Goal: Task Accomplishment & Management: Manage account settings

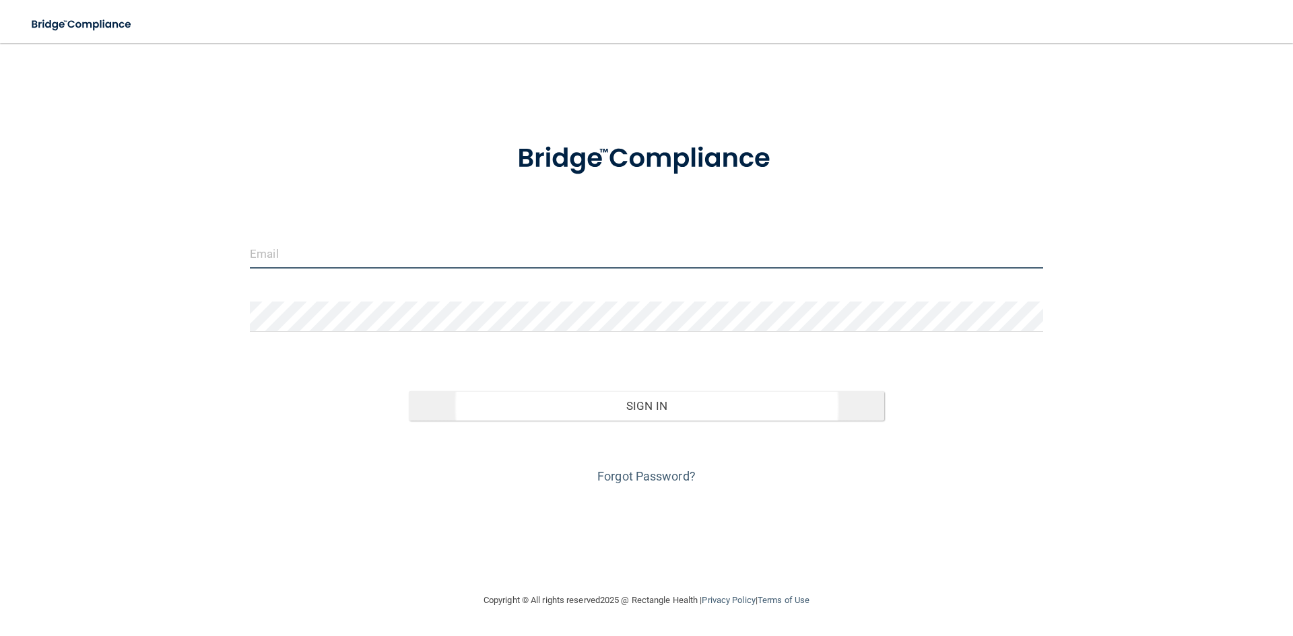
type input "[EMAIL_ADDRESS][DOMAIN_NAME]"
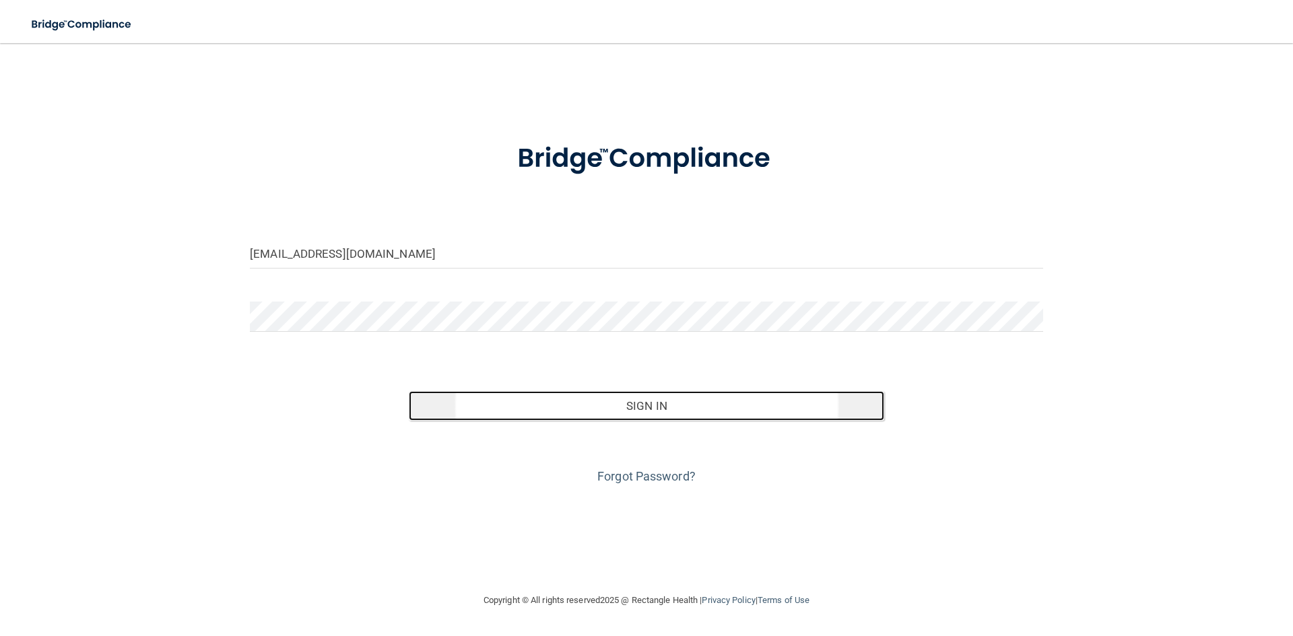
click at [632, 403] on button "Sign In" at bounding box center [647, 406] width 476 height 30
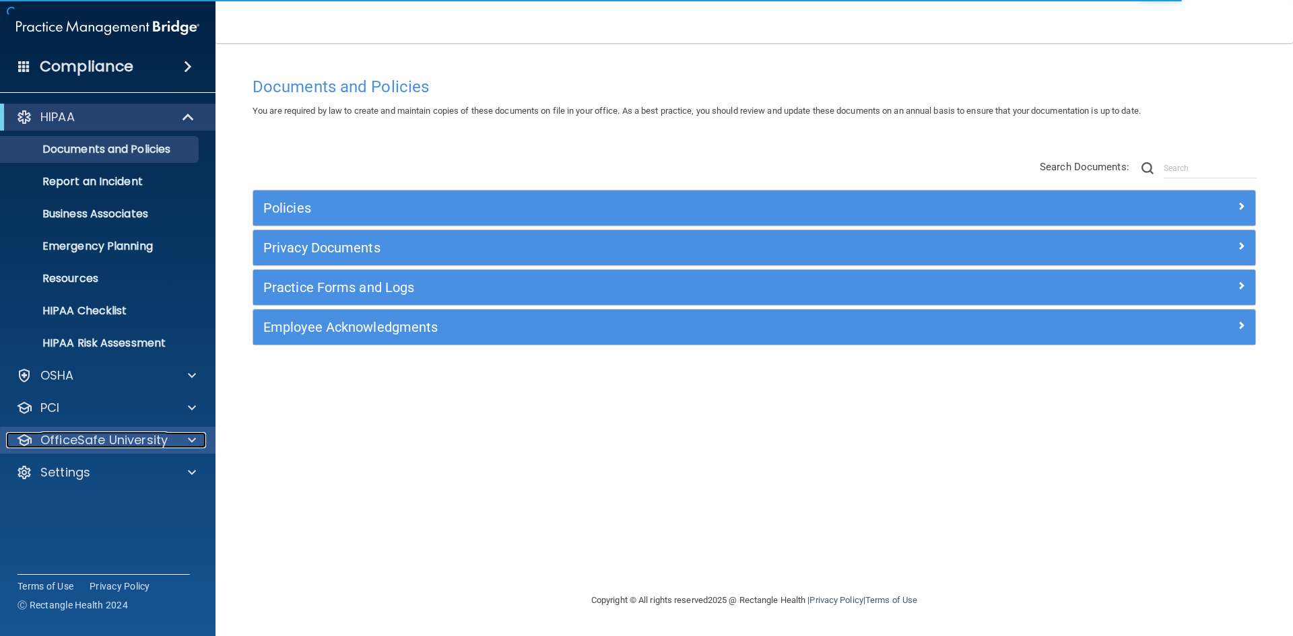
click at [191, 437] on span at bounding box center [192, 440] width 8 height 16
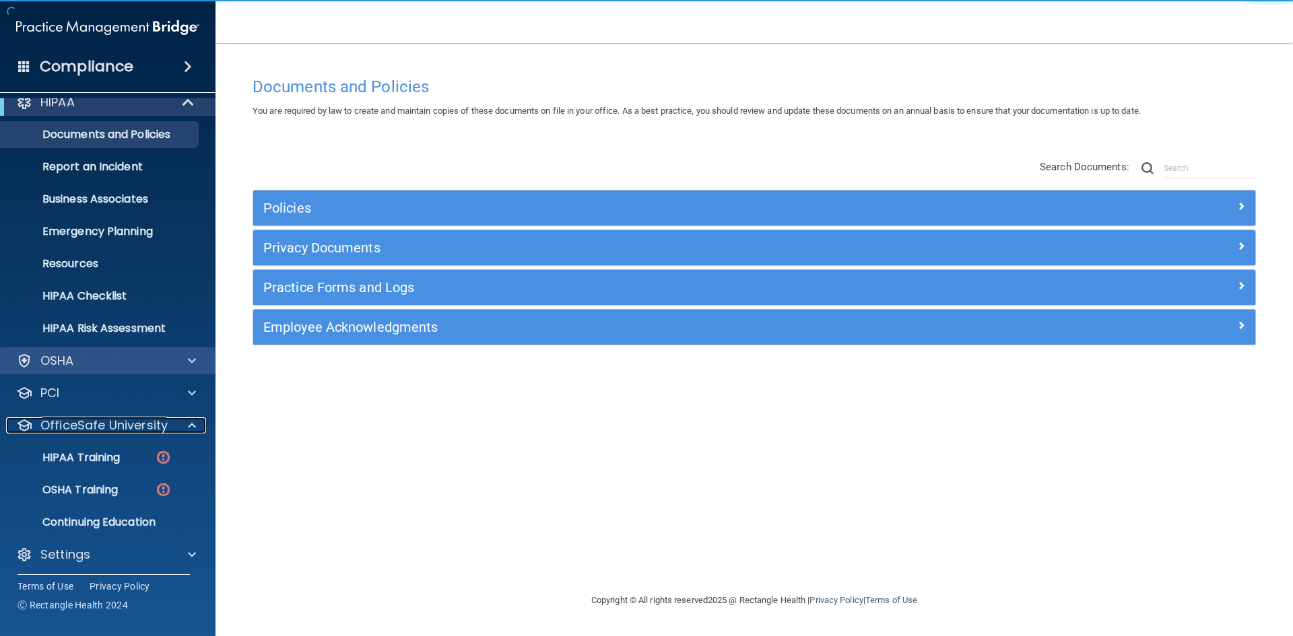
scroll to position [20, 0]
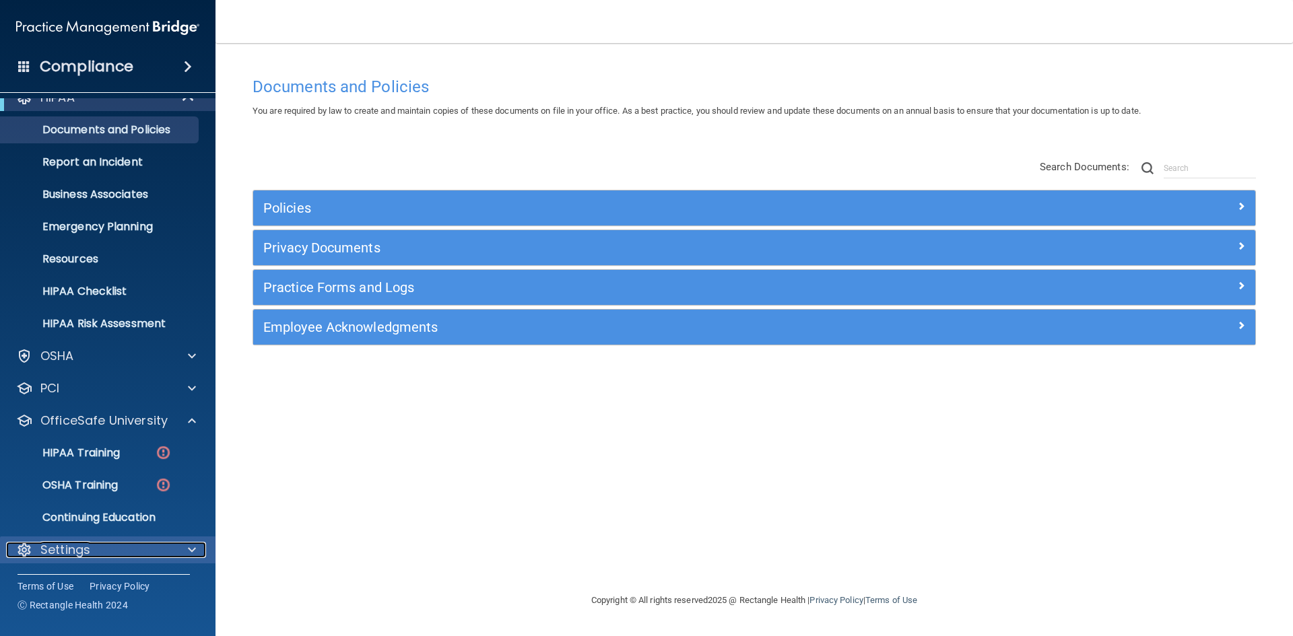
click at [193, 547] on span at bounding box center [192, 550] width 8 height 16
click at [189, 549] on span at bounding box center [192, 550] width 8 height 16
click at [198, 545] on div at bounding box center [190, 550] width 34 height 16
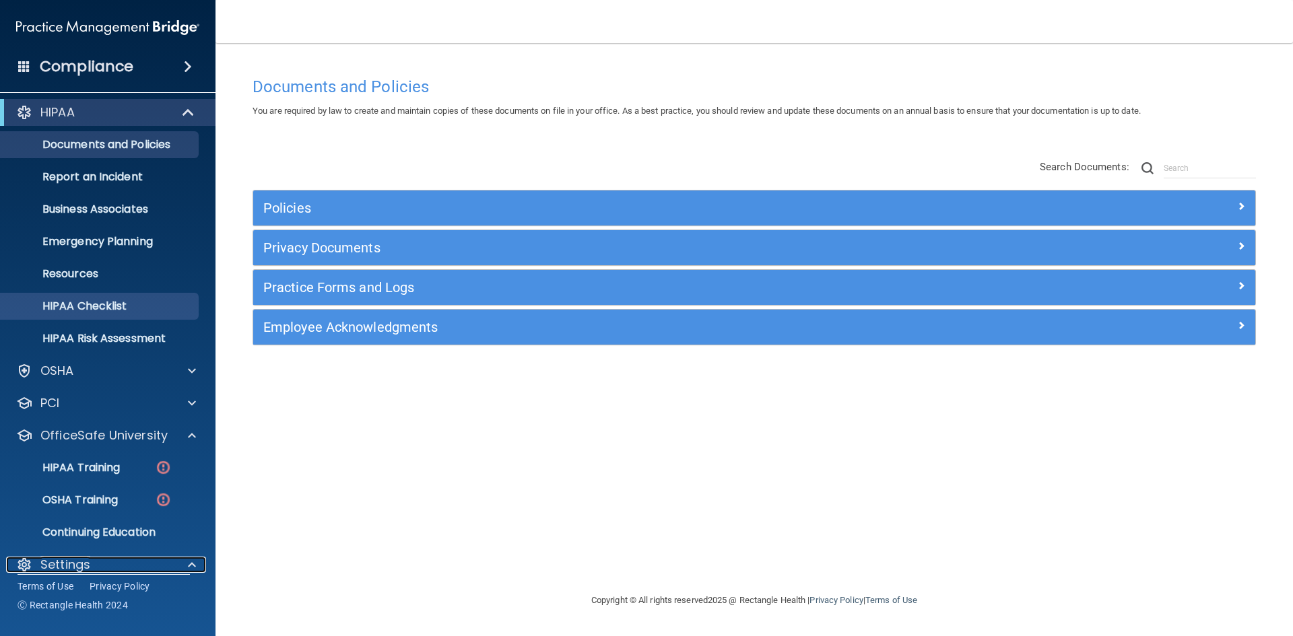
scroll to position [0, 0]
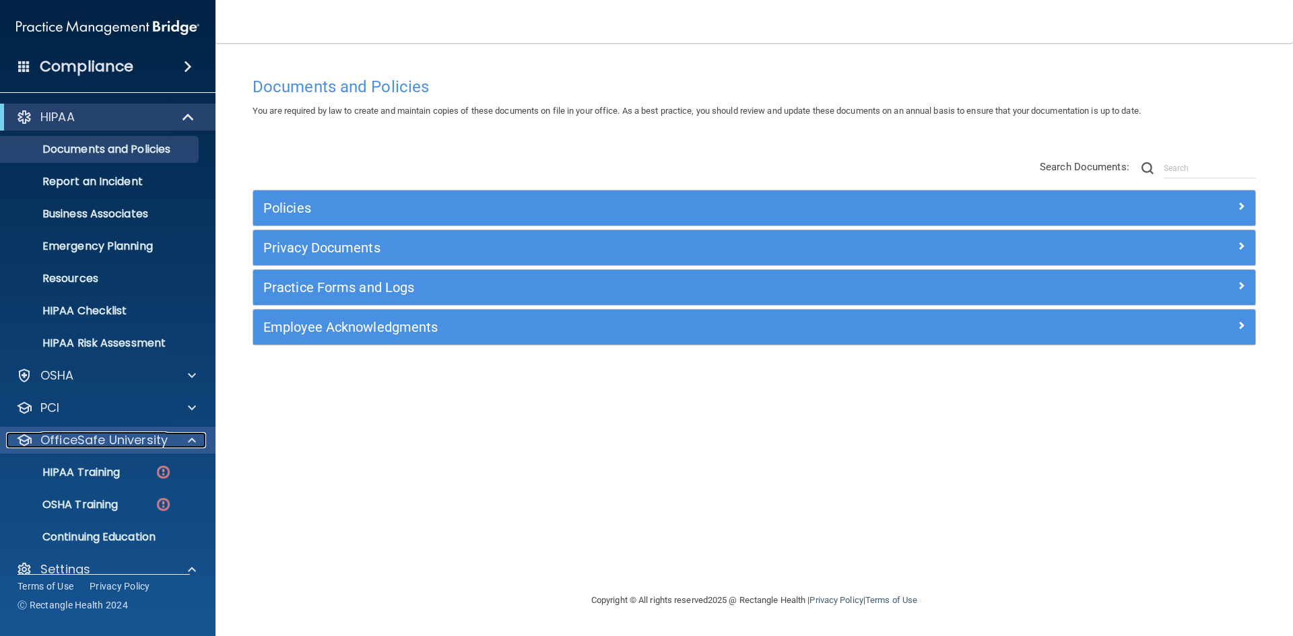
click at [191, 440] on span at bounding box center [192, 440] width 8 height 16
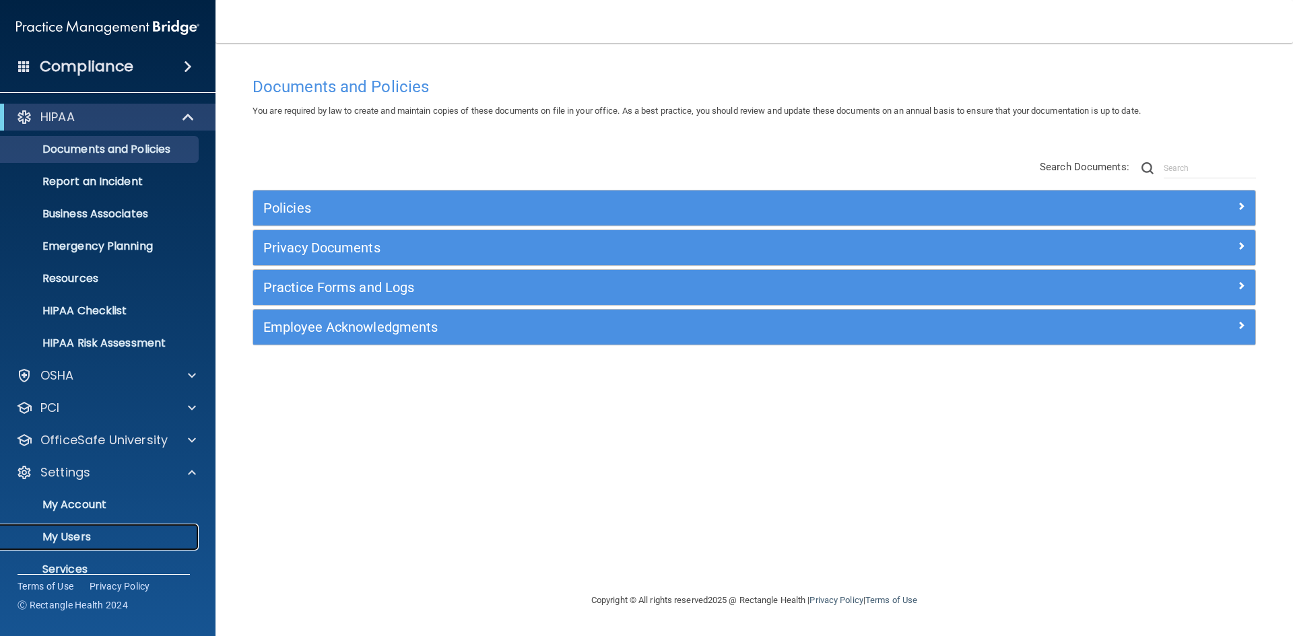
click at [83, 533] on p "My Users" at bounding box center [101, 537] width 184 height 13
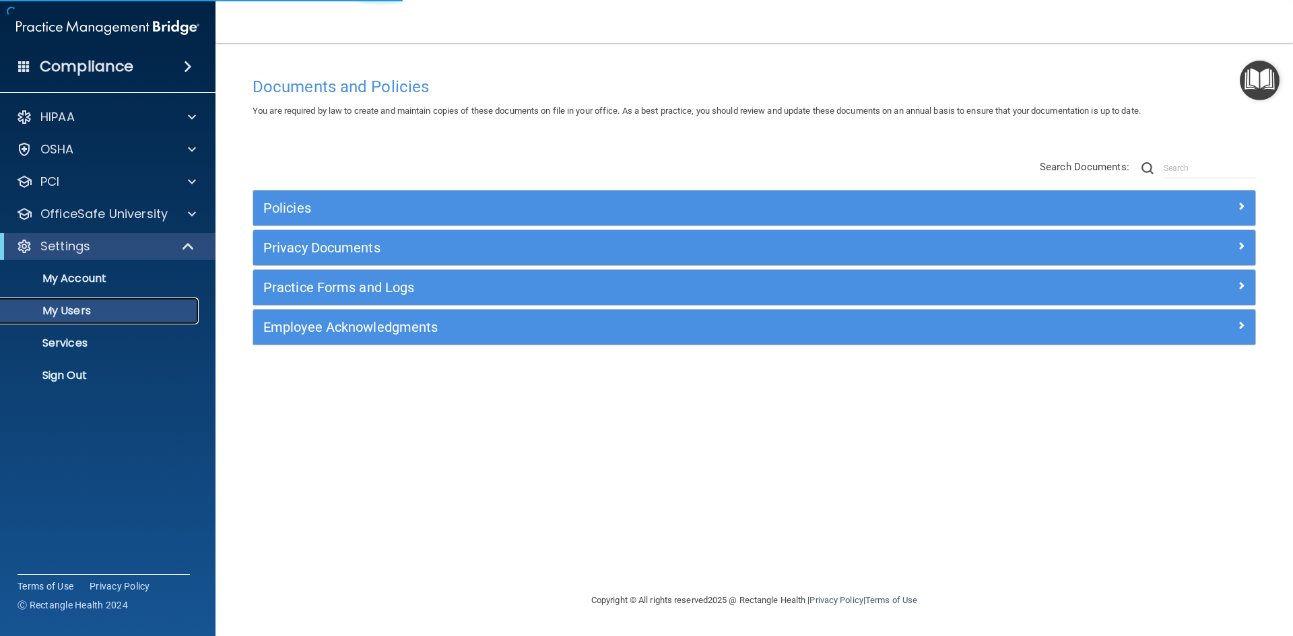
select select "20"
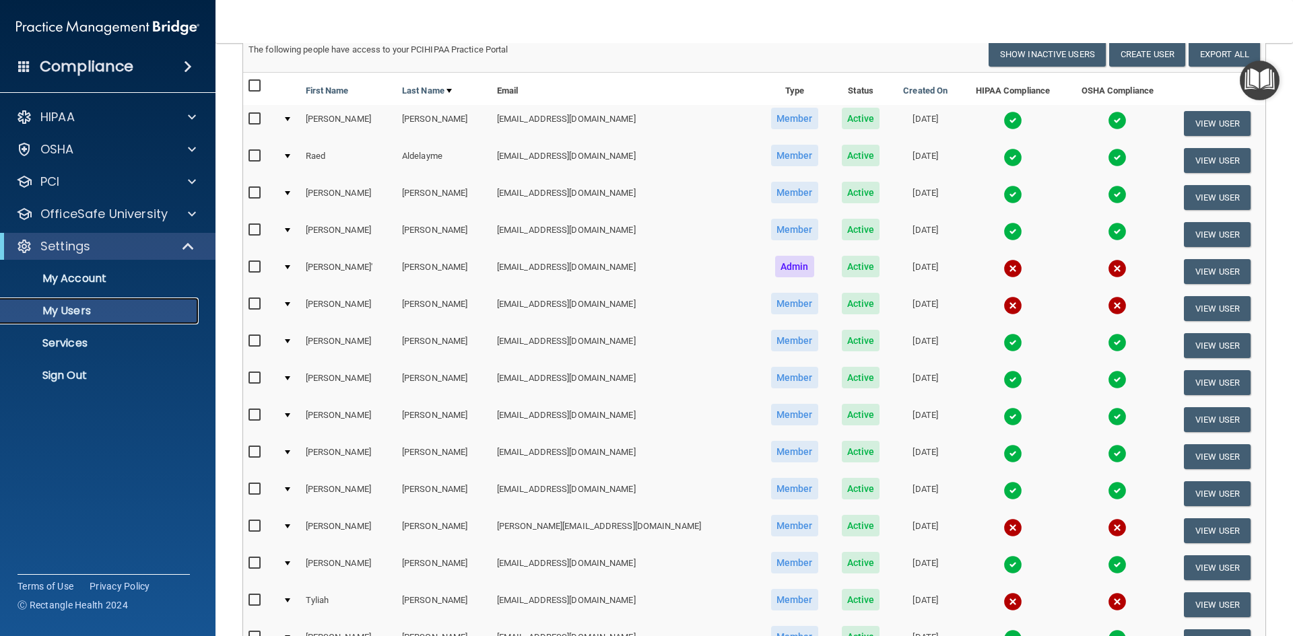
scroll to position [269, 0]
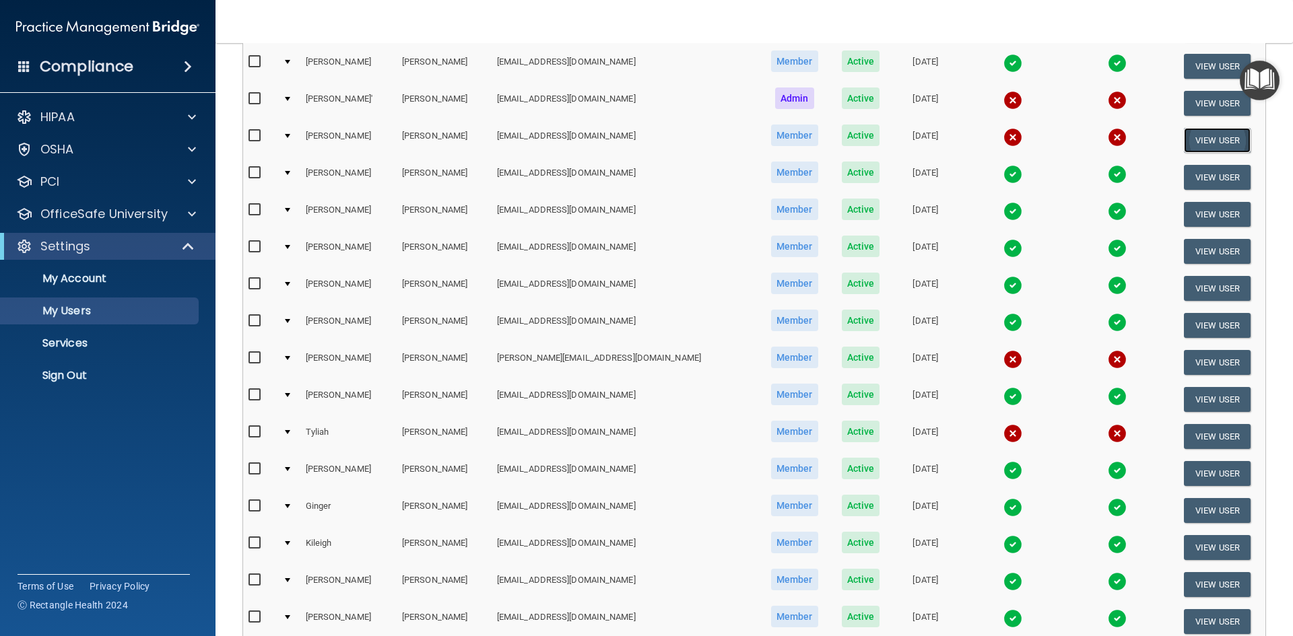
click at [1200, 139] on button "View User" at bounding box center [1217, 140] width 67 height 25
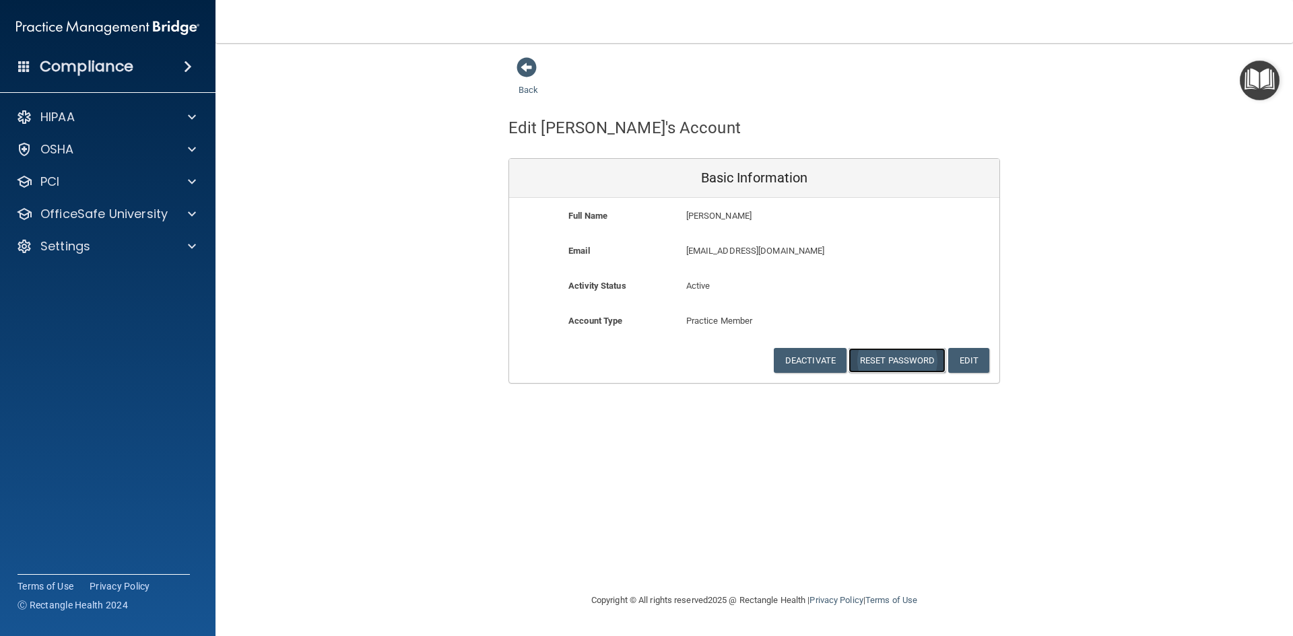
click at [909, 365] on button "Reset Password" at bounding box center [896, 360] width 97 height 25
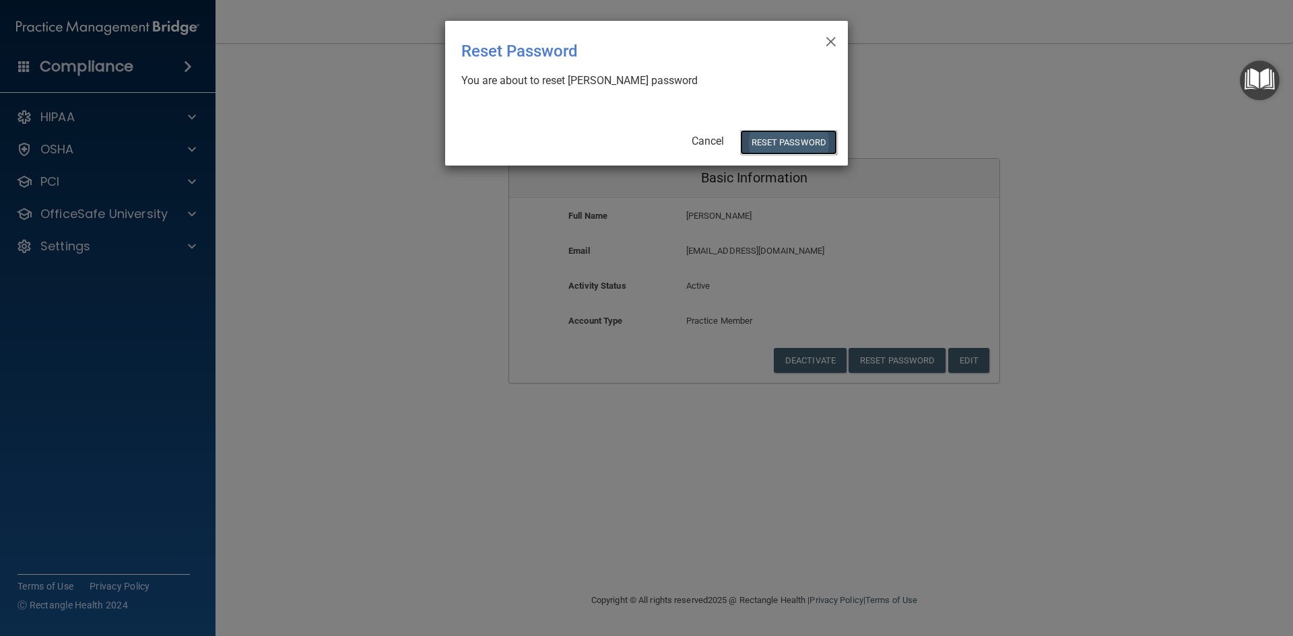
click at [783, 139] on button "Reset Password" at bounding box center [788, 142] width 97 height 25
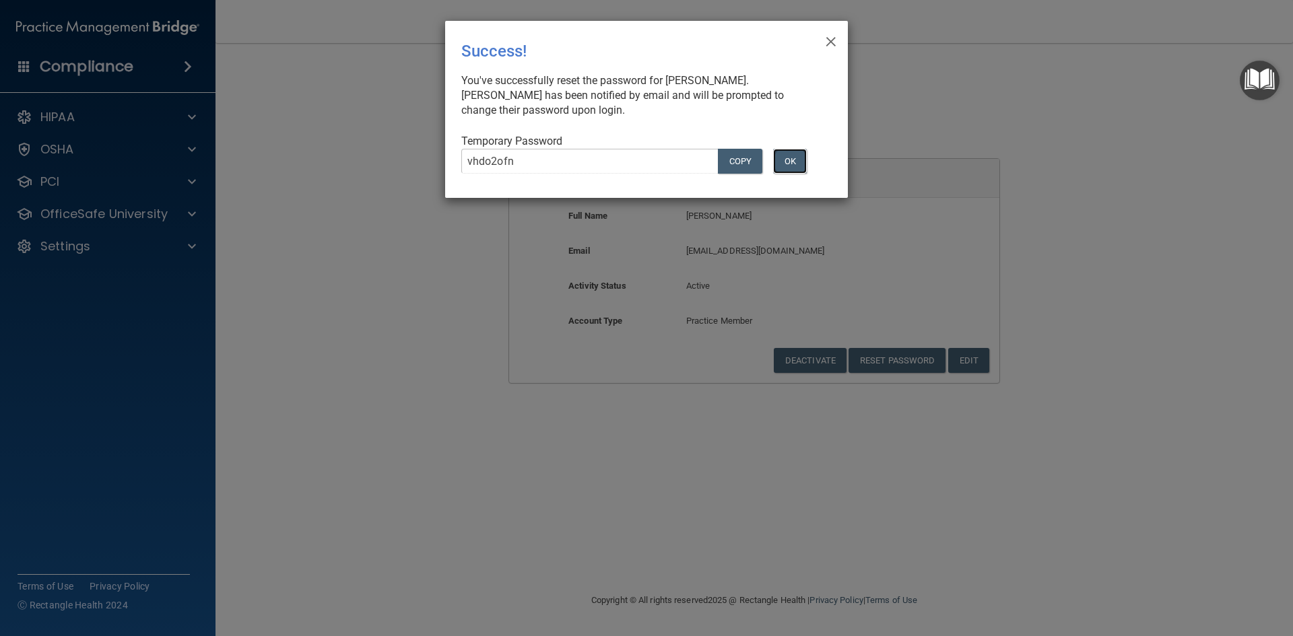
click at [798, 154] on button "OK" at bounding box center [790, 161] width 34 height 25
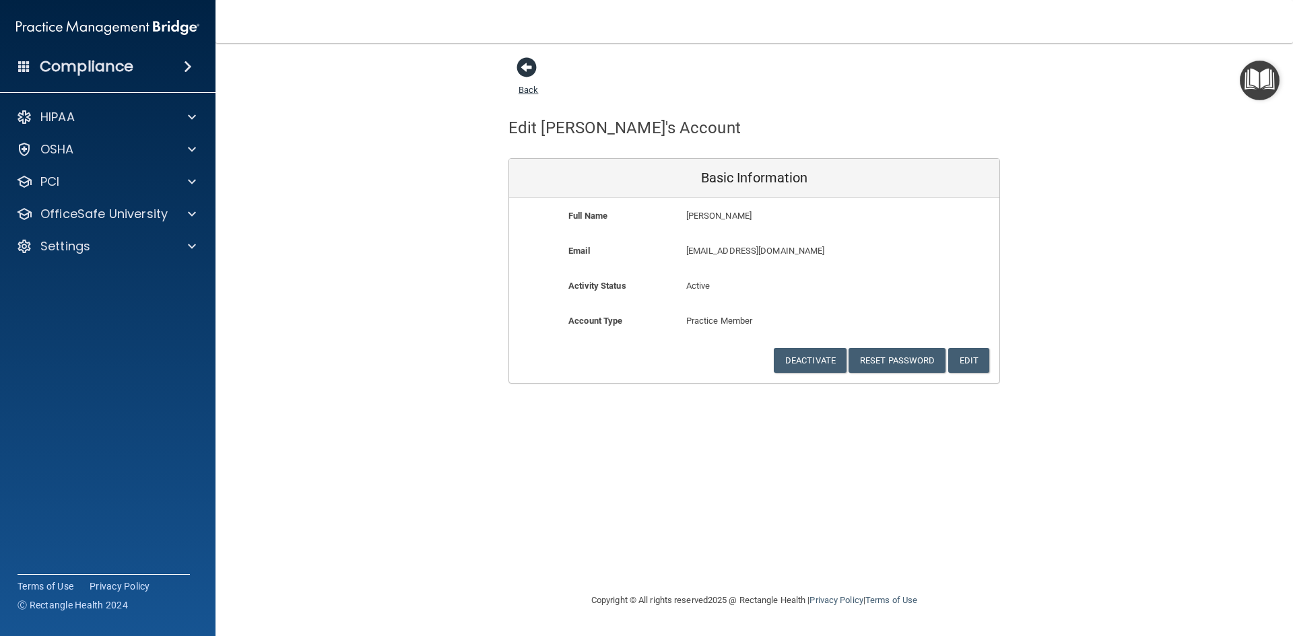
click at [527, 66] on span at bounding box center [526, 67] width 20 height 20
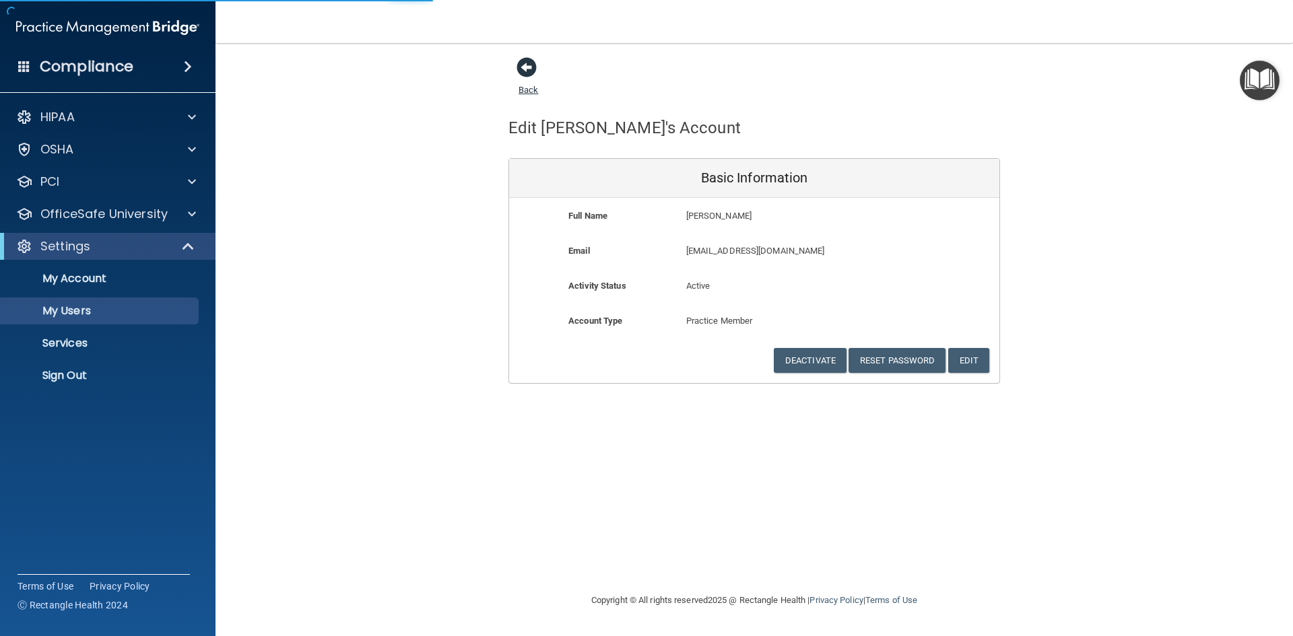
select select "20"
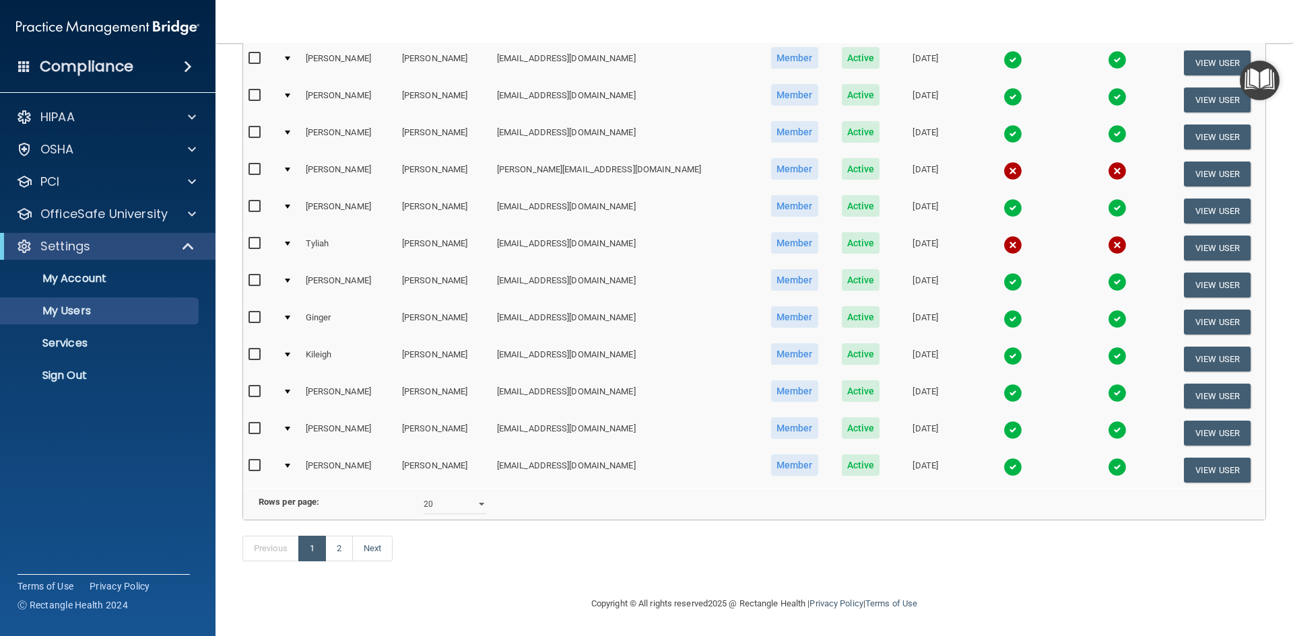
scroll to position [471, 0]
click at [332, 555] on link "2" at bounding box center [339, 549] width 28 height 26
select select "20"
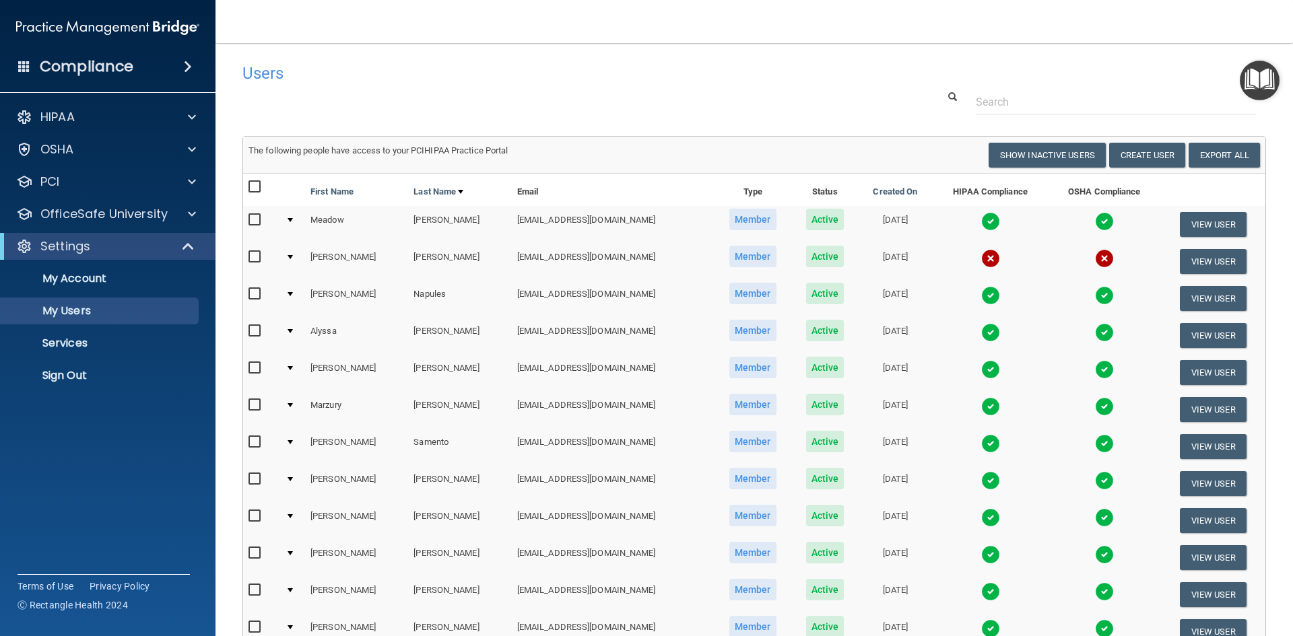
click at [949, 193] on th "HIPAA Compliance" at bounding box center [989, 190] width 115 height 32
click at [1190, 253] on button "View User" at bounding box center [1213, 261] width 67 height 25
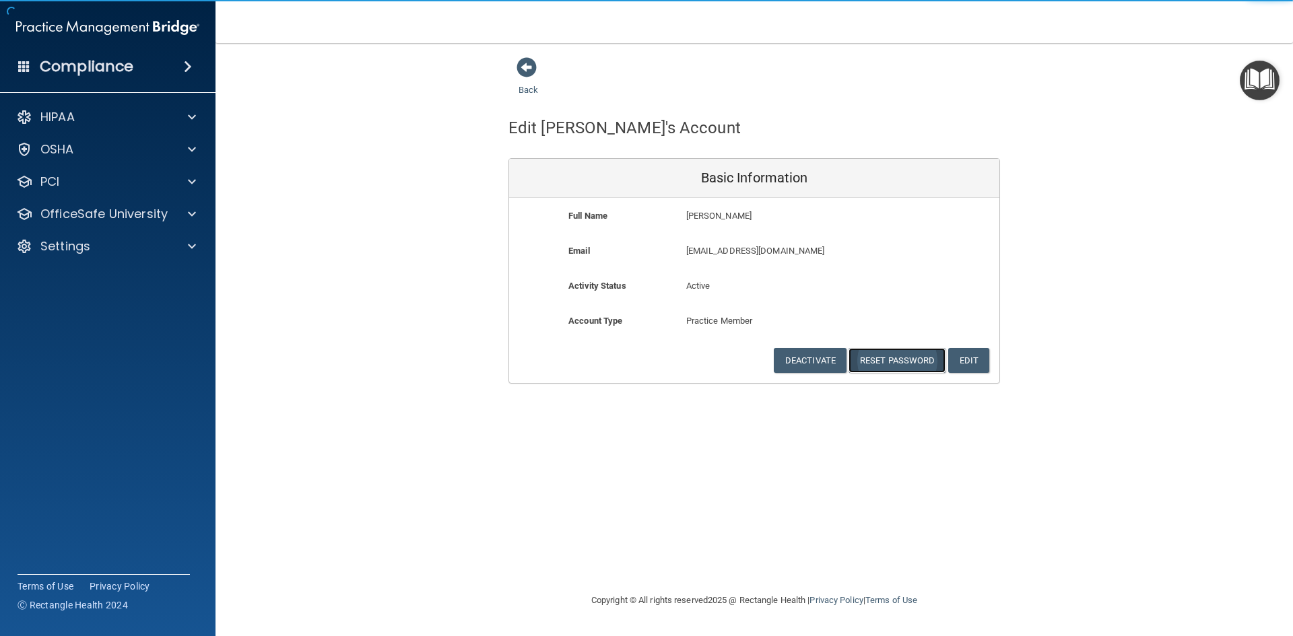
click at [895, 358] on button "Reset Password" at bounding box center [896, 360] width 97 height 25
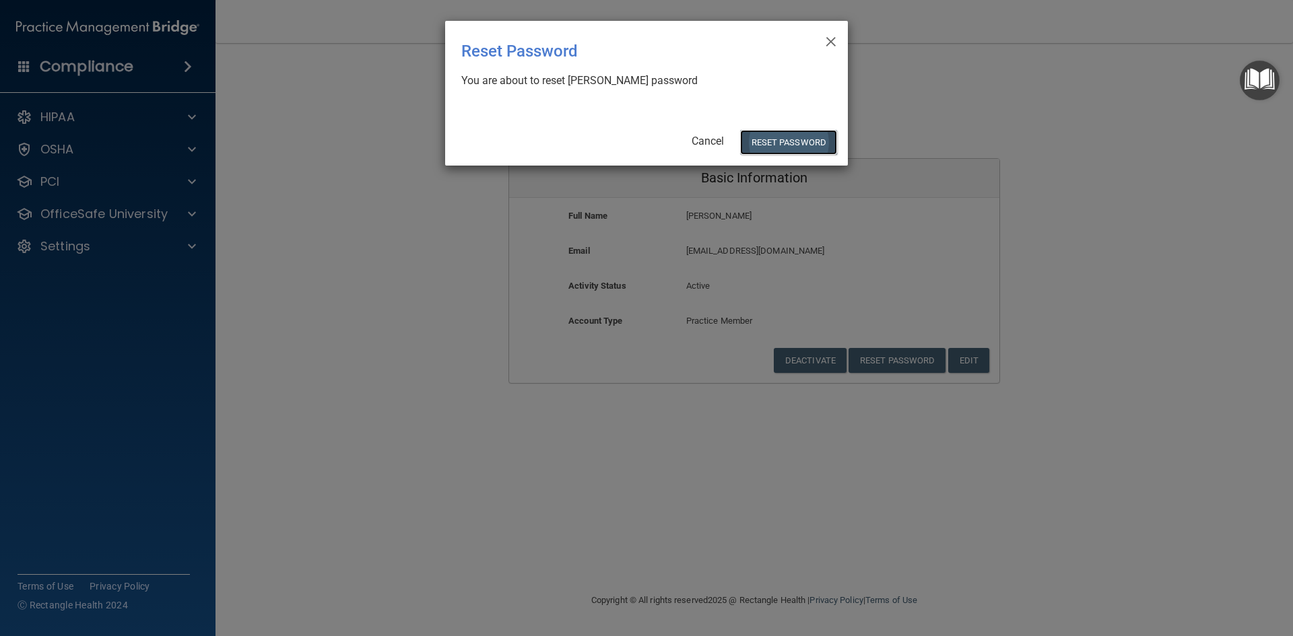
click at [782, 143] on button "Reset Password" at bounding box center [788, 142] width 97 height 25
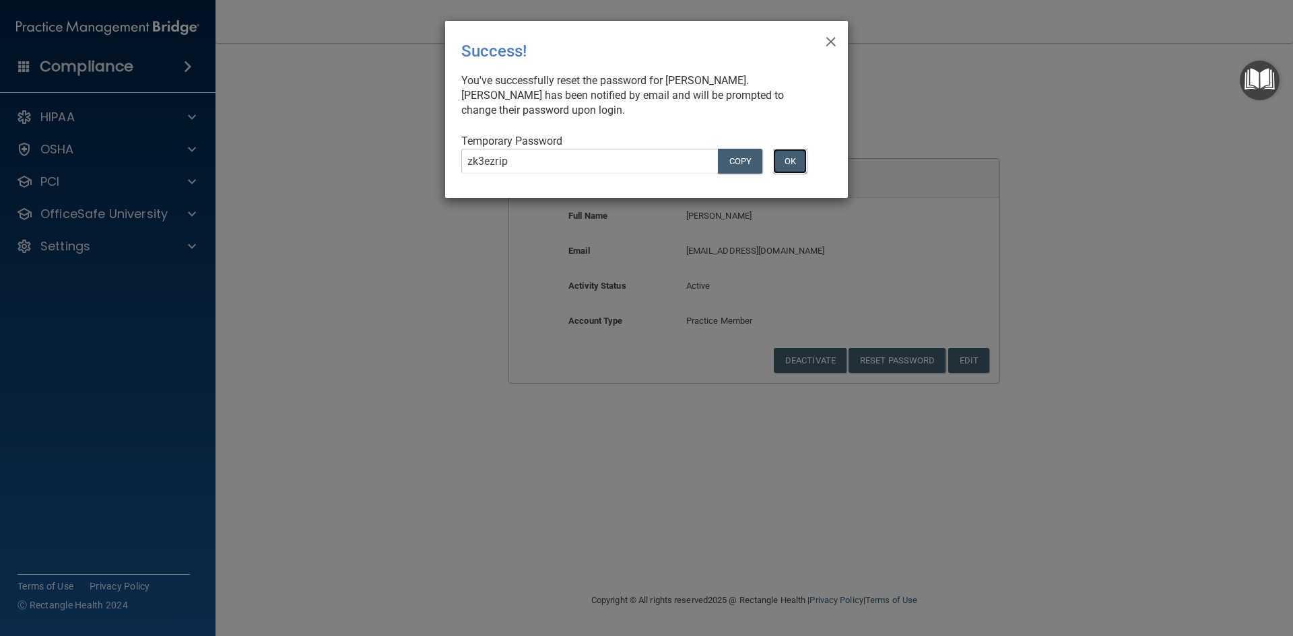
click at [790, 156] on button "OK" at bounding box center [790, 161] width 34 height 25
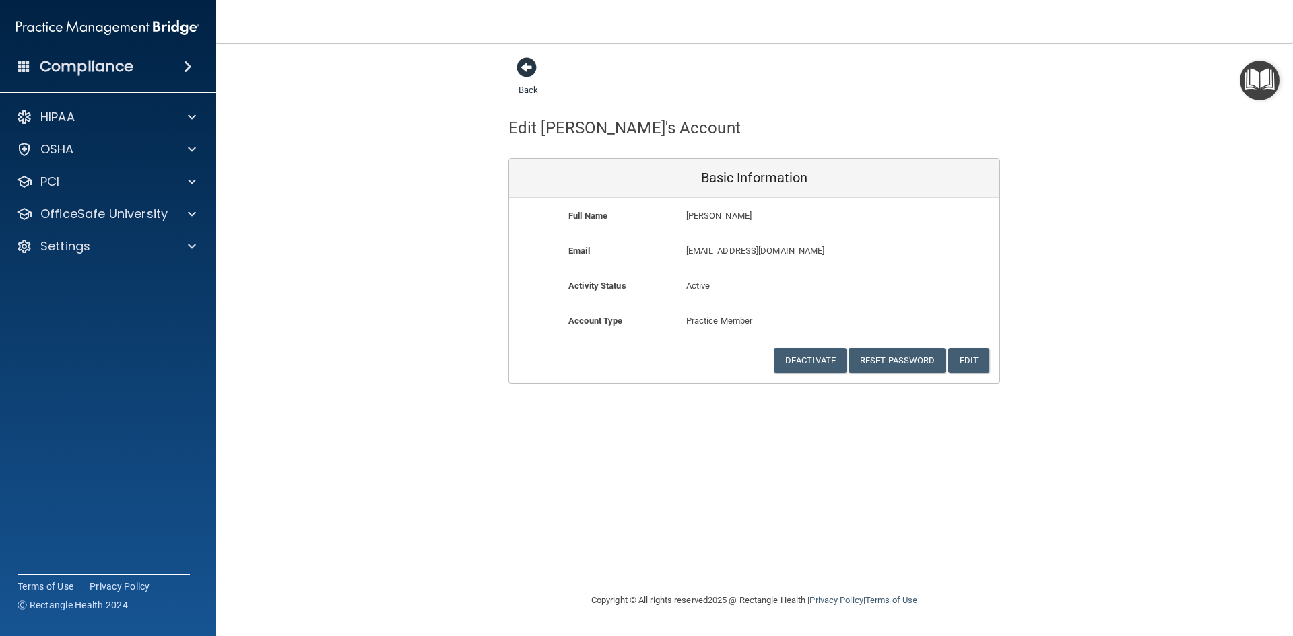
click at [531, 67] on span at bounding box center [526, 67] width 20 height 20
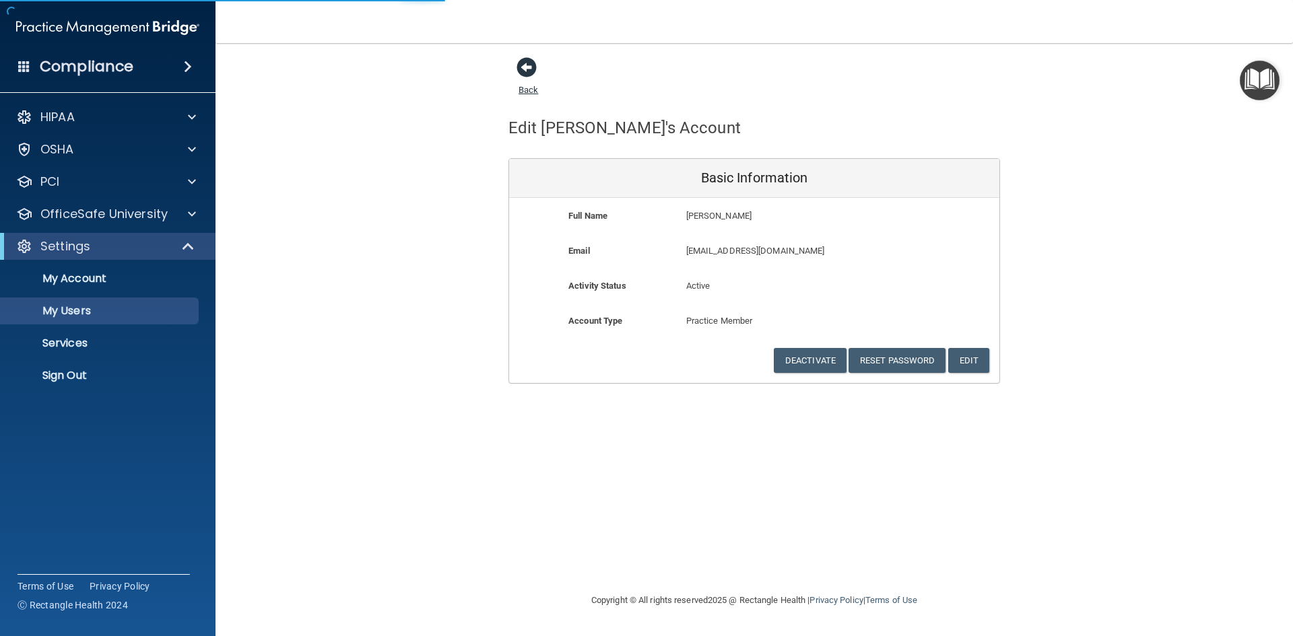
select select "20"
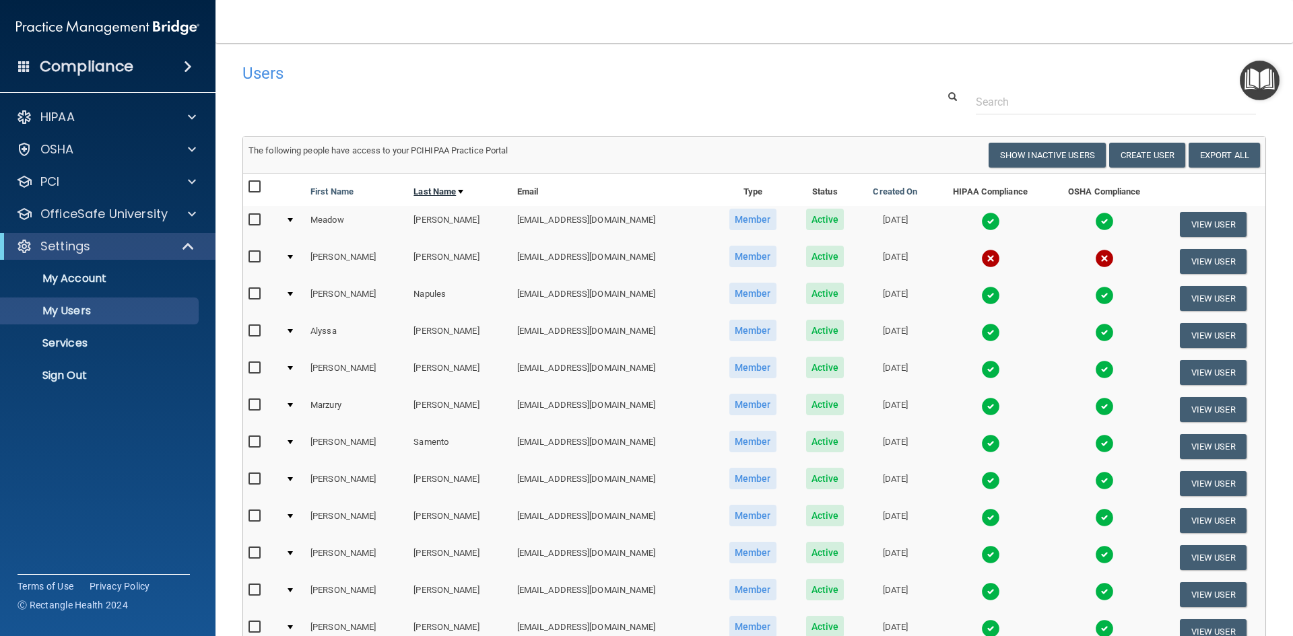
click at [458, 193] on div at bounding box center [460, 192] width 5 height 4
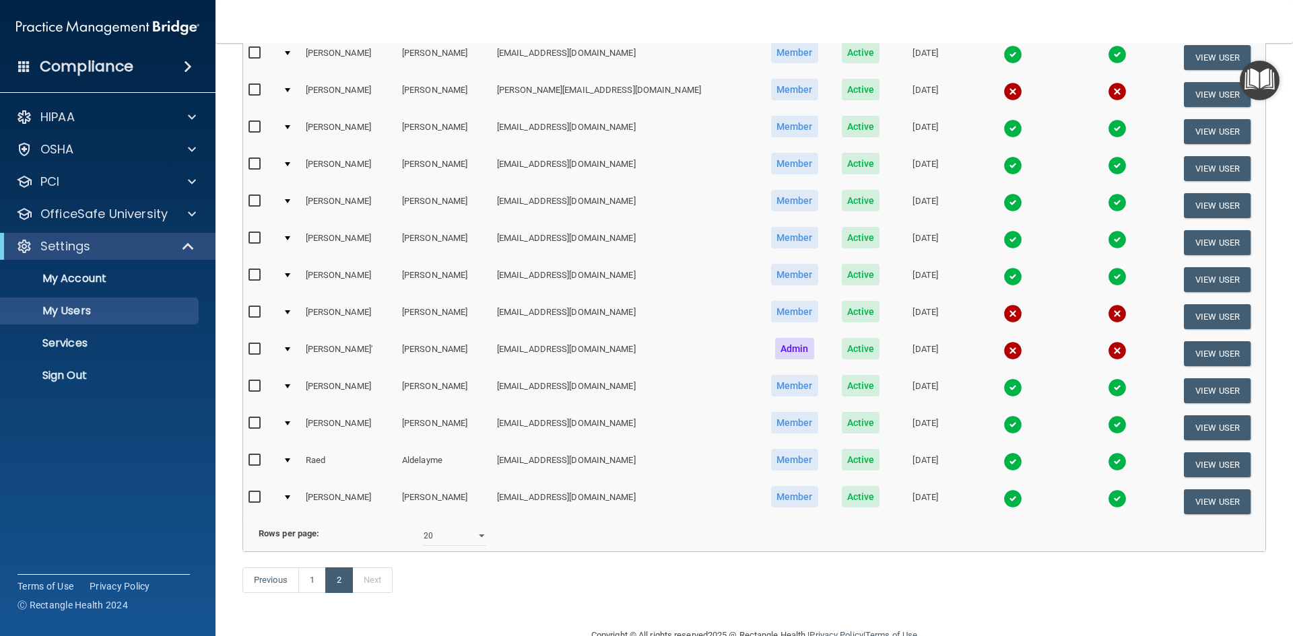
scroll to position [441, 0]
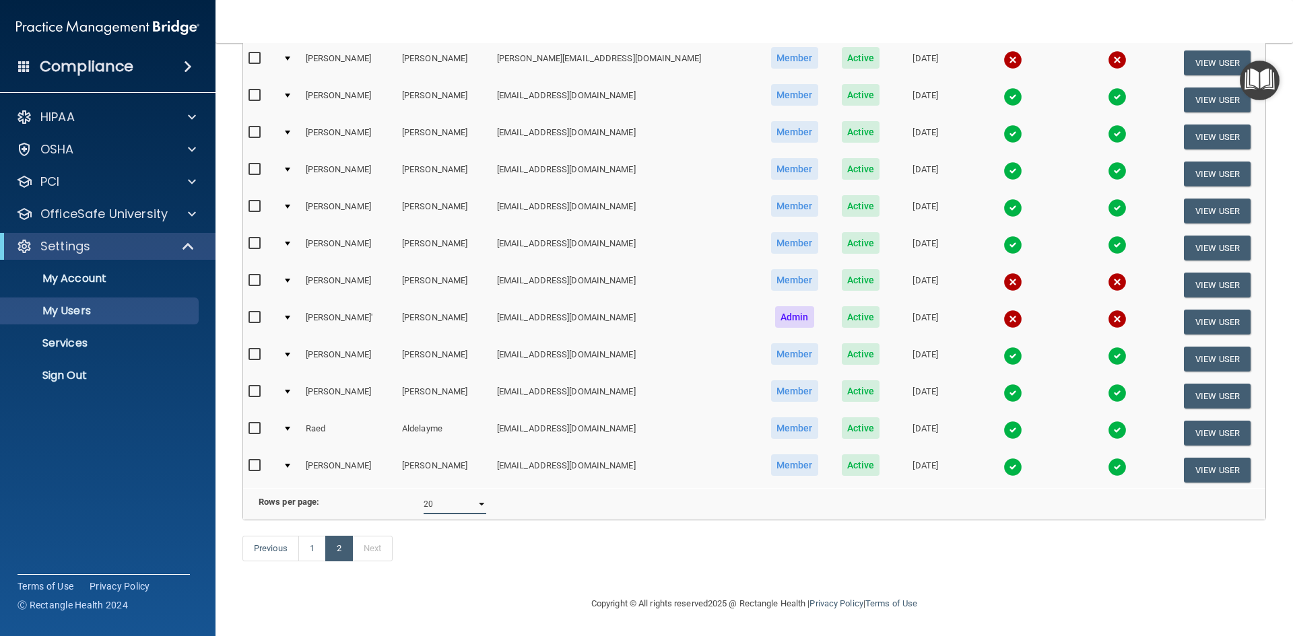
click at [479, 494] on select "10 20 30 40 all" at bounding box center [454, 504] width 63 height 20
select select "40"
click at [423, 494] on select "10 20 30 40 all" at bounding box center [454, 504] width 63 height 20
select select "40"
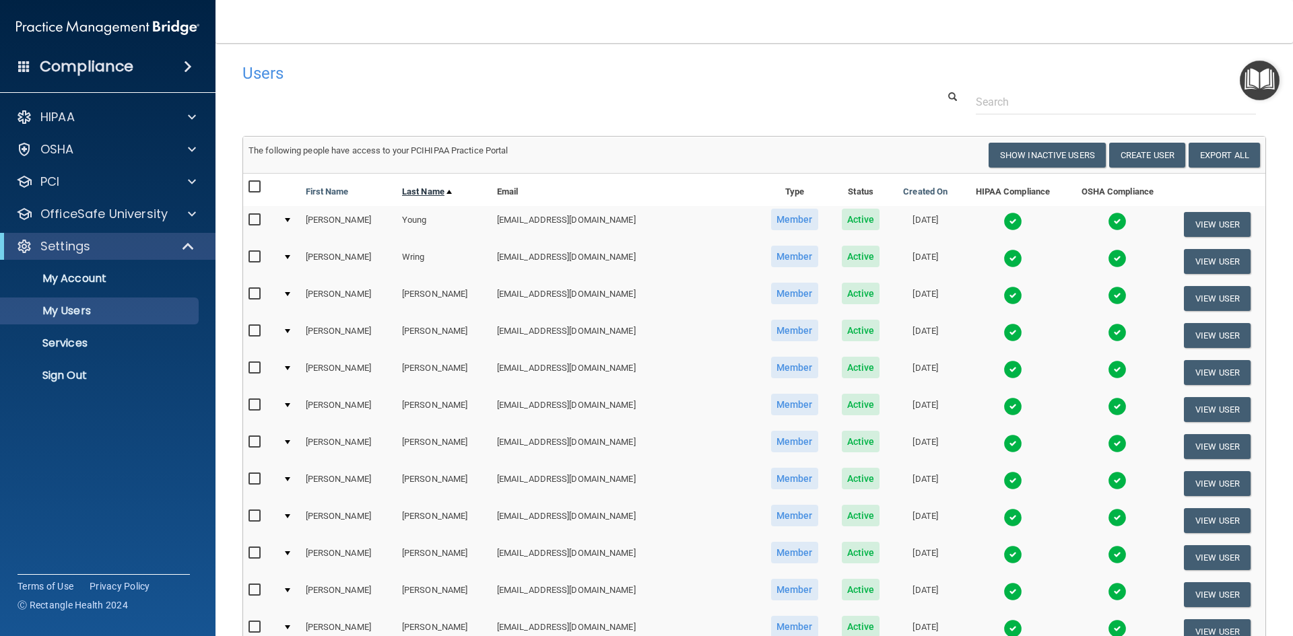
click at [446, 191] on div at bounding box center [448, 192] width 5 height 4
select select "40"
click at [1204, 296] on button "View User" at bounding box center [1217, 298] width 67 height 25
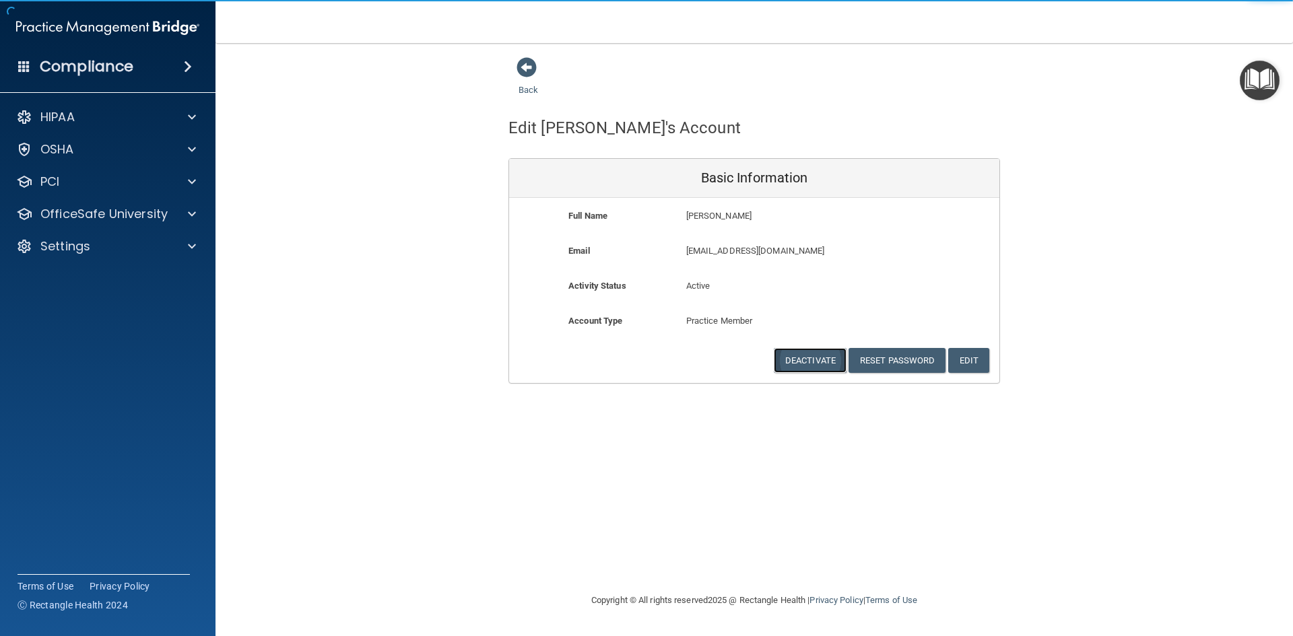
click at [820, 356] on button "Deactivate" at bounding box center [810, 360] width 73 height 25
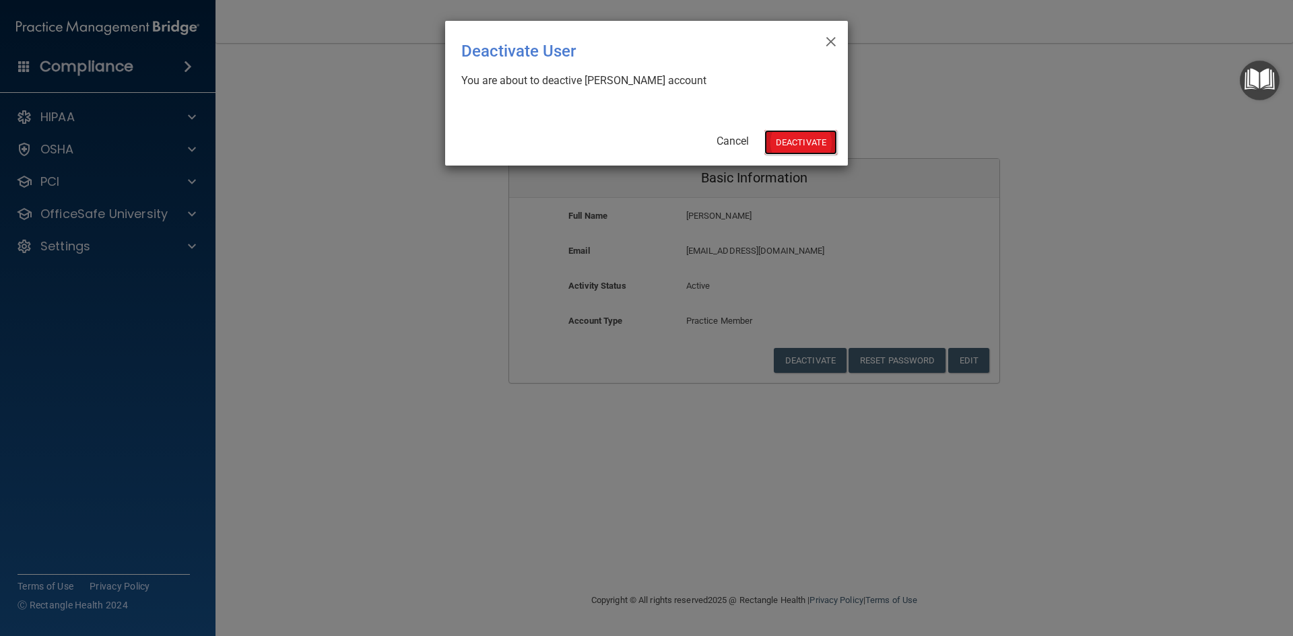
click at [809, 140] on button "Deactivate" at bounding box center [800, 142] width 73 height 25
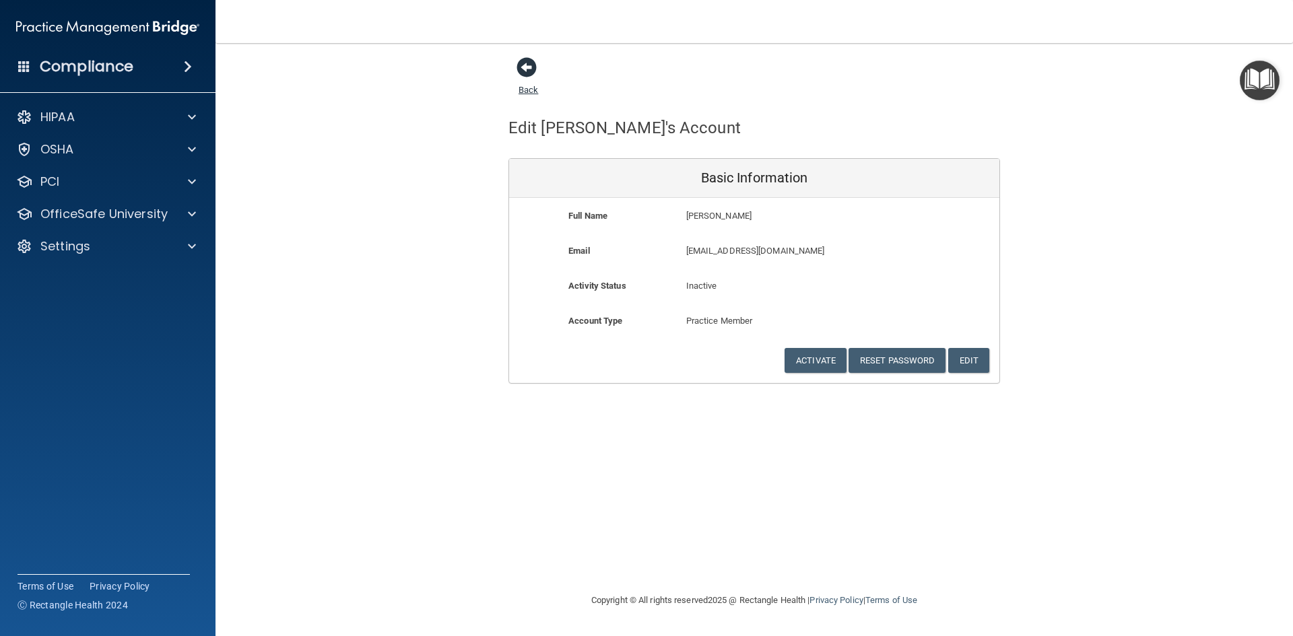
click at [525, 64] on span at bounding box center [526, 67] width 20 height 20
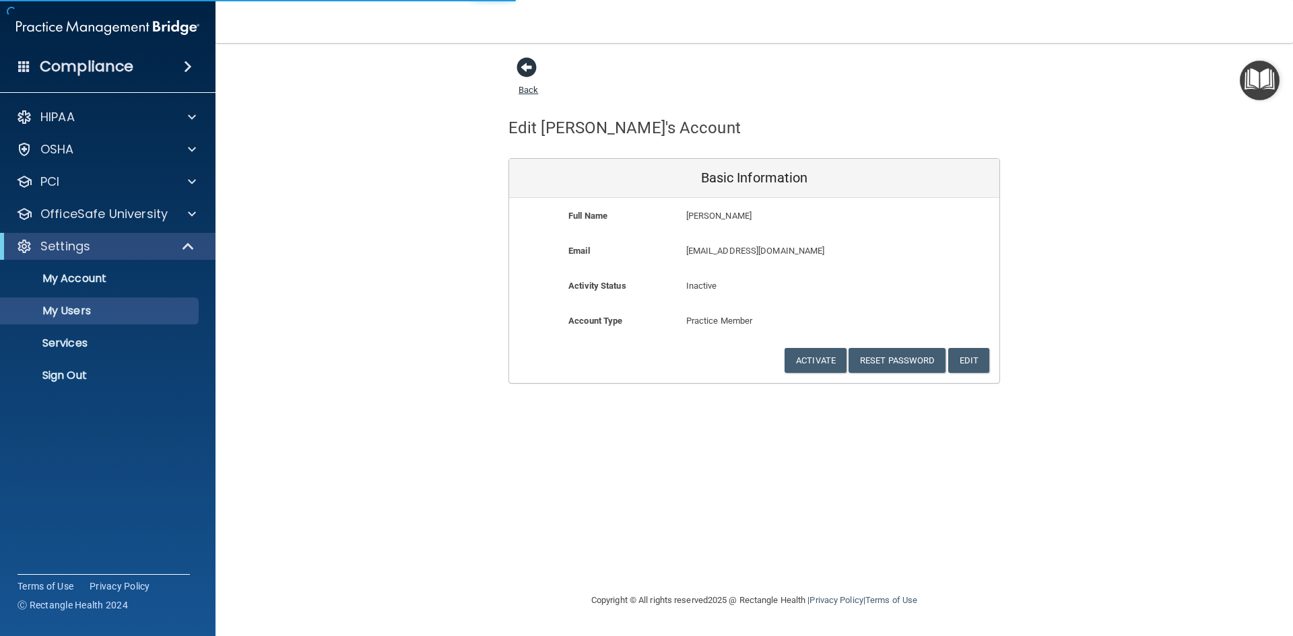
select select "40"
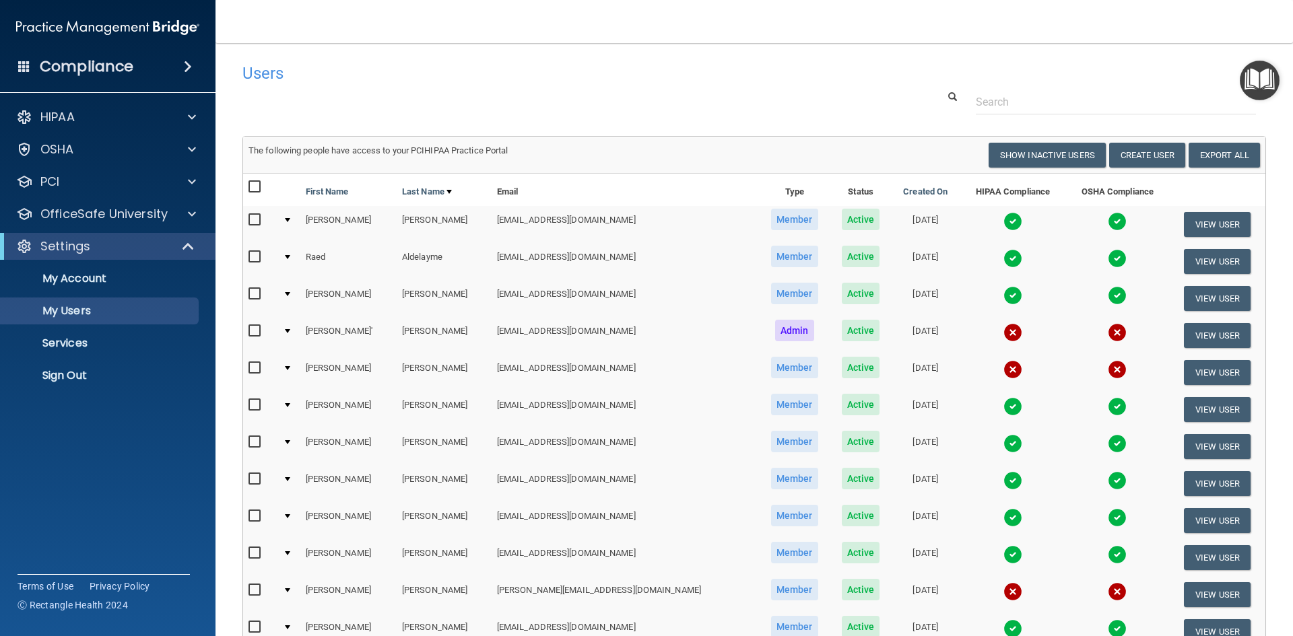
click at [257, 191] on input "checkbox" at bounding box center [255, 187] width 15 height 11
checkbox input "true"
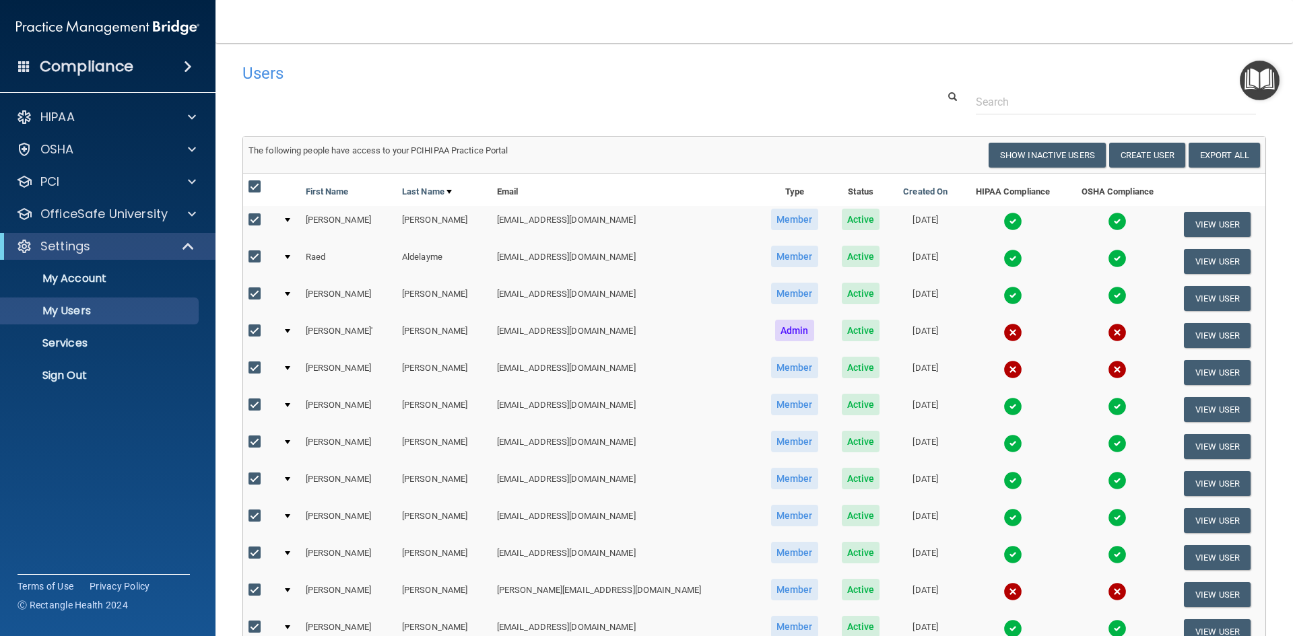
checkbox input "true"
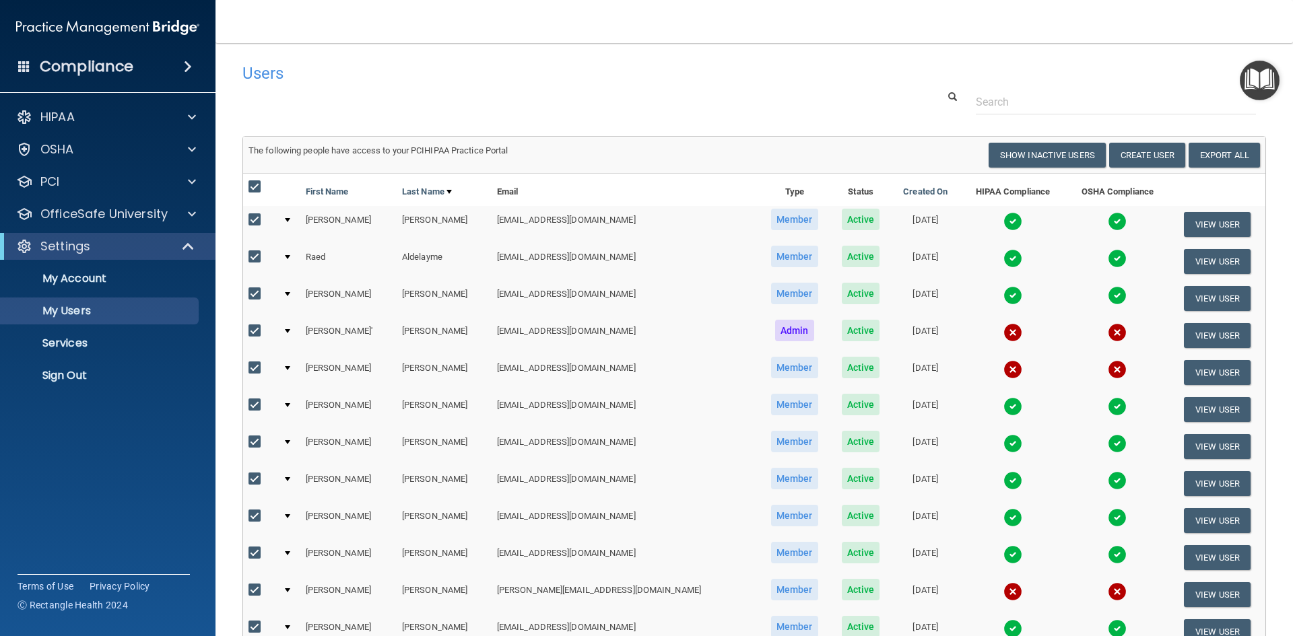
checkbox input "true"
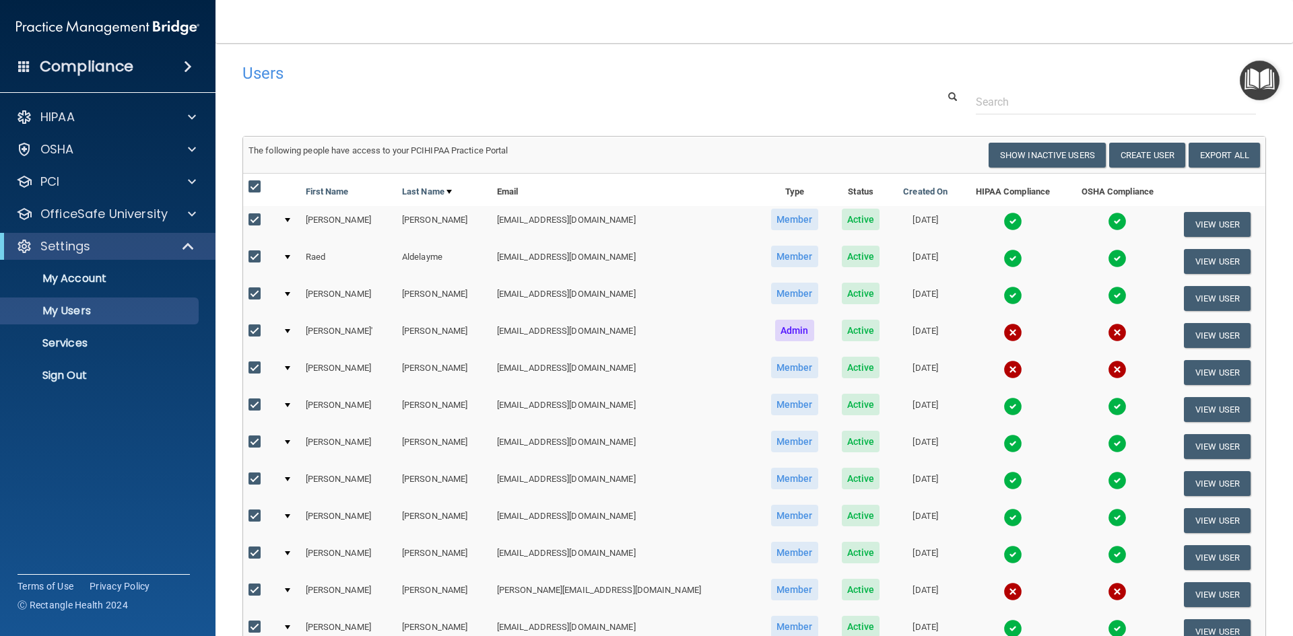
checkbox input "true"
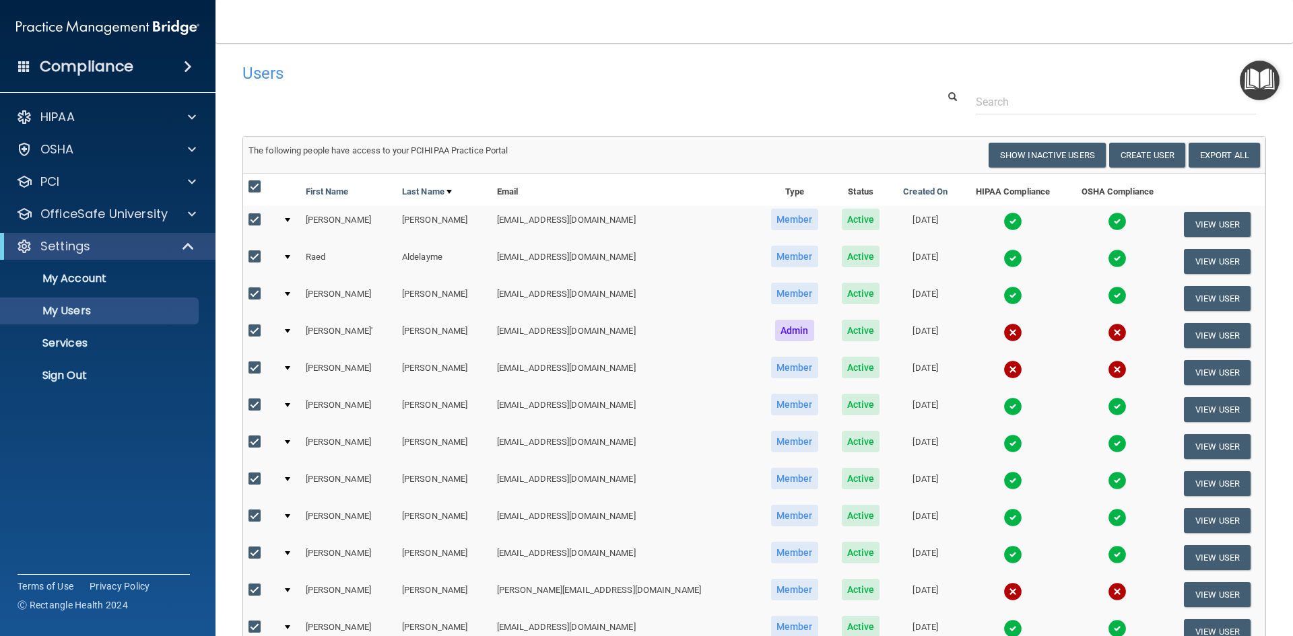
checkbox input "true"
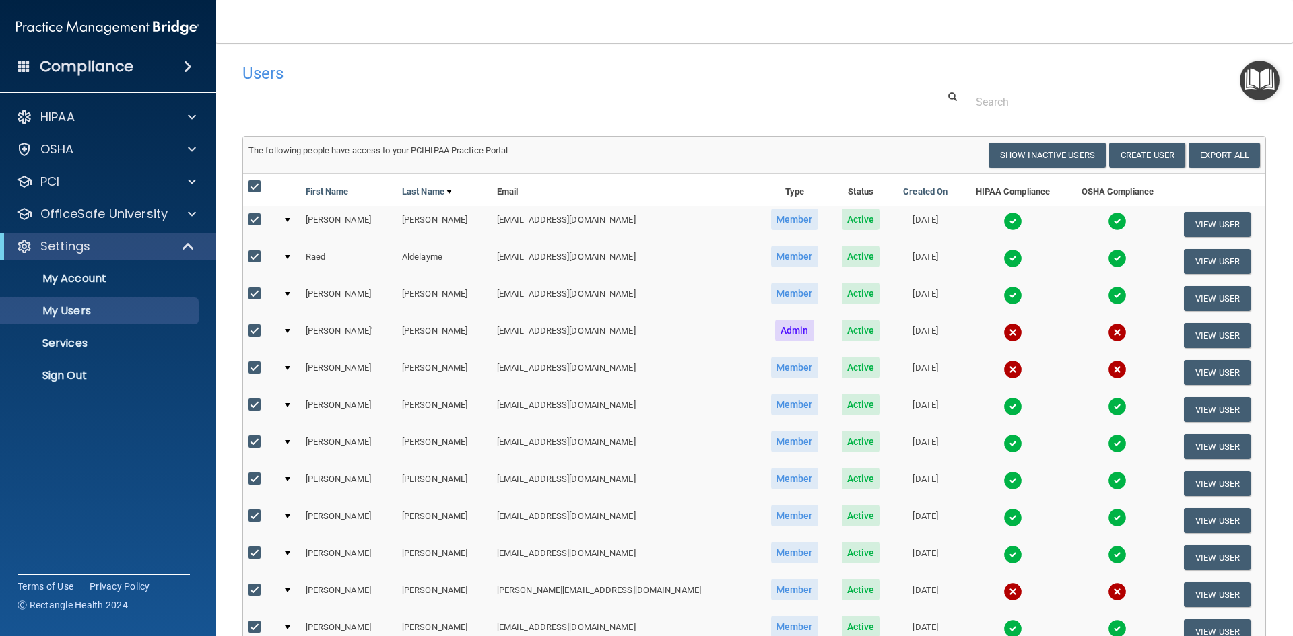
checkbox input "true"
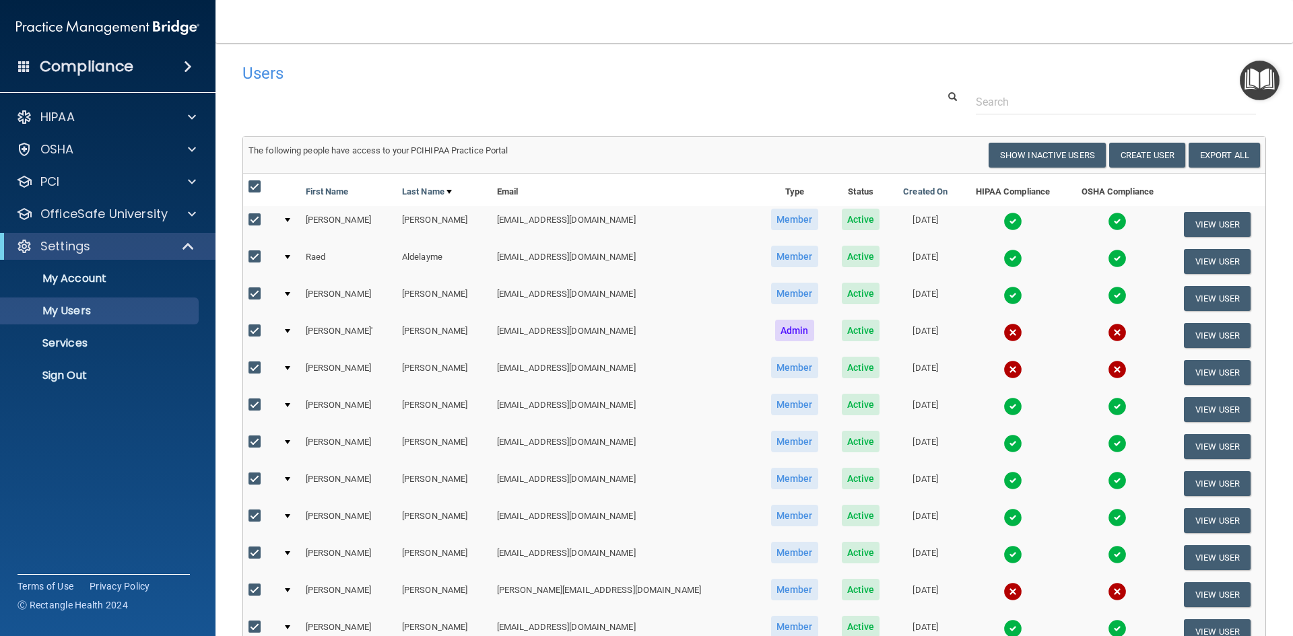
checkbox input "true"
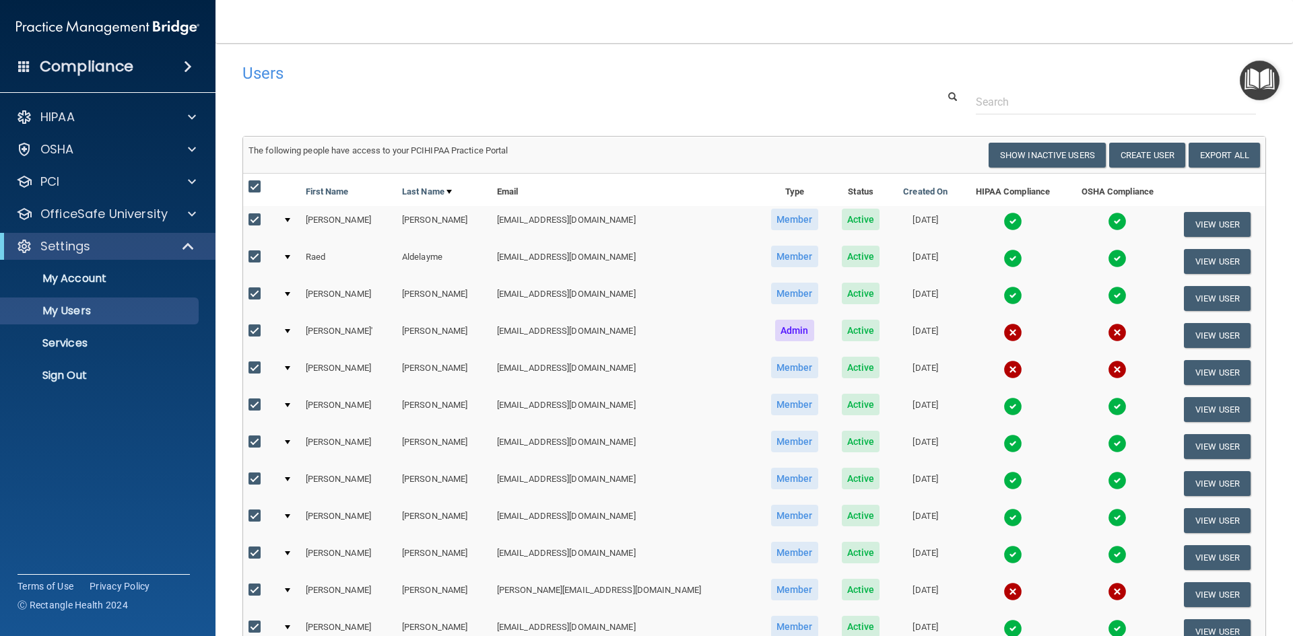
checkbox input "true"
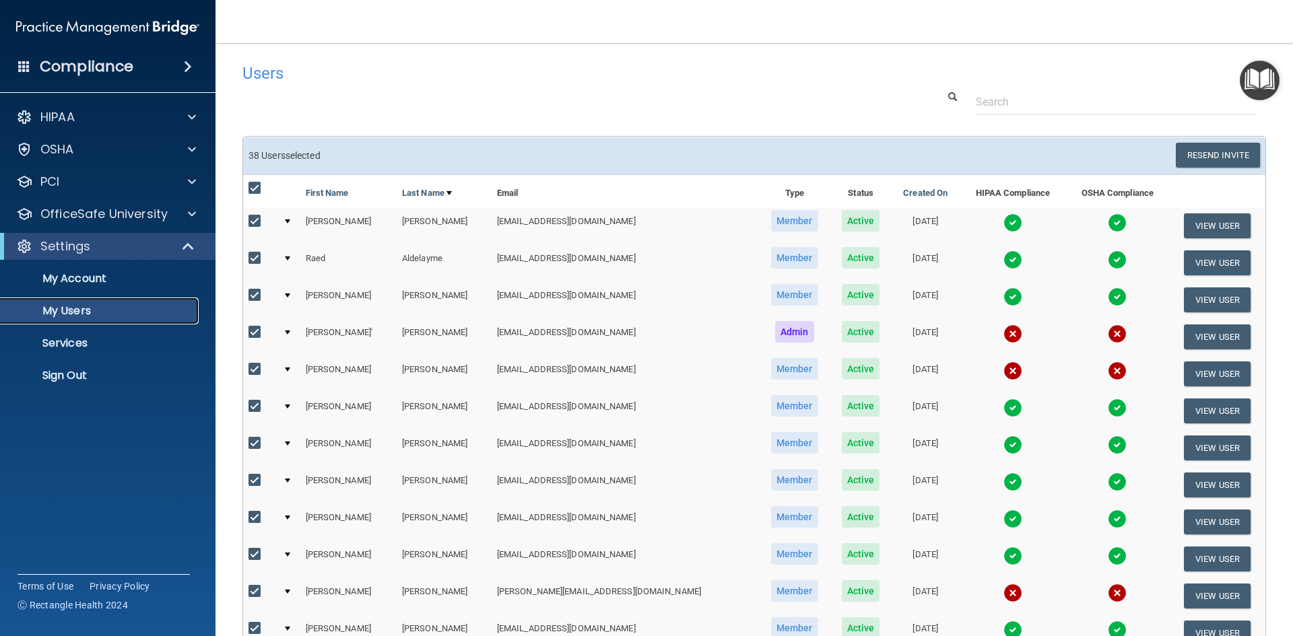
click at [75, 310] on p "My Users" at bounding box center [101, 310] width 184 height 13
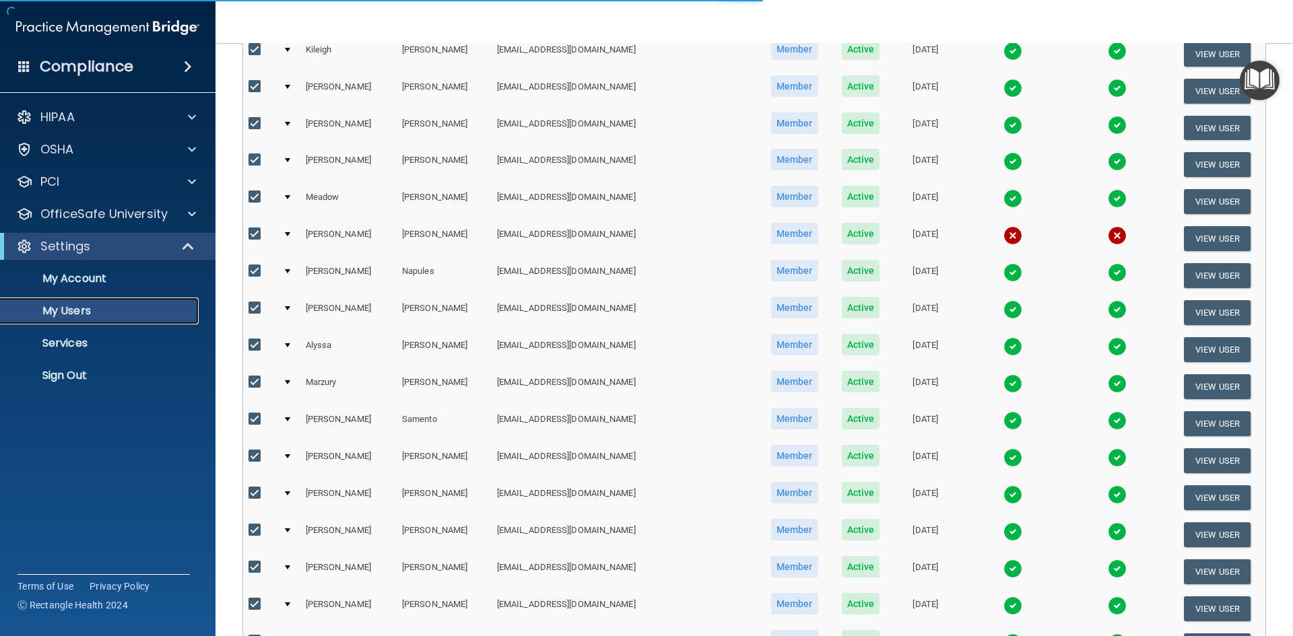
scroll to position [808, 0]
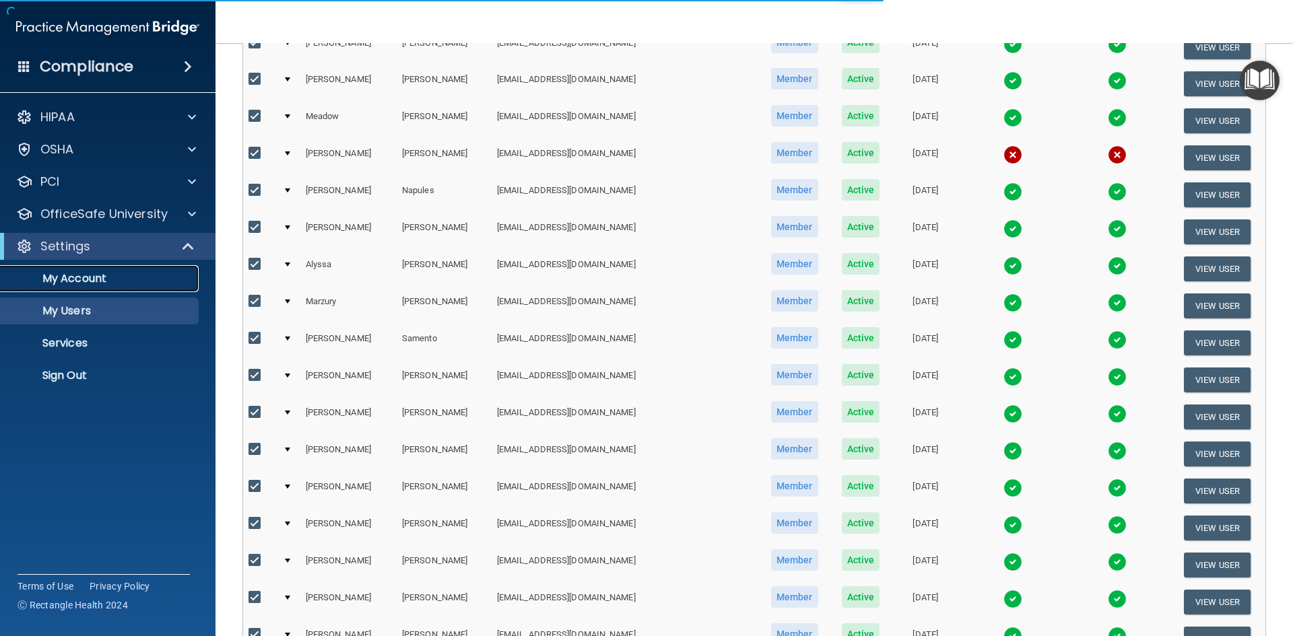
click at [65, 275] on p "My Account" at bounding box center [101, 278] width 184 height 13
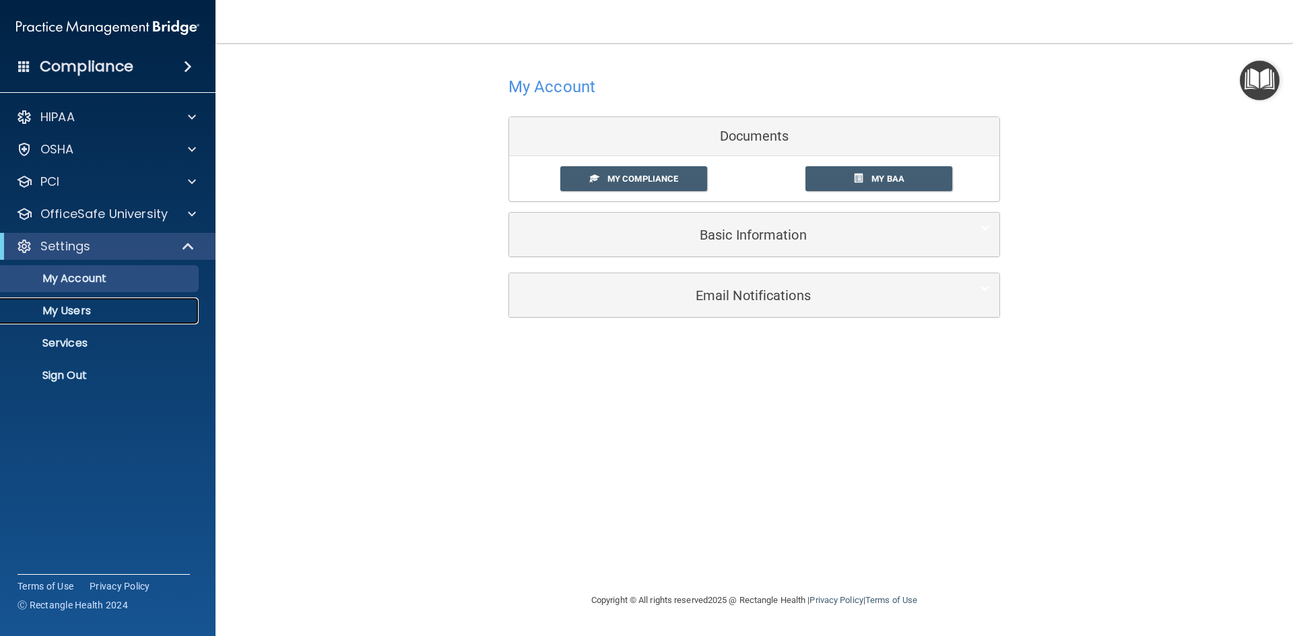
click at [36, 306] on p "My Users" at bounding box center [101, 310] width 184 height 13
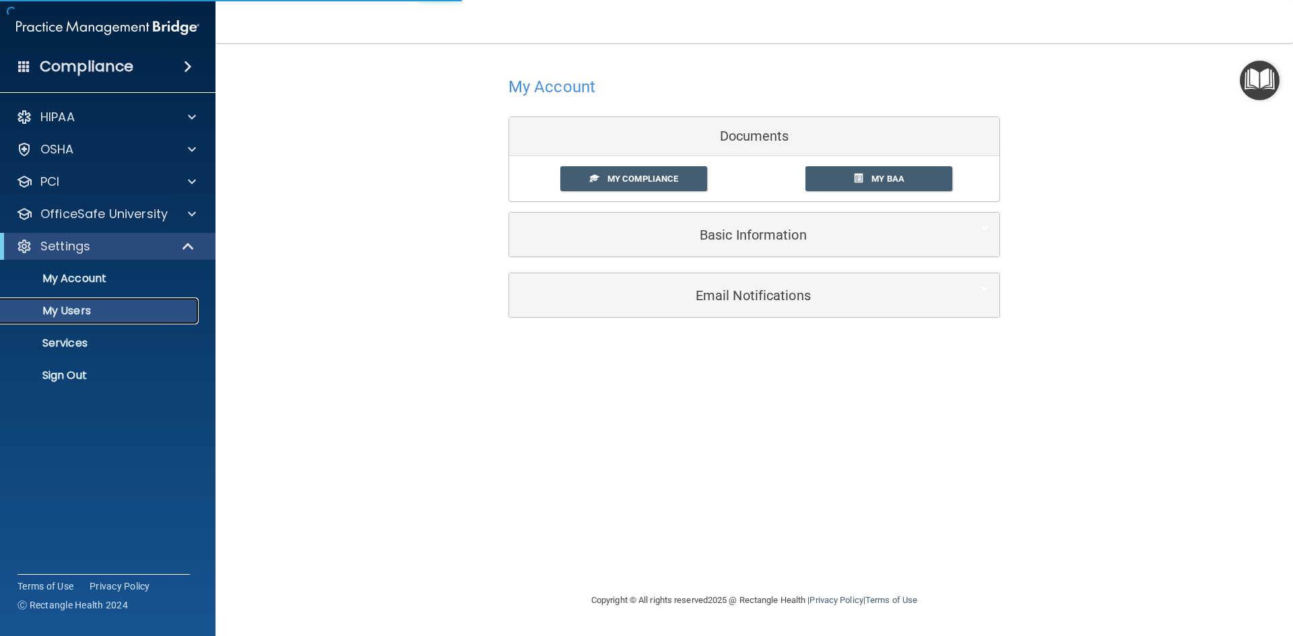
select select "20"
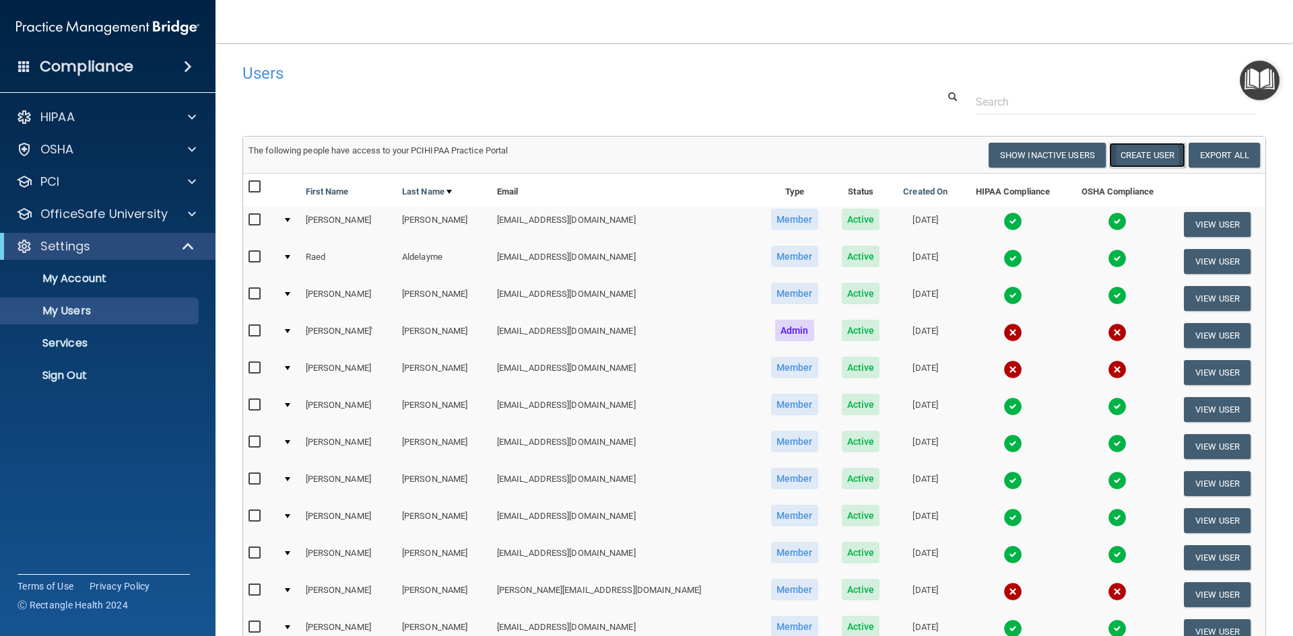
click at [1138, 154] on button "Create User" at bounding box center [1147, 155] width 76 height 25
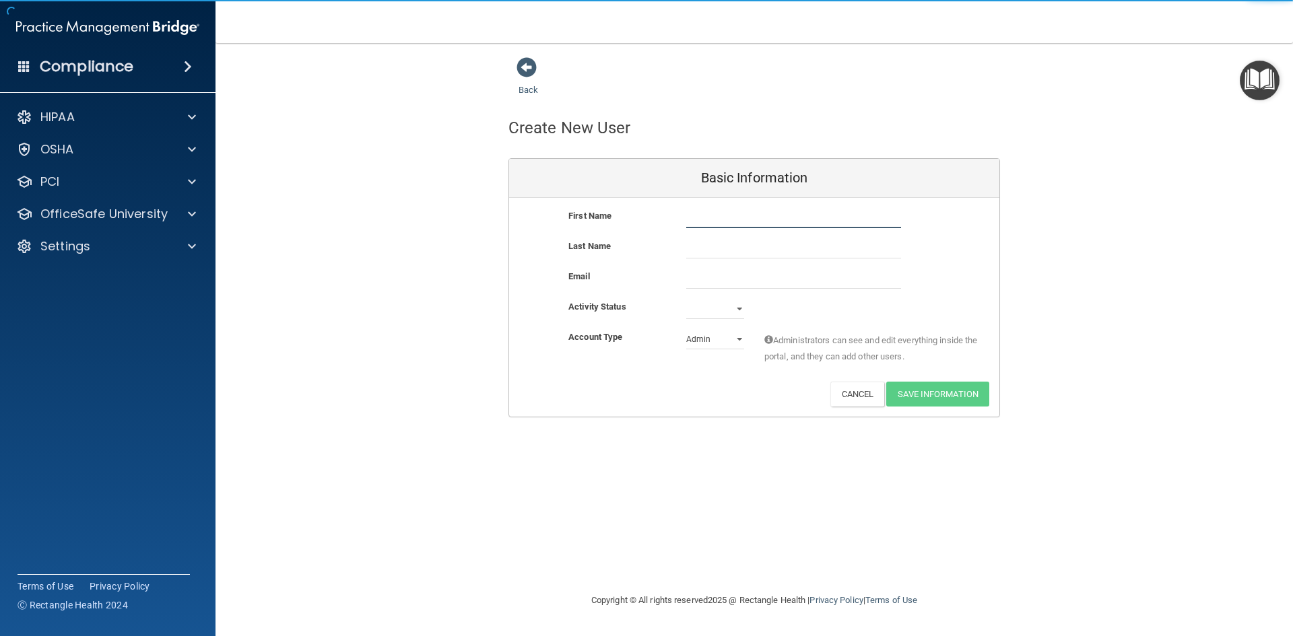
click at [711, 224] on input "text" at bounding box center [793, 218] width 215 height 20
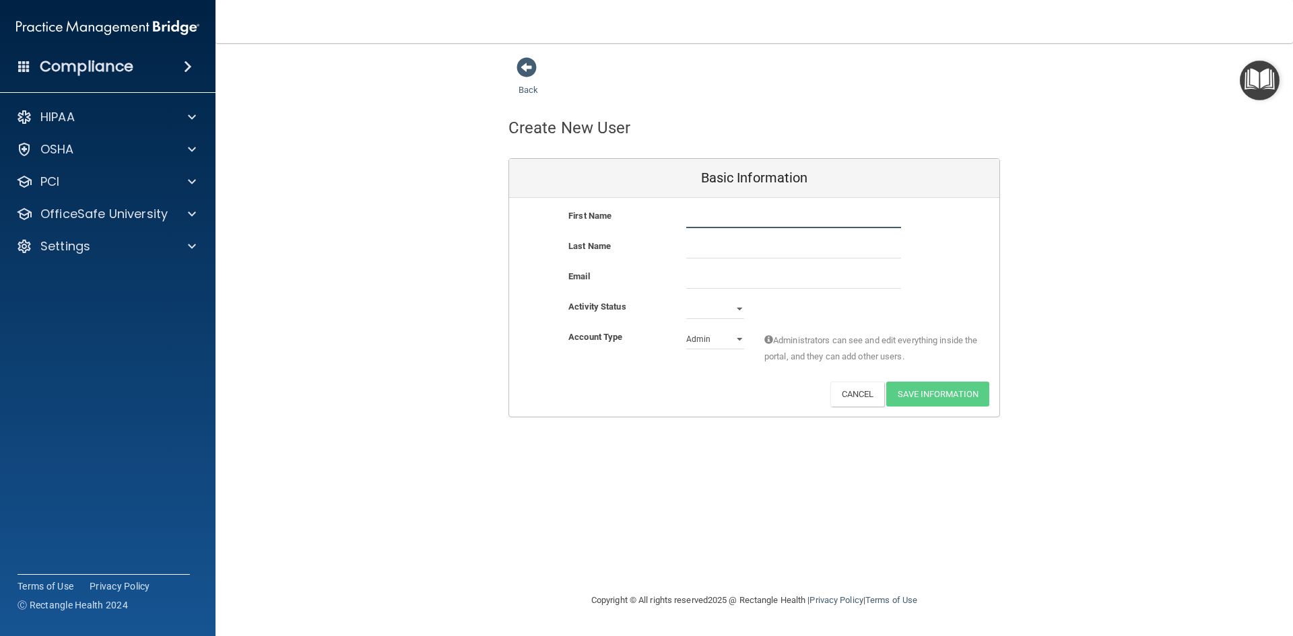
type input "A"
type input "Nena"
type input "[PERSON_NAME]"
paste input "[EMAIL_ADDRESS][DOMAIN_NAME]"
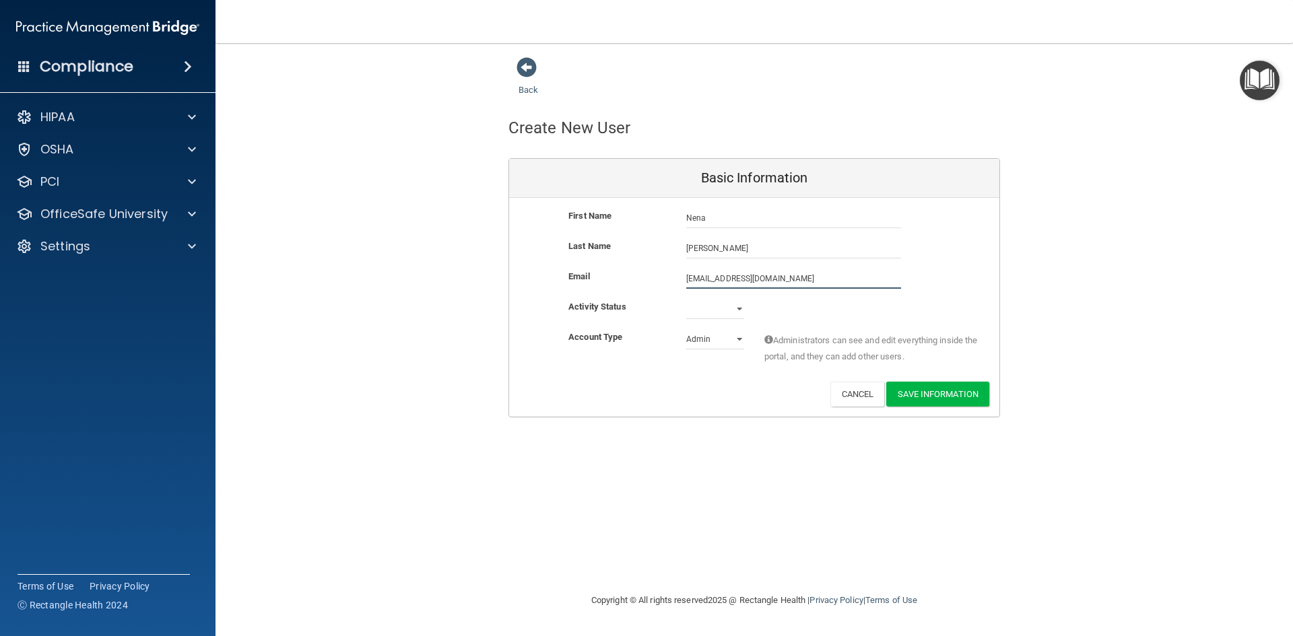
type input "[EMAIL_ADDRESS][DOMAIN_NAME]"
click at [741, 310] on select "Active Inactive" at bounding box center [715, 312] width 58 height 20
select select "active"
click at [686, 299] on select "Active Inactive" at bounding box center [715, 309] width 58 height 20
click at [742, 337] on select "Admin Member" at bounding box center [715, 339] width 58 height 20
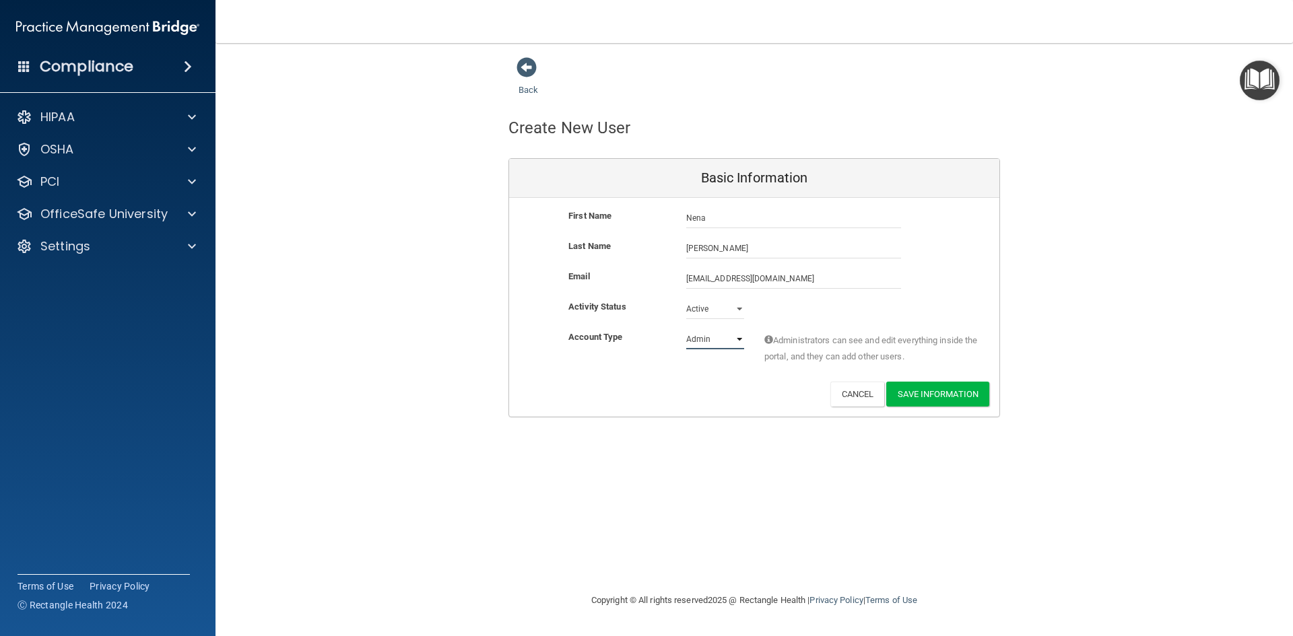
select select "practice_member"
click at [686, 329] on select "Admin Member" at bounding box center [715, 339] width 58 height 20
click at [919, 393] on button "Save Information" at bounding box center [937, 394] width 103 height 25
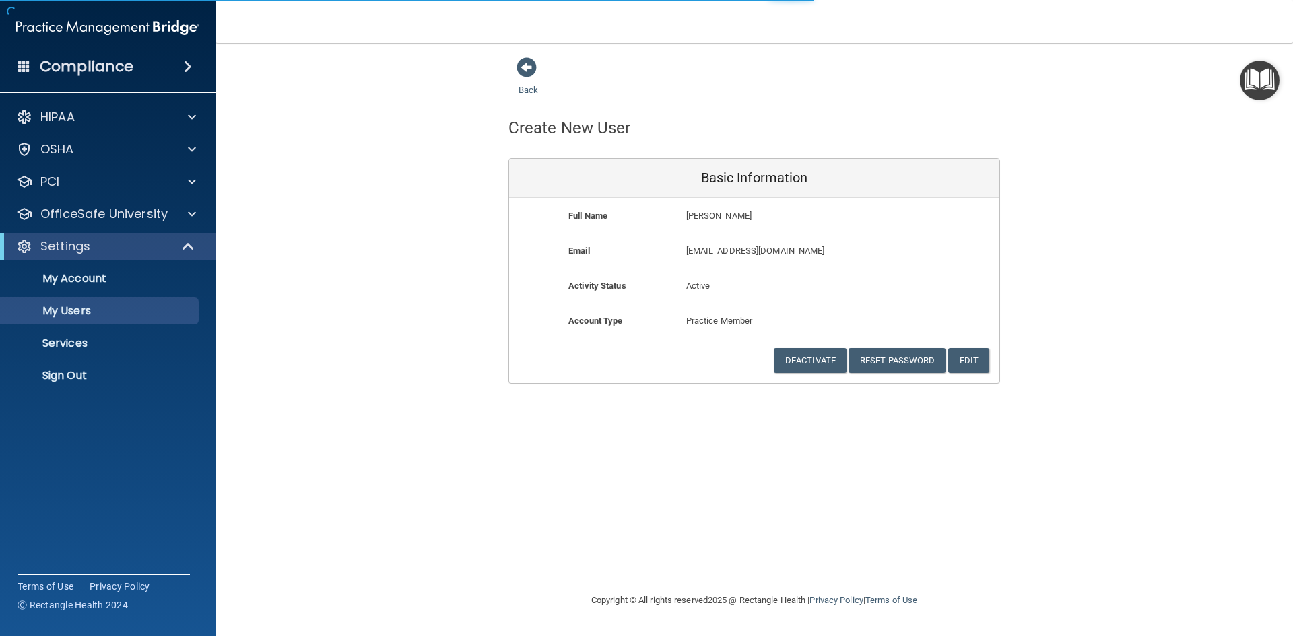
select select "20"
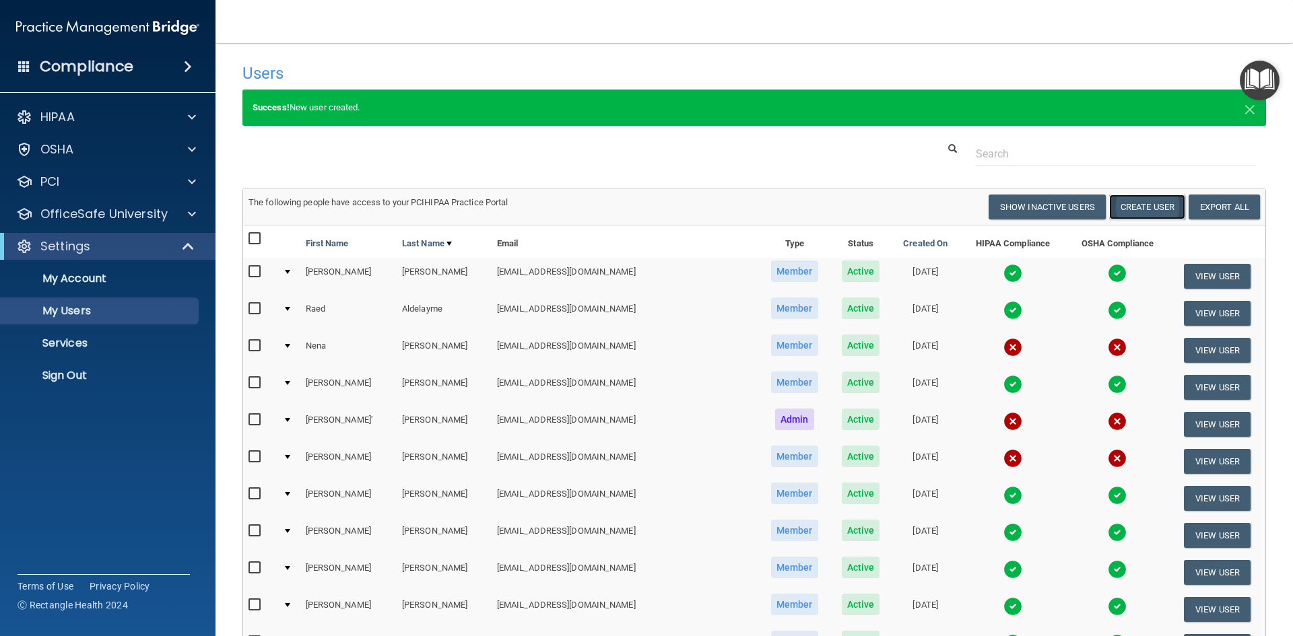
click at [1141, 203] on button "Create User" at bounding box center [1147, 207] width 76 height 25
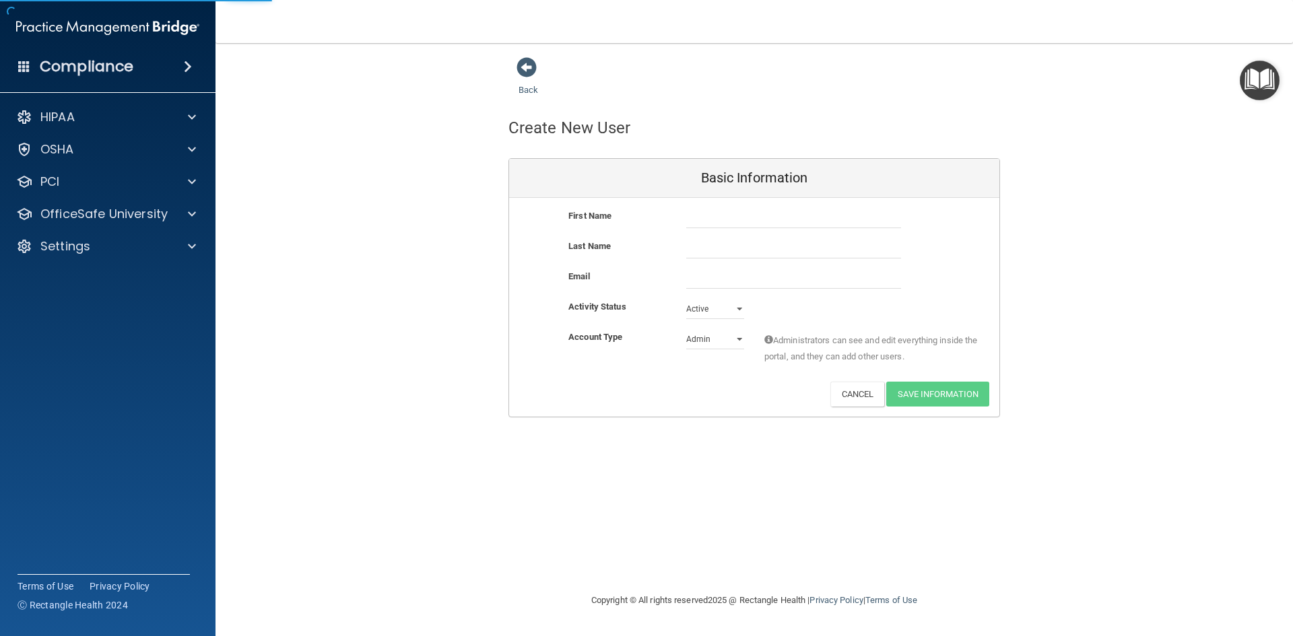
click at [685, 210] on div at bounding box center [793, 218] width 235 height 20
click at [705, 222] on input "text" at bounding box center [793, 218] width 215 height 20
type input "[PERSON_NAME]"
click at [702, 287] on input "email" at bounding box center [793, 279] width 215 height 20
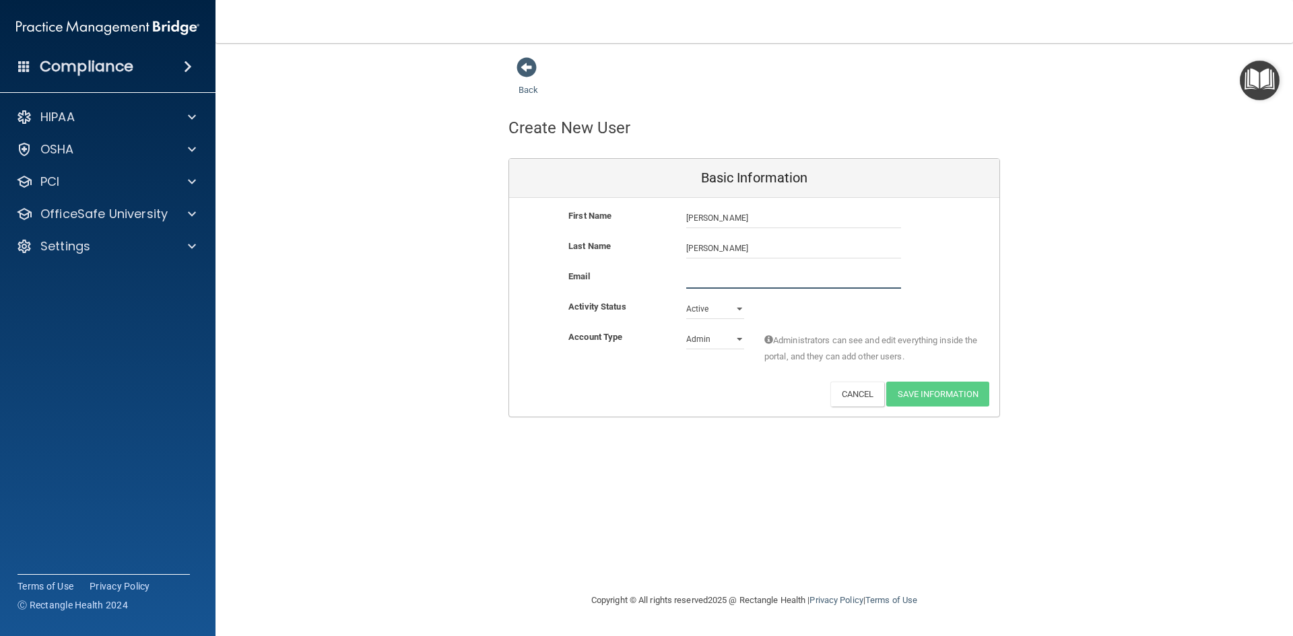
paste input "[EMAIL_ADDRESS][DOMAIN_NAME]"
type input "[EMAIL_ADDRESS][DOMAIN_NAME]"
click at [740, 308] on select "Active Inactive" at bounding box center [715, 312] width 58 height 20
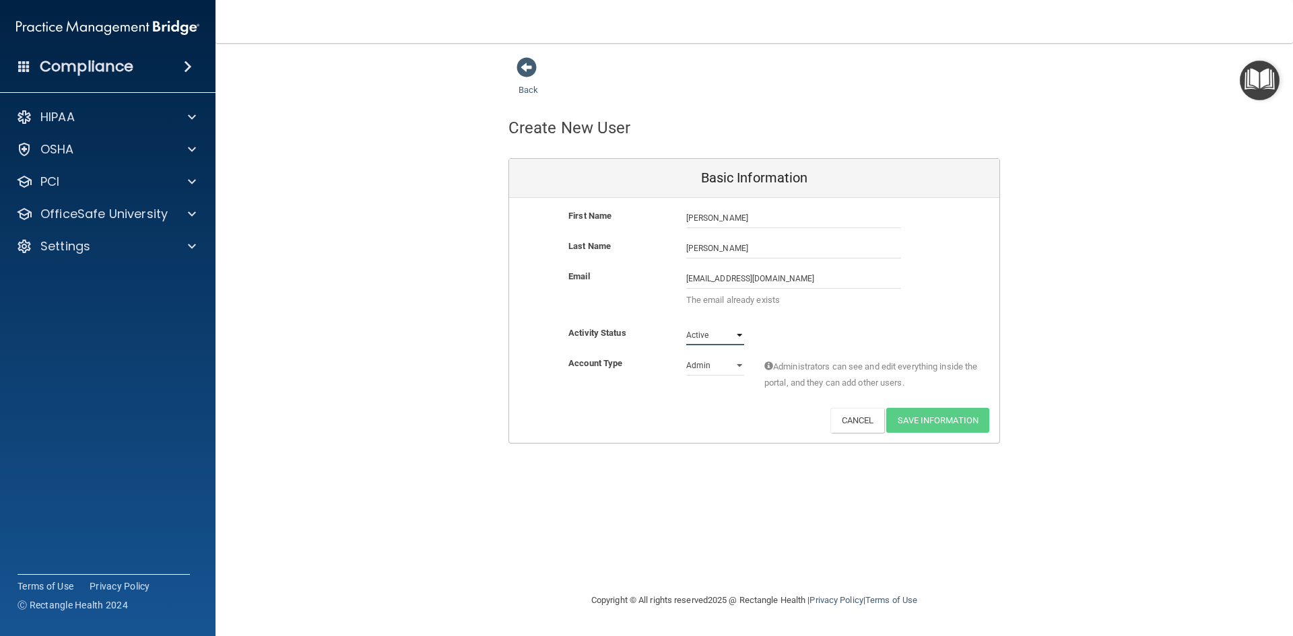
click at [735, 333] on select "Active Inactive" at bounding box center [715, 335] width 58 height 20
click at [739, 364] on select "Admin Member" at bounding box center [715, 365] width 58 height 20
select select "practice_member"
click at [686, 355] on select "Admin Member" at bounding box center [715, 365] width 58 height 20
click at [846, 423] on button "Cancel" at bounding box center [857, 420] width 55 height 25
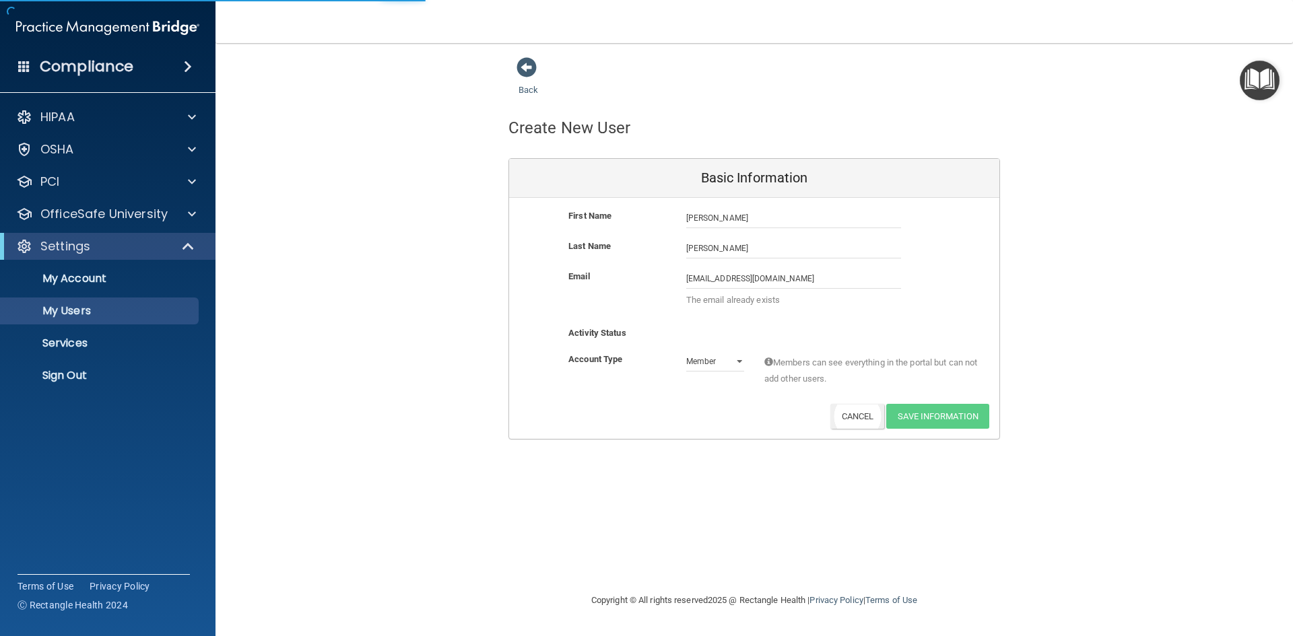
select select "20"
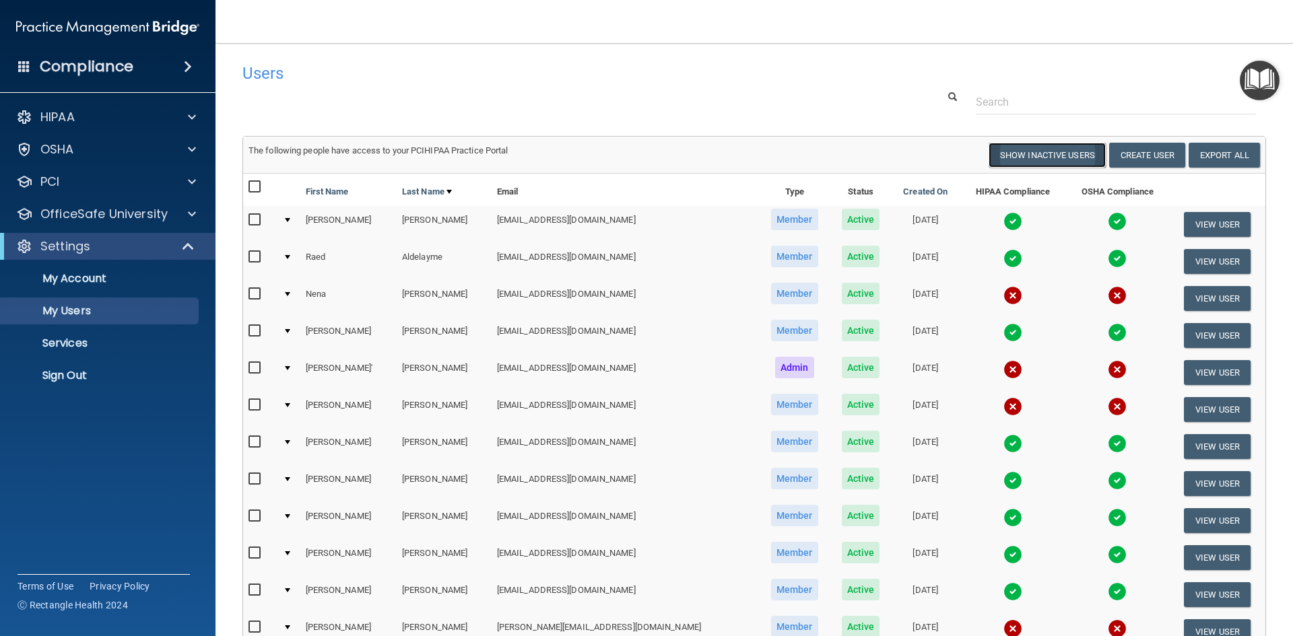
click at [1015, 147] on button "Show Inactive Users" at bounding box center [1046, 155] width 117 height 25
select select "20"
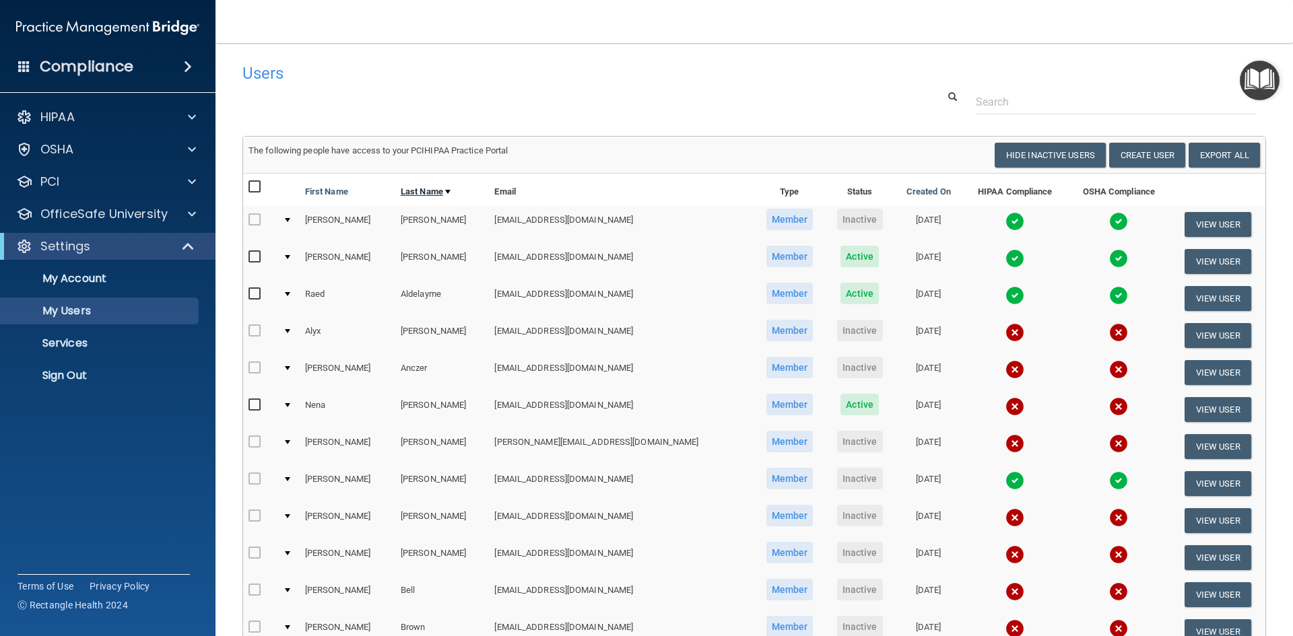
click at [417, 194] on link "Last Name" at bounding box center [426, 192] width 50 height 16
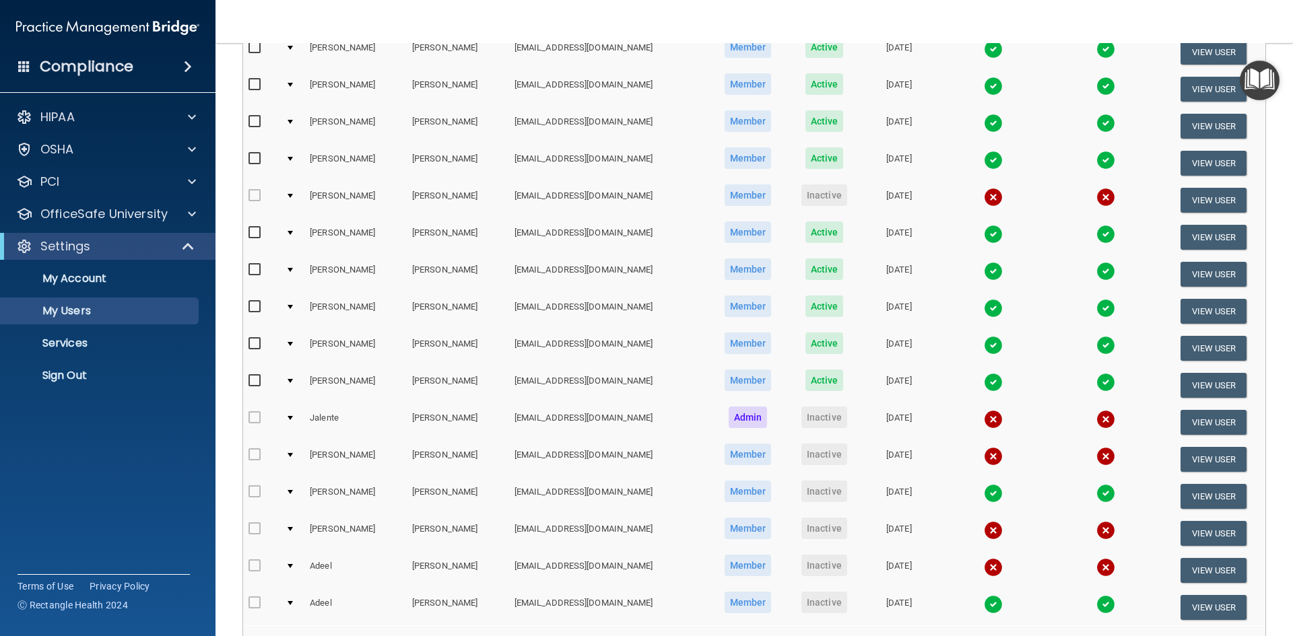
scroll to position [478, 0]
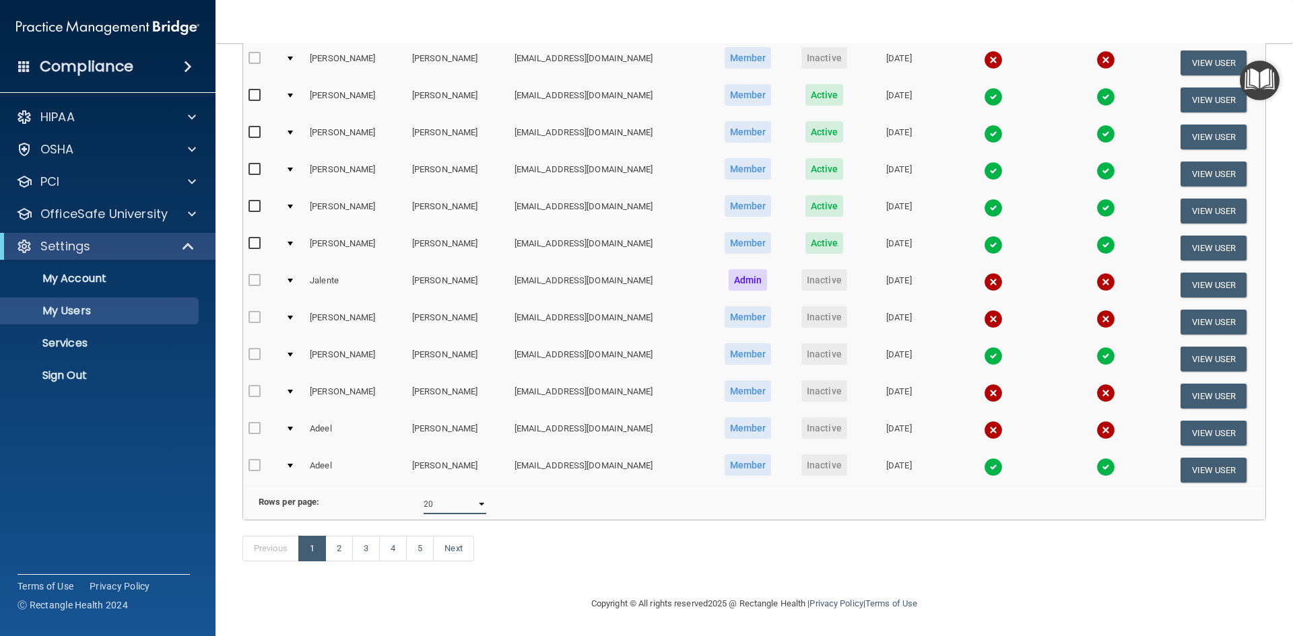
click at [475, 494] on select "10 20 30 40 all" at bounding box center [454, 504] width 63 height 20
select select "40"
click at [423, 494] on select "10 20 30 40 all" at bounding box center [454, 504] width 63 height 20
select select "40"
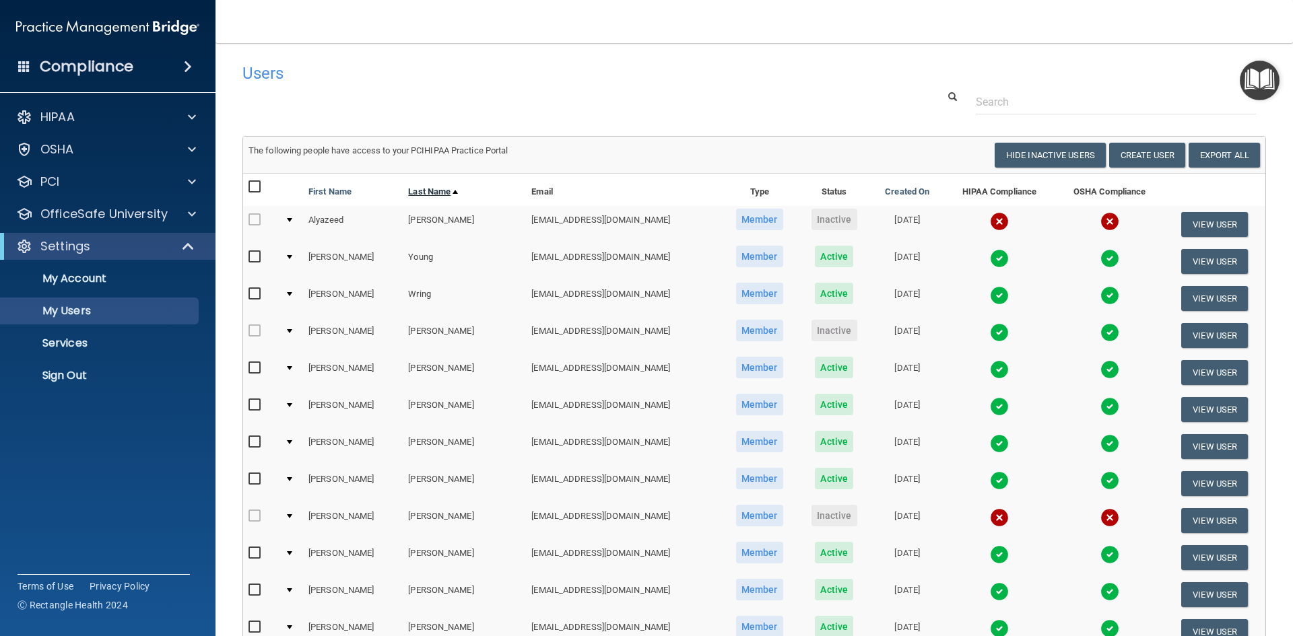
click at [416, 191] on link "Last Name" at bounding box center [433, 192] width 50 height 16
select select "40"
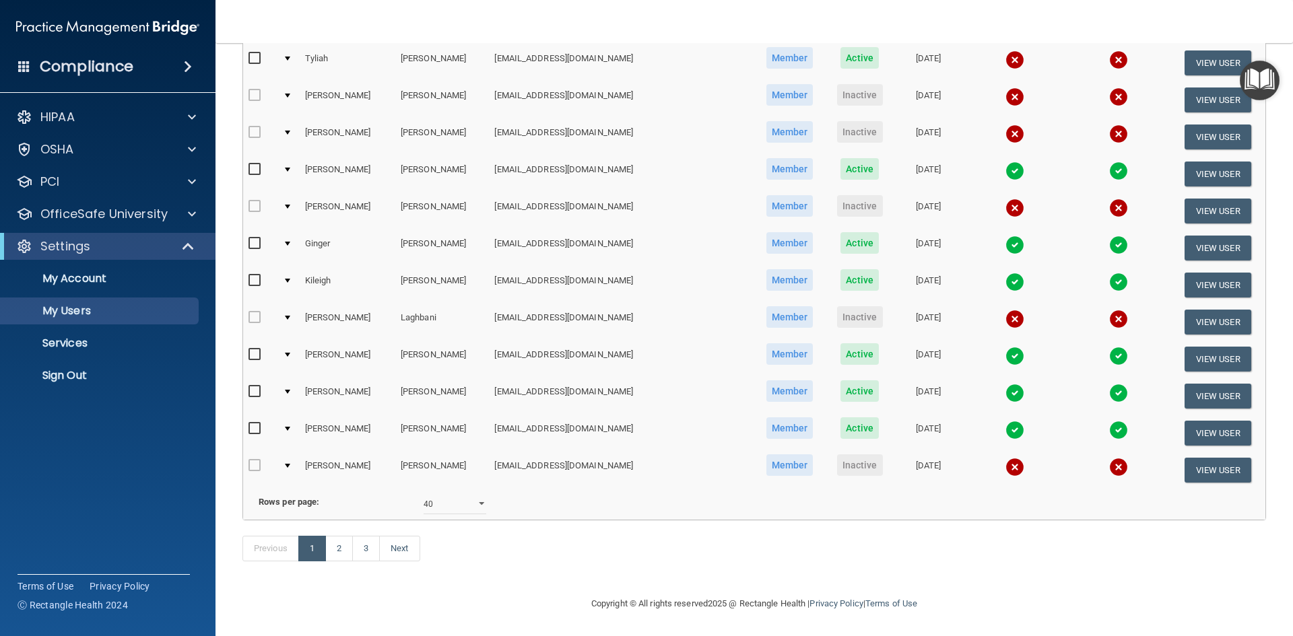
scroll to position [1219, 0]
click at [336, 553] on link "2" at bounding box center [339, 549] width 28 height 26
select select "40"
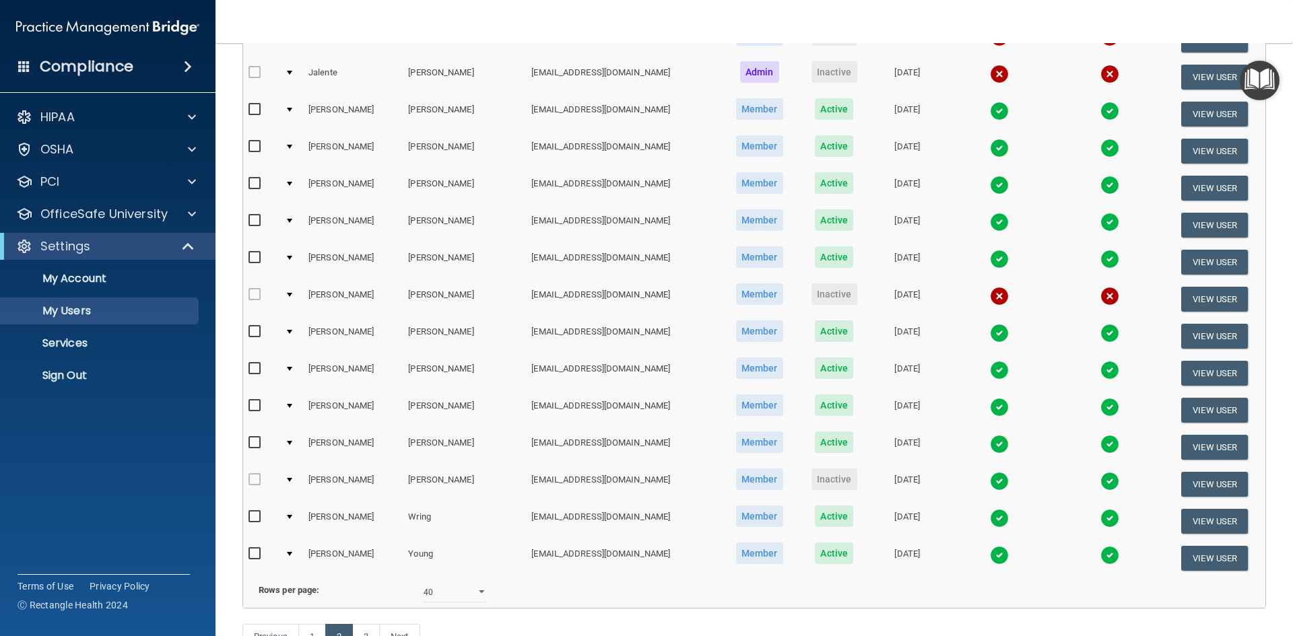
scroll to position [1145, 0]
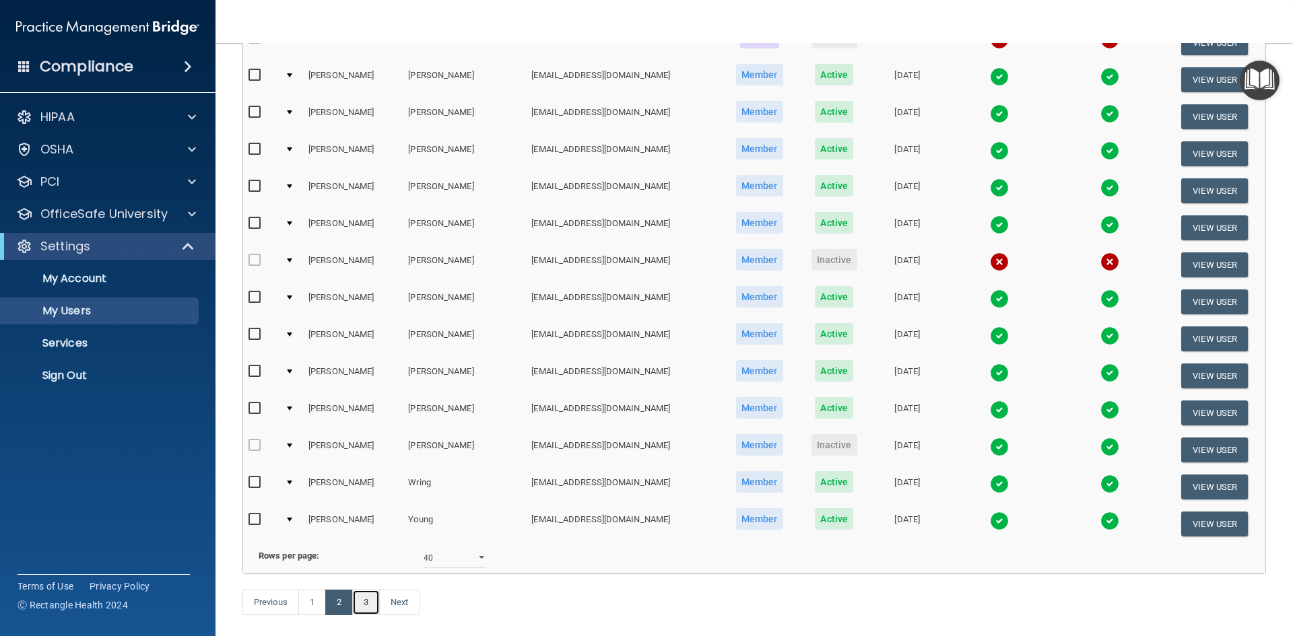
click at [366, 615] on link "3" at bounding box center [366, 603] width 28 height 26
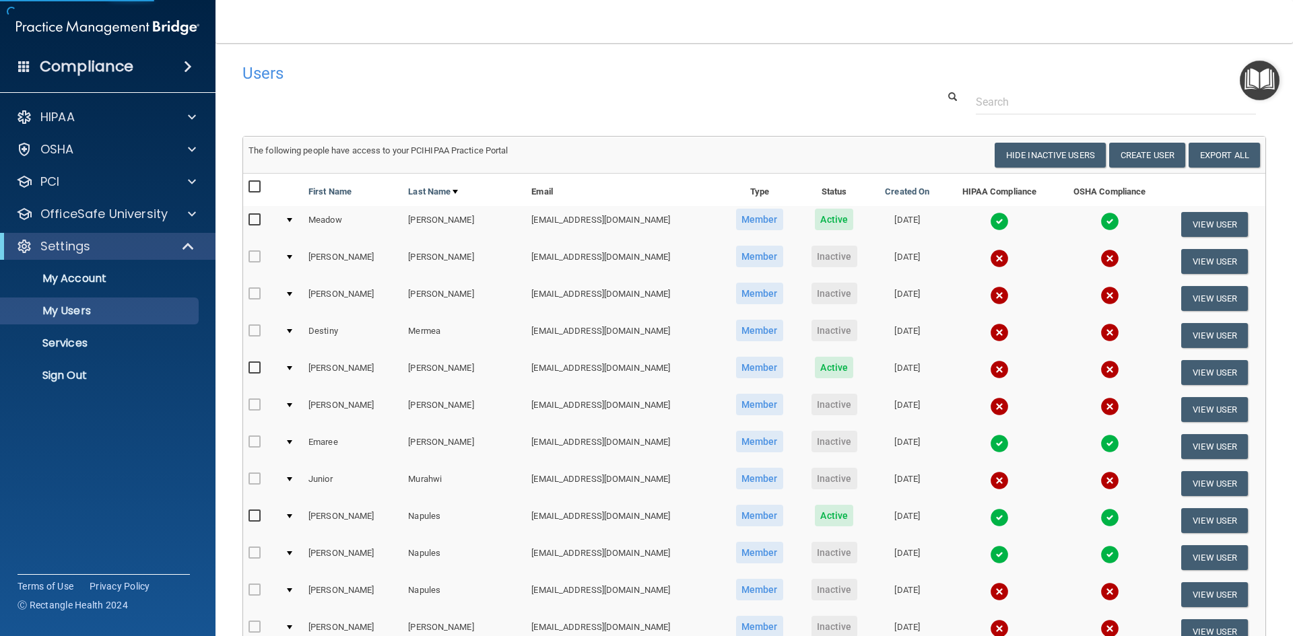
select select "40"
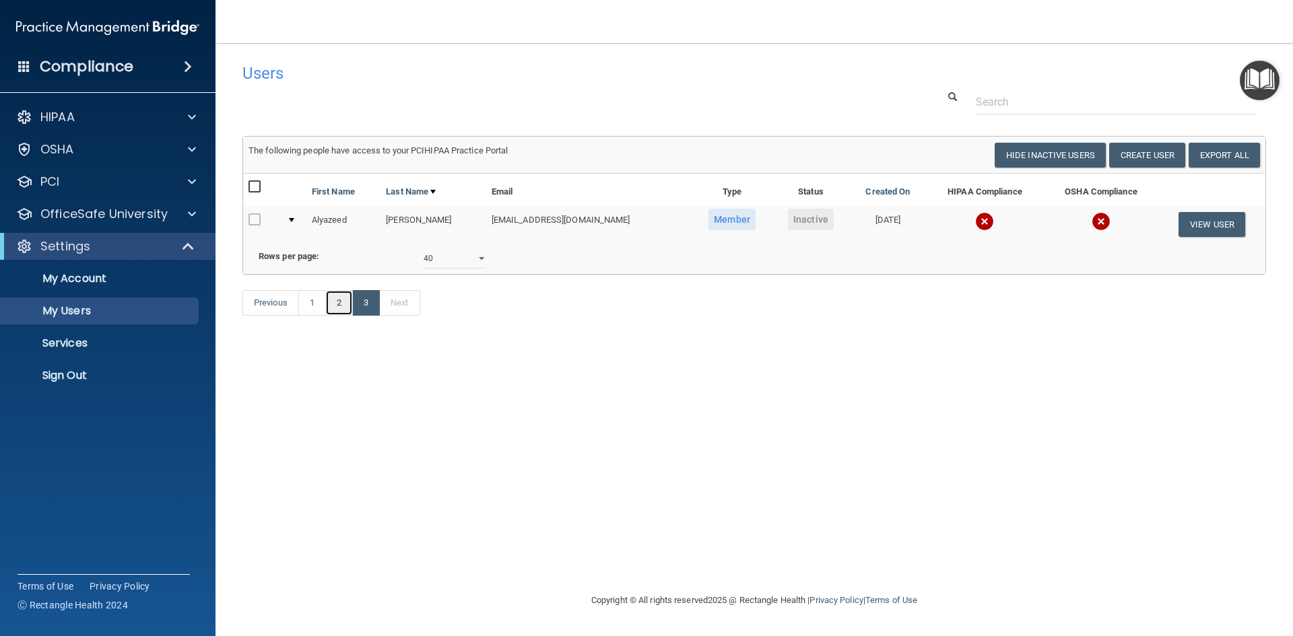
click at [339, 316] on link "2" at bounding box center [339, 303] width 28 height 26
select select "40"
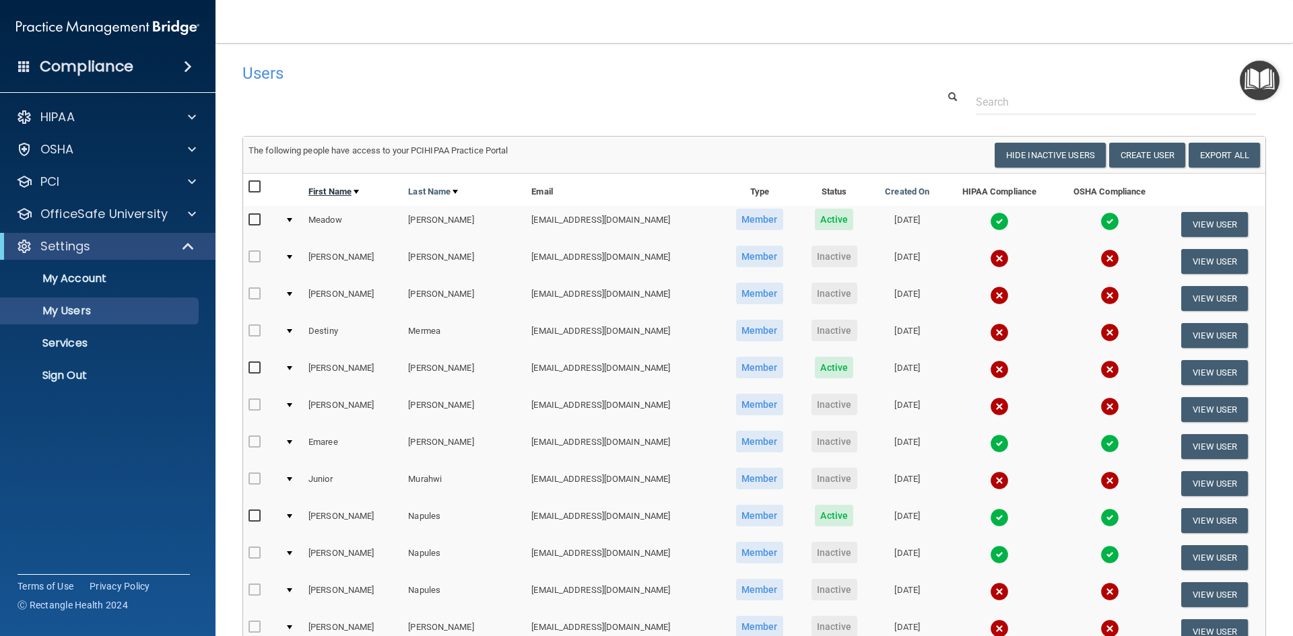
click at [328, 190] on link "First Name" at bounding box center [333, 192] width 50 height 16
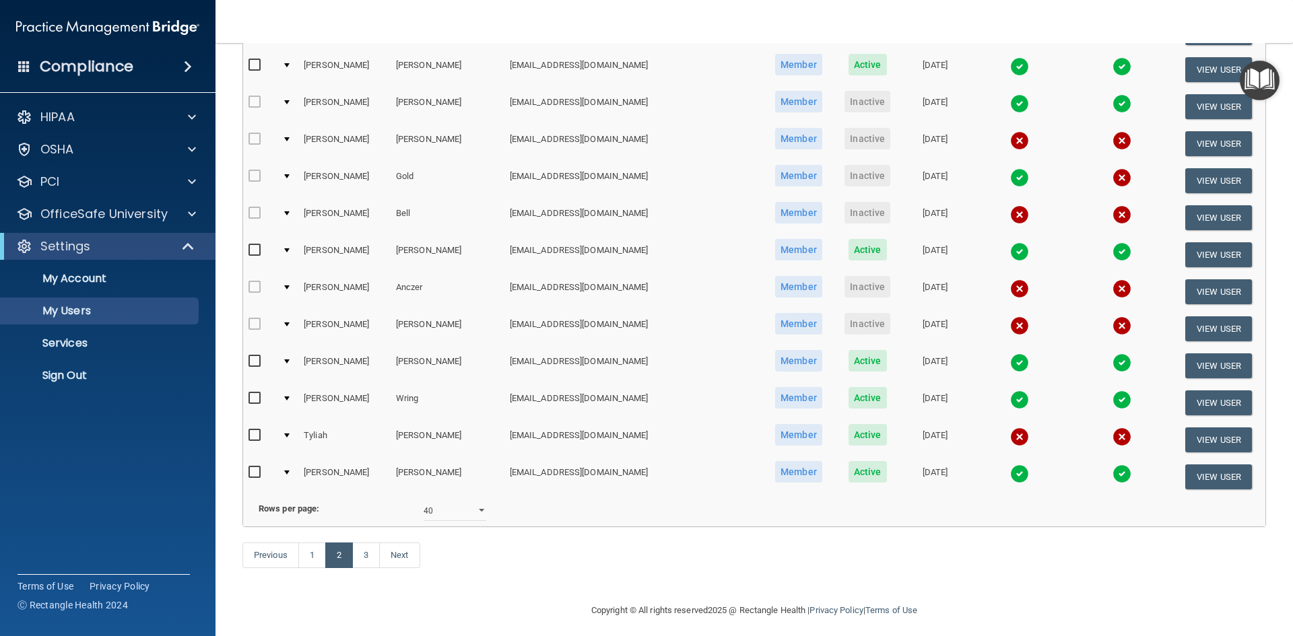
scroll to position [1212, 0]
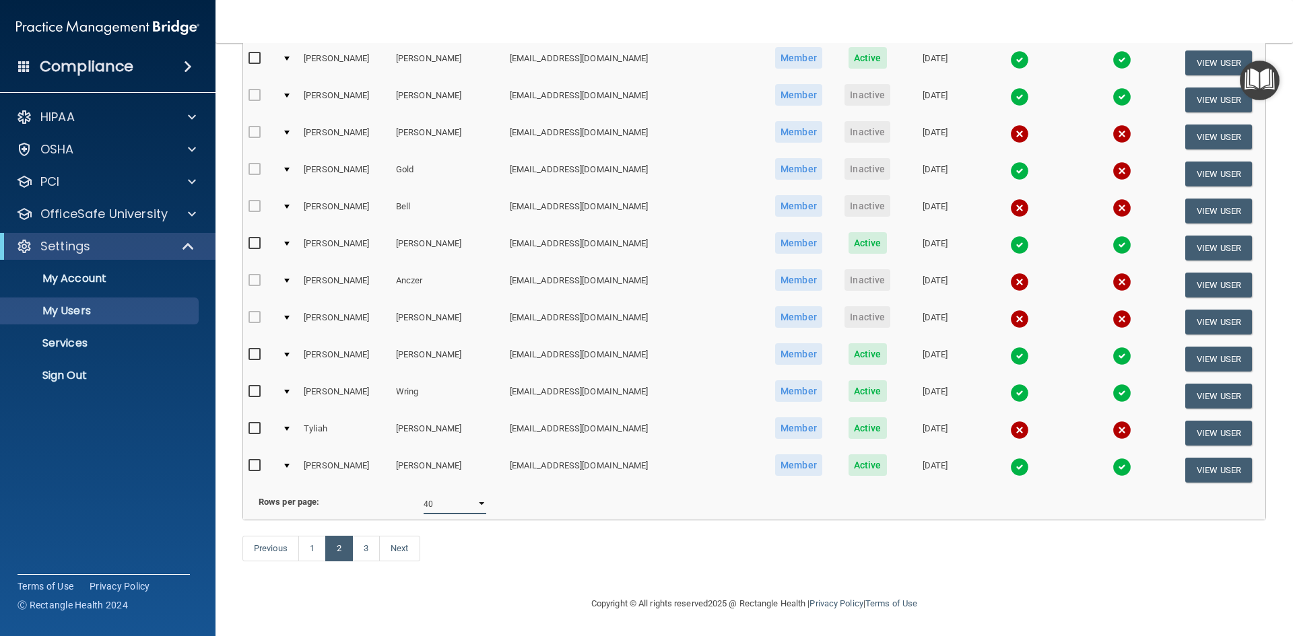
click at [476, 503] on select "10 20 30 40 all" at bounding box center [454, 504] width 63 height 20
select select "81"
click at [423, 494] on select "10 20 30 40 all" at bounding box center [454, 504] width 63 height 20
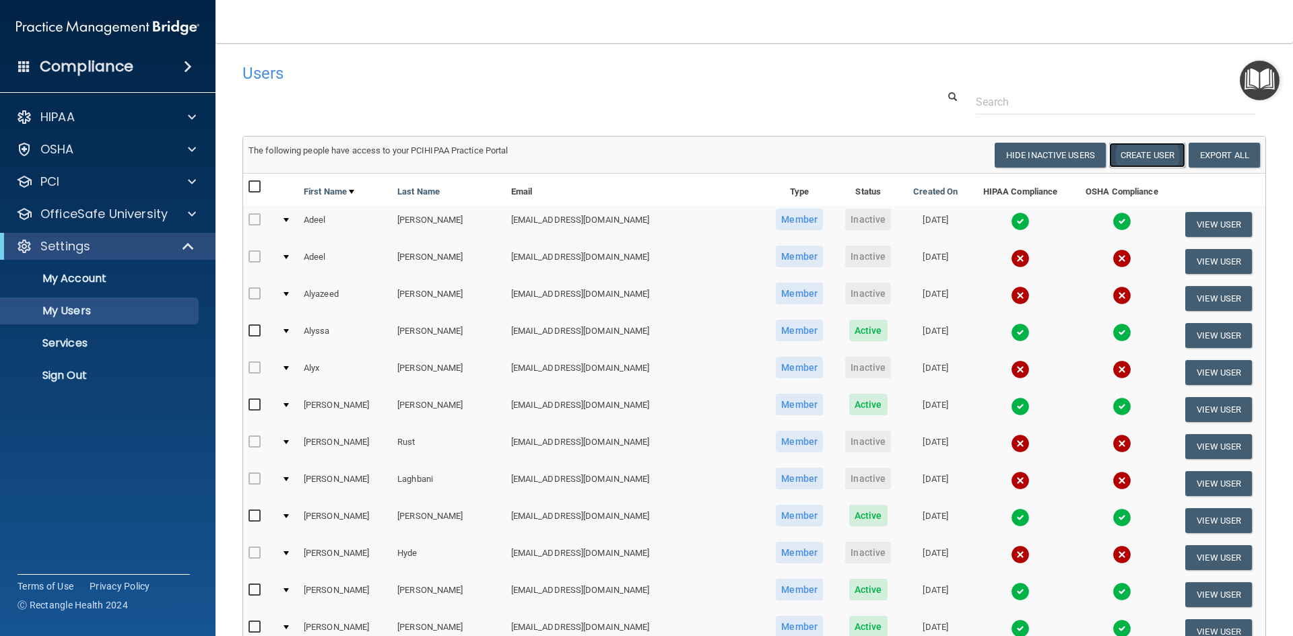
click at [1142, 151] on button "Create User" at bounding box center [1147, 155] width 76 height 25
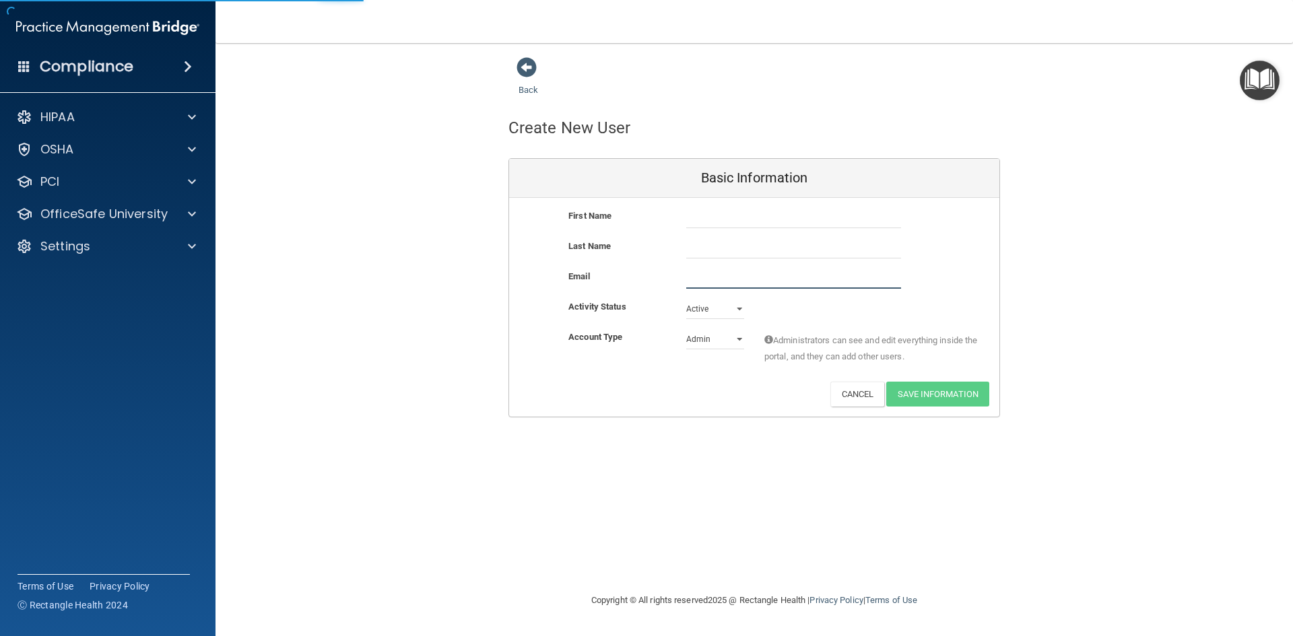
click at [704, 280] on input "email" at bounding box center [793, 279] width 215 height 20
type input "[EMAIL_ADDRESS][DOMAIN_NAME]"
click at [743, 250] on input "text" at bounding box center [793, 248] width 215 height 20
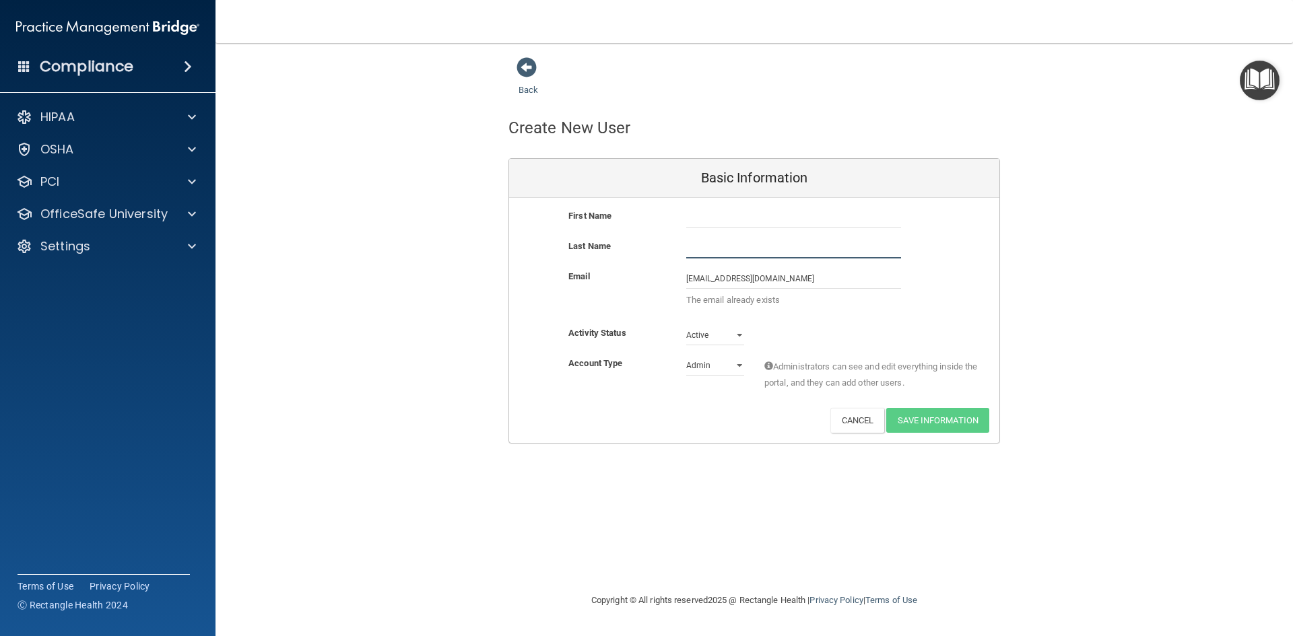
type input "[PERSON_NAME]"
click at [732, 224] on input "text" at bounding box center [793, 218] width 215 height 20
type input "[PERSON_NAME]"
click at [739, 339] on select "Active Inactive" at bounding box center [715, 335] width 58 height 20
click at [686, 325] on select "Active Inactive" at bounding box center [715, 335] width 58 height 20
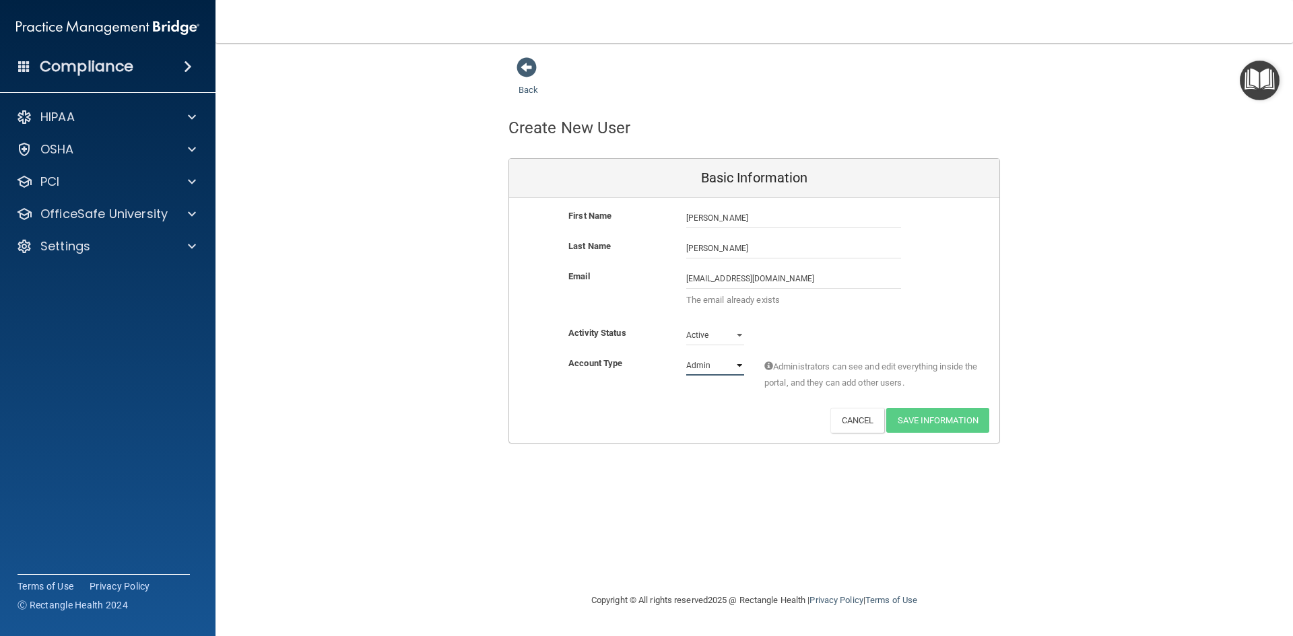
click at [742, 365] on select "Admin Member" at bounding box center [715, 365] width 58 height 20
select select "practice_member"
click at [686, 355] on select "Admin Member" at bounding box center [715, 365] width 58 height 20
click at [525, 65] on span at bounding box center [526, 67] width 20 height 20
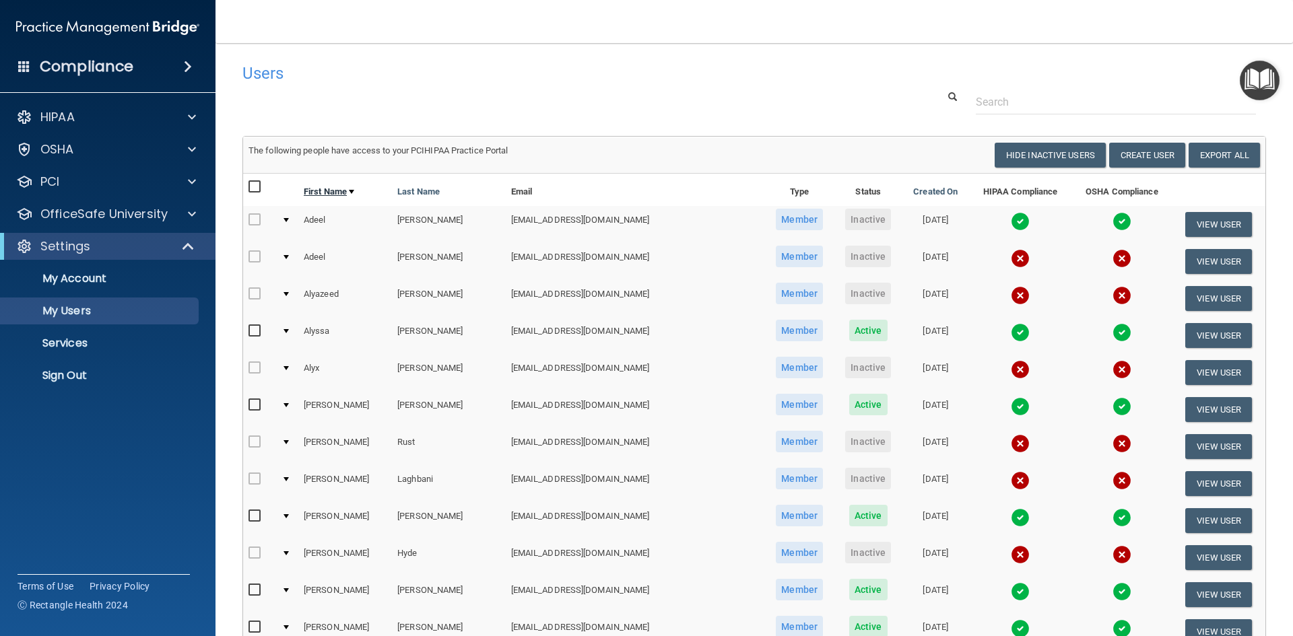
click at [344, 189] on link "First Name" at bounding box center [329, 192] width 50 height 16
click at [1007, 150] on button "Hide Inactive Users" at bounding box center [1049, 155] width 111 height 25
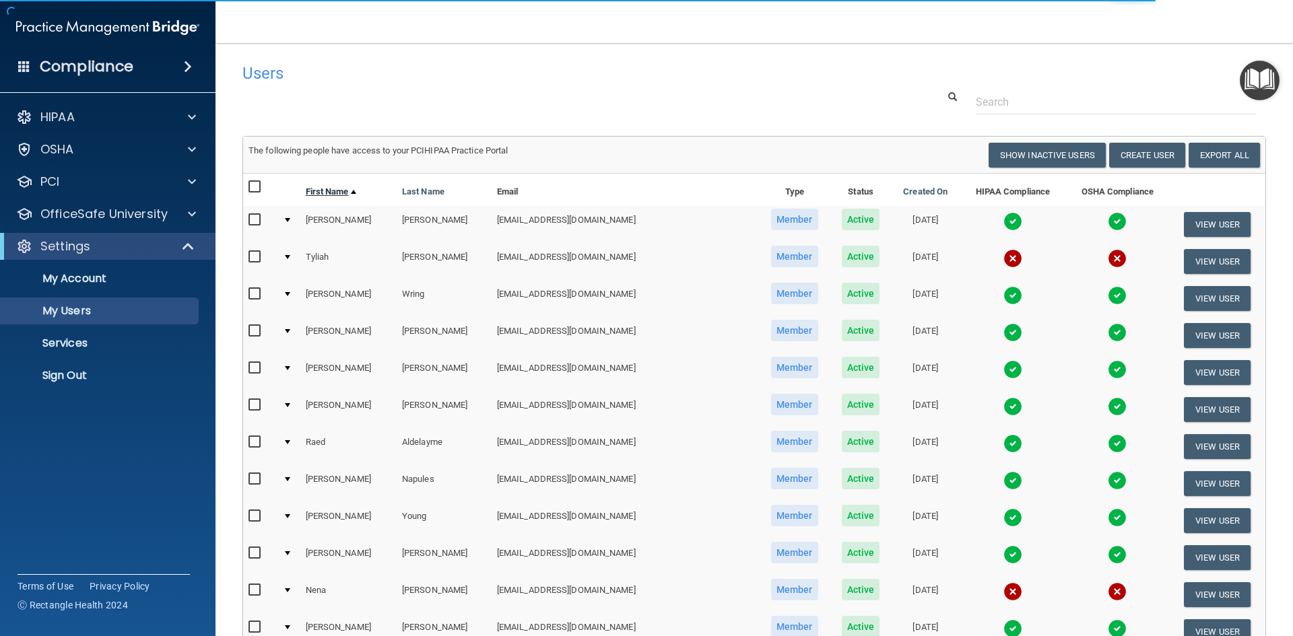
click at [356, 191] on div at bounding box center [353, 192] width 5 height 4
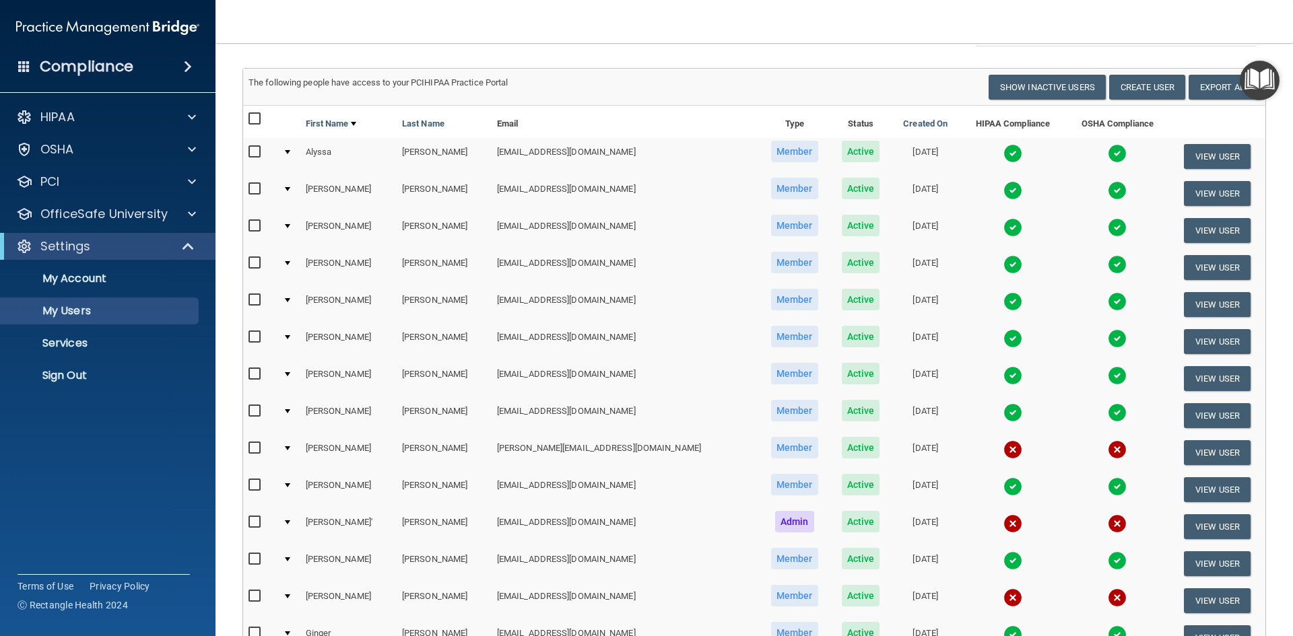
scroll to position [67, 0]
click at [448, 122] on link "Last Name" at bounding box center [427, 124] width 50 height 16
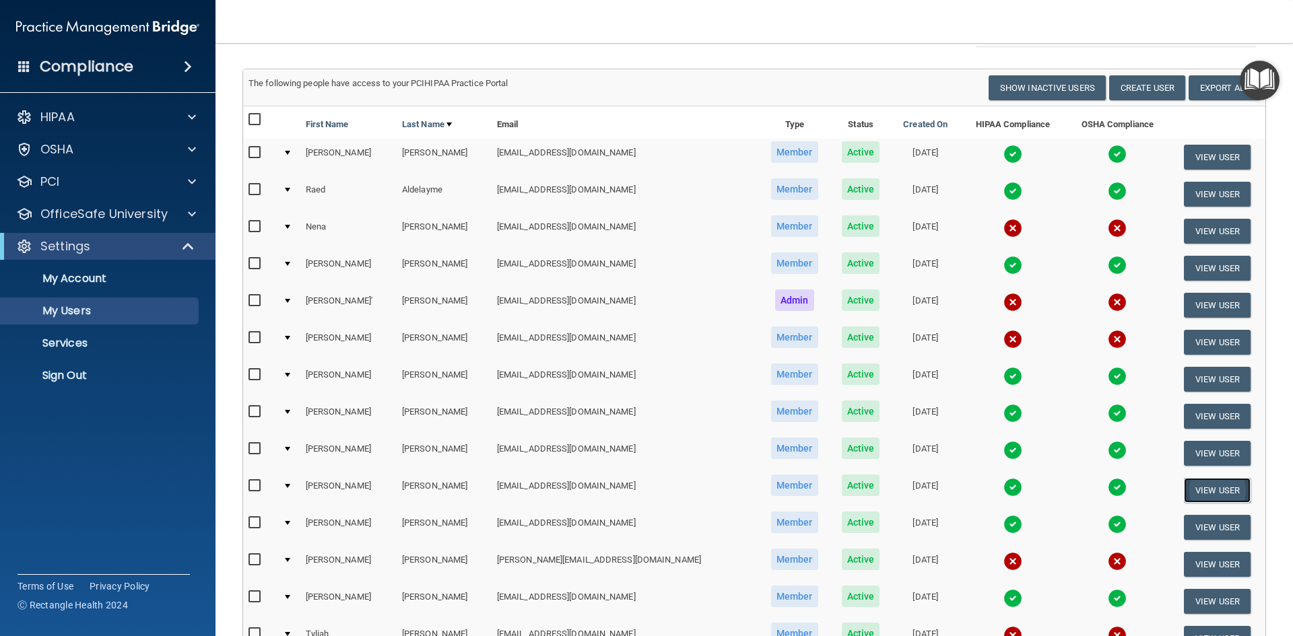
click at [1186, 485] on button "View User" at bounding box center [1217, 490] width 67 height 25
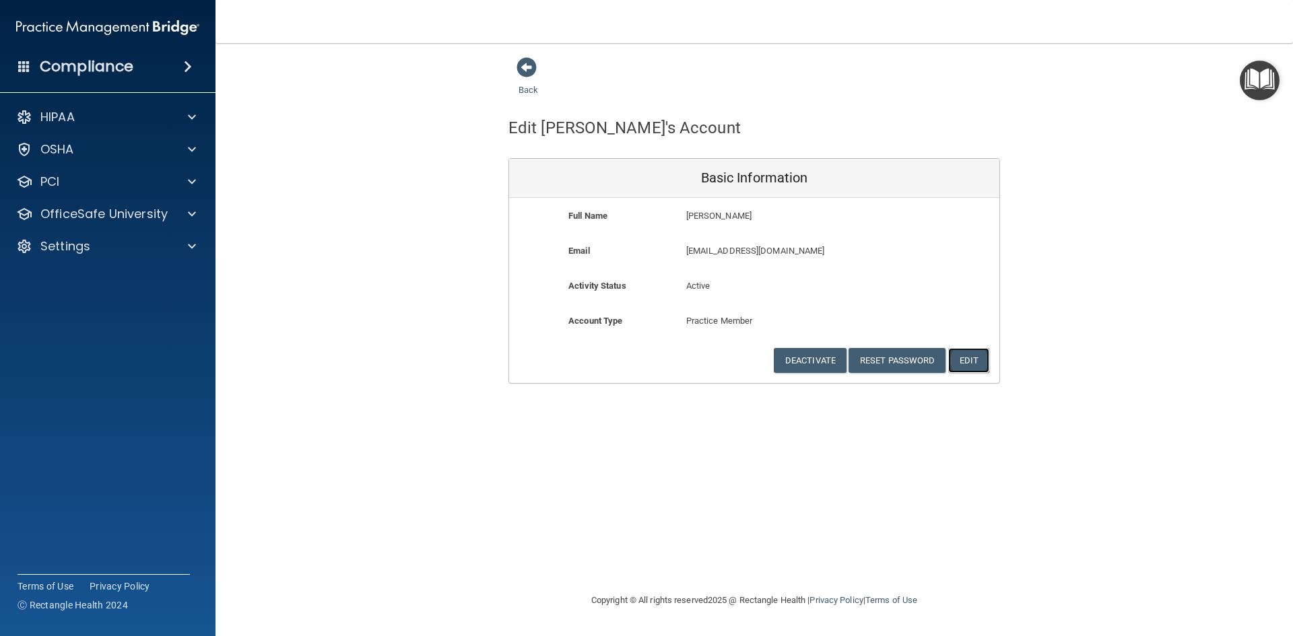
click at [968, 355] on button "Edit" at bounding box center [968, 360] width 41 height 25
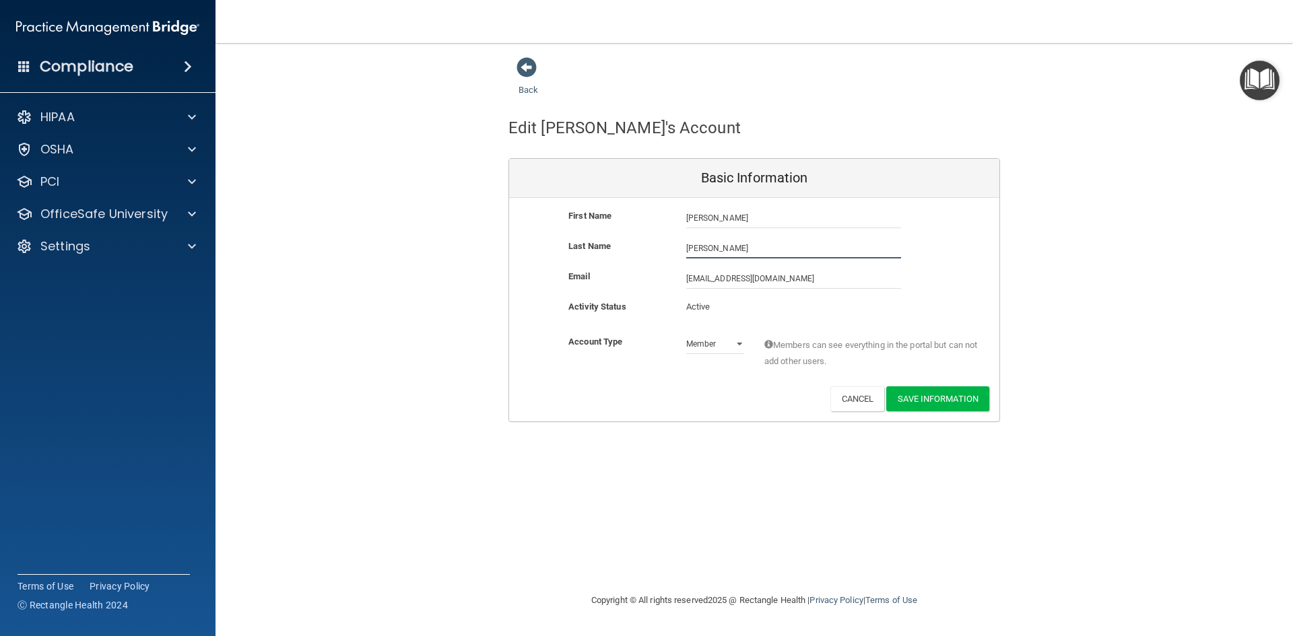
click at [724, 246] on input "[PERSON_NAME]" at bounding box center [793, 248] width 215 height 20
type input "H"
type input "[GEOGRAPHIC_DATA]"
click at [952, 395] on button "Save Information" at bounding box center [937, 398] width 103 height 25
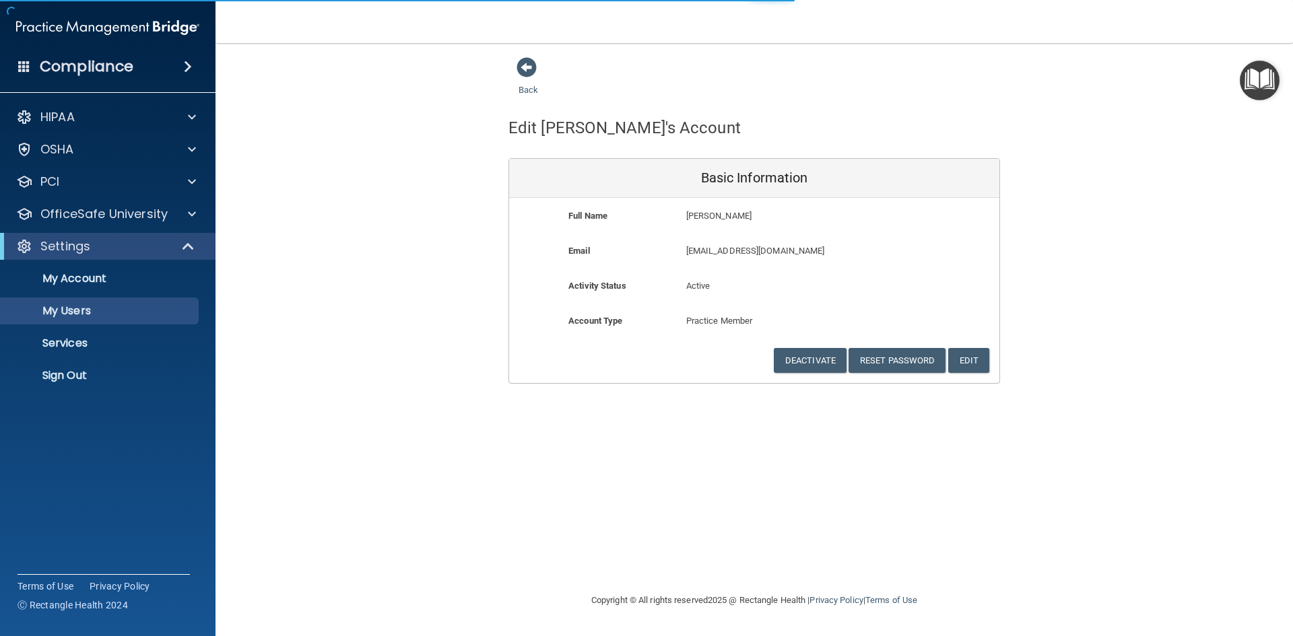
select select "20"
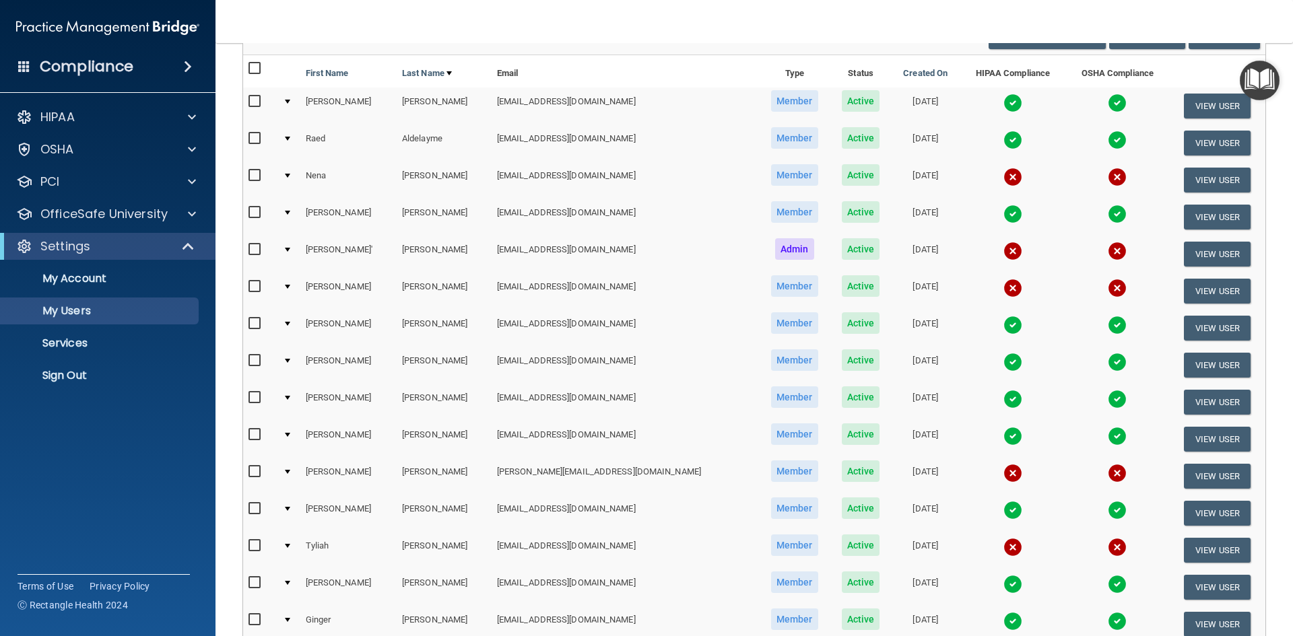
scroll to position [202, 0]
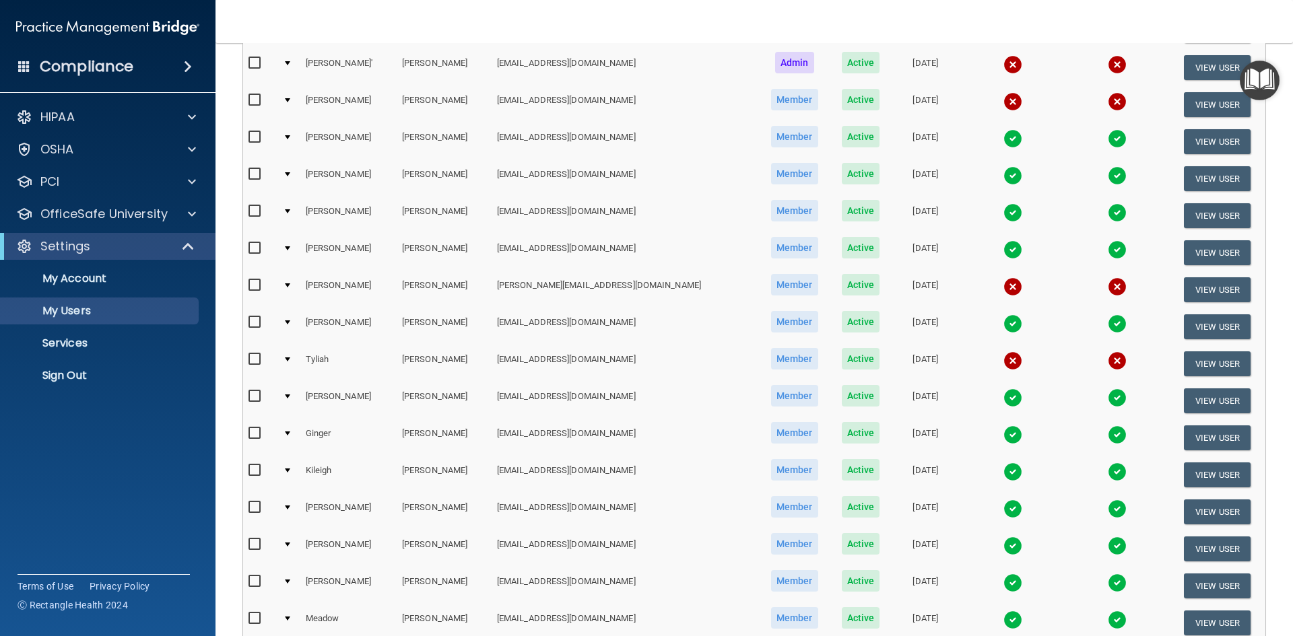
scroll to position [530, 0]
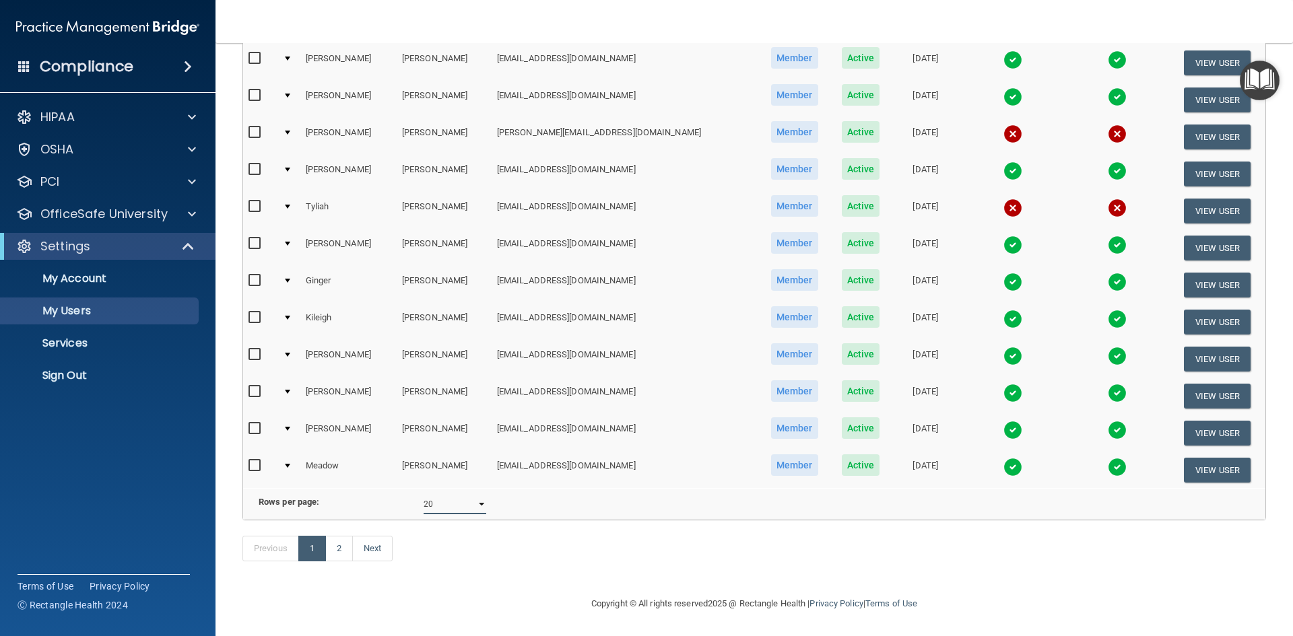
click at [477, 496] on select "10 20 30 40 all" at bounding box center [454, 504] width 63 height 20
select select "39"
click at [423, 494] on select "10 20 30 40 all" at bounding box center [454, 504] width 63 height 20
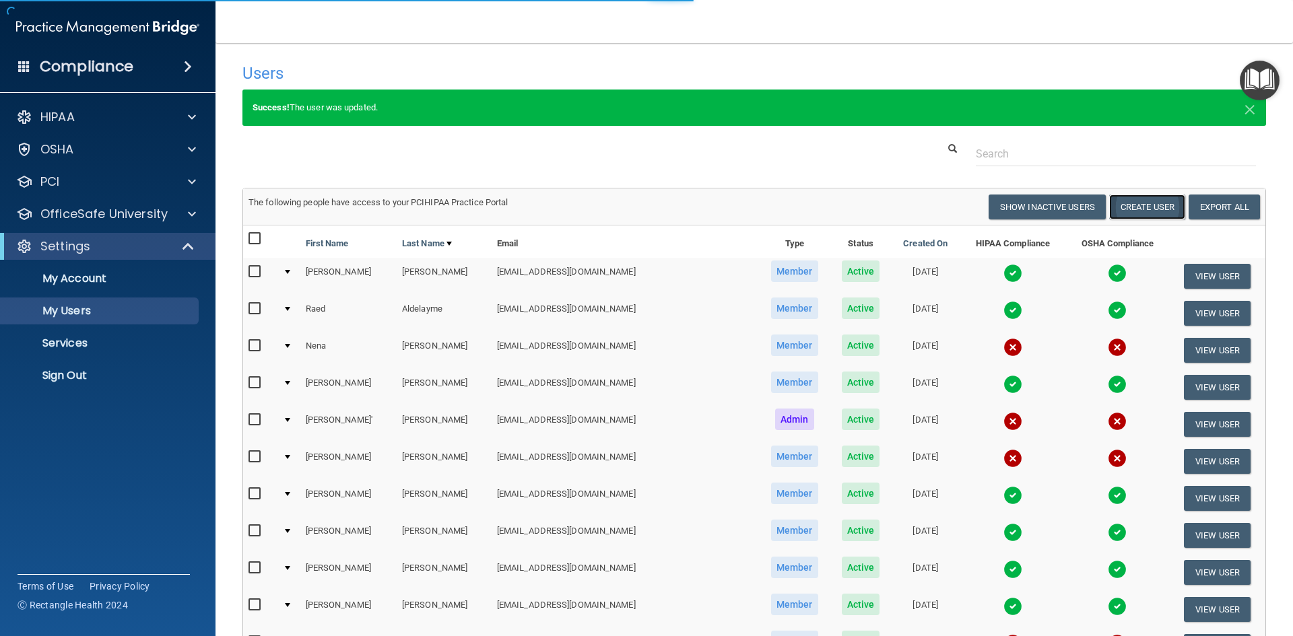
click at [1146, 210] on button "Create User" at bounding box center [1147, 207] width 76 height 25
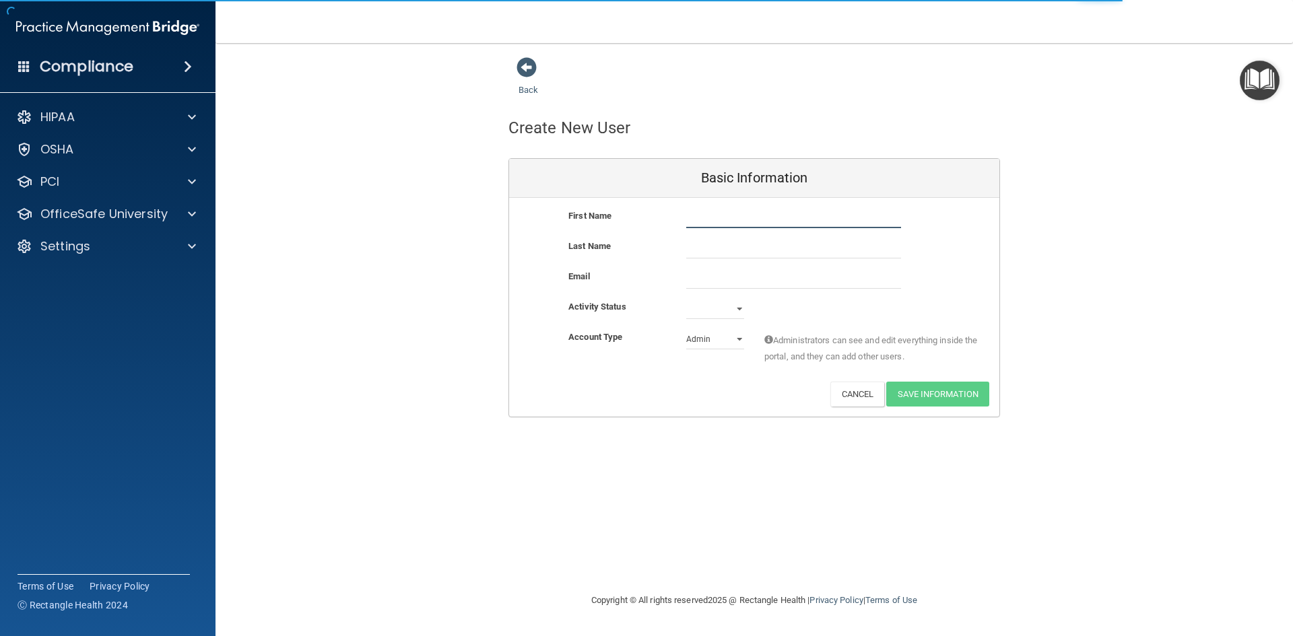
click at [695, 224] on input "text" at bounding box center [793, 218] width 215 height 20
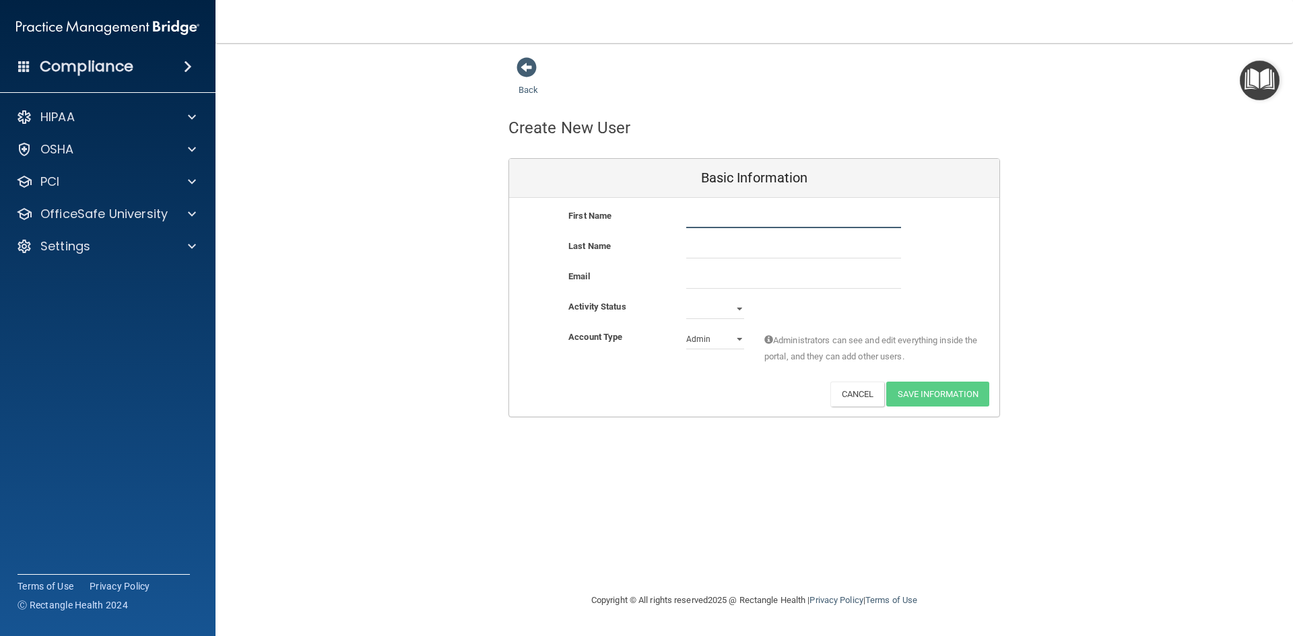
type input "r"
type input "Remi"
type input "Jordan"
paste input "rjordan@gldpdental.com"
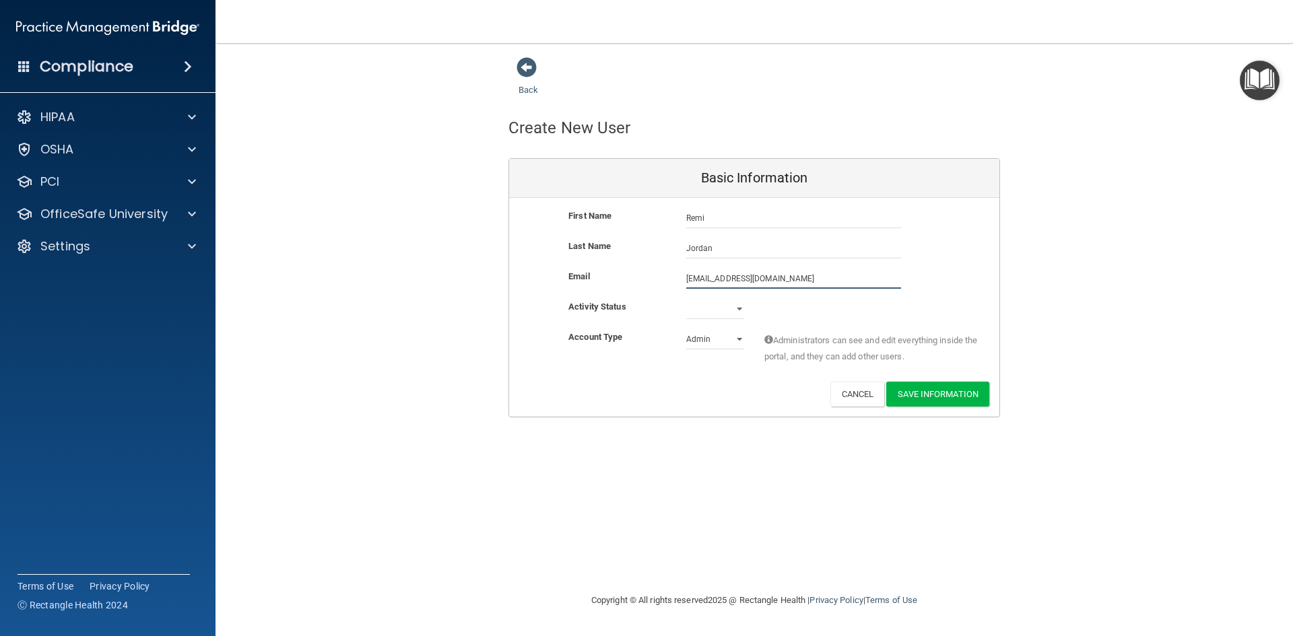
type input "rjordan@gldpdental.com"
click at [739, 308] on select "Active Inactive" at bounding box center [715, 309] width 58 height 20
select select "active"
click at [686, 299] on select "Active Inactive" at bounding box center [715, 309] width 58 height 20
click at [740, 337] on select "Admin Member" at bounding box center [715, 339] width 58 height 20
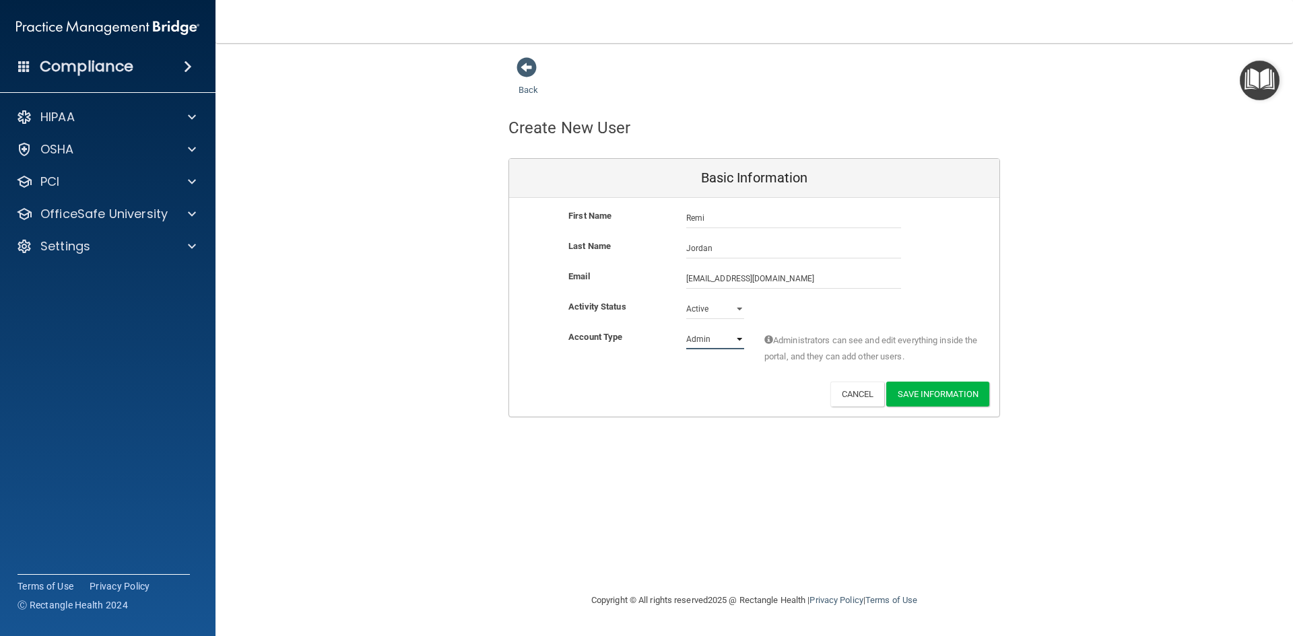
select select "practice_member"
click at [686, 329] on select "Admin Member" at bounding box center [715, 339] width 58 height 20
click at [939, 395] on button "Save Information" at bounding box center [937, 394] width 103 height 25
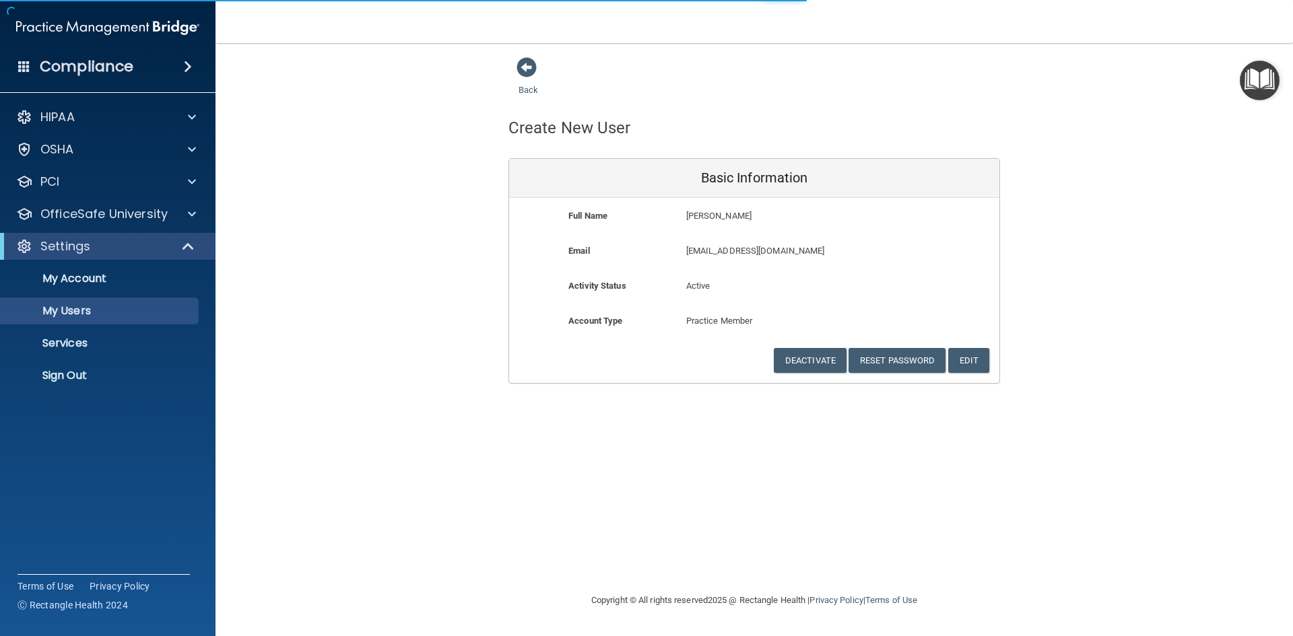
select select "20"
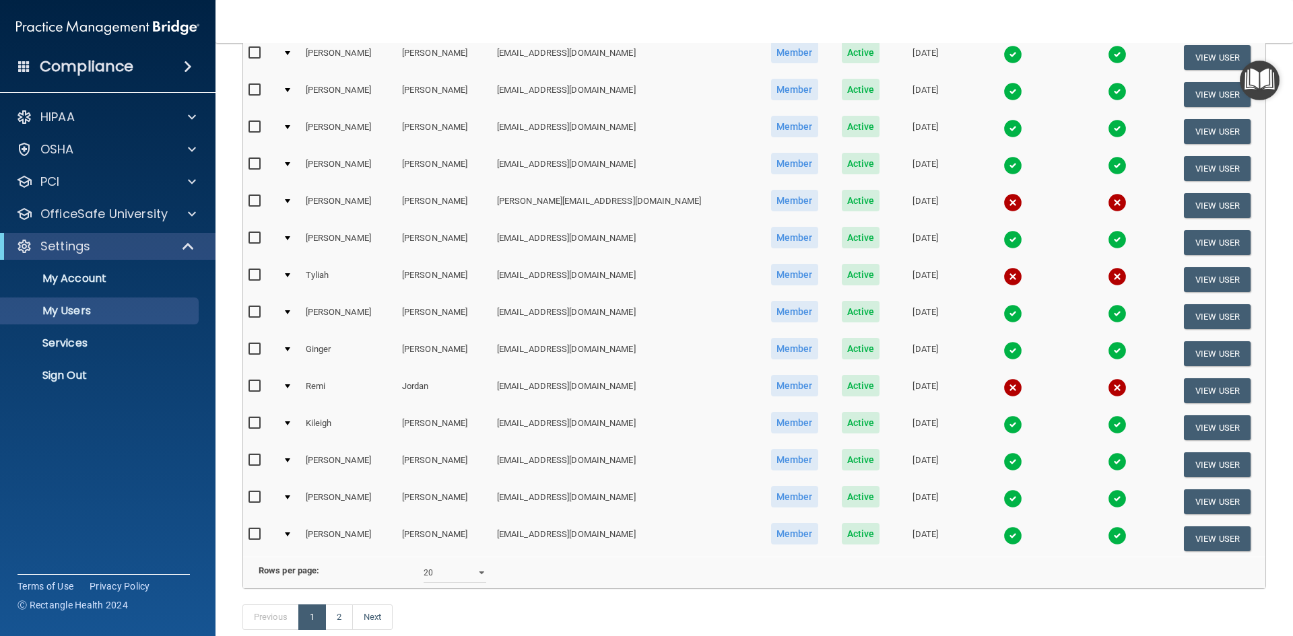
scroll to position [471, 0]
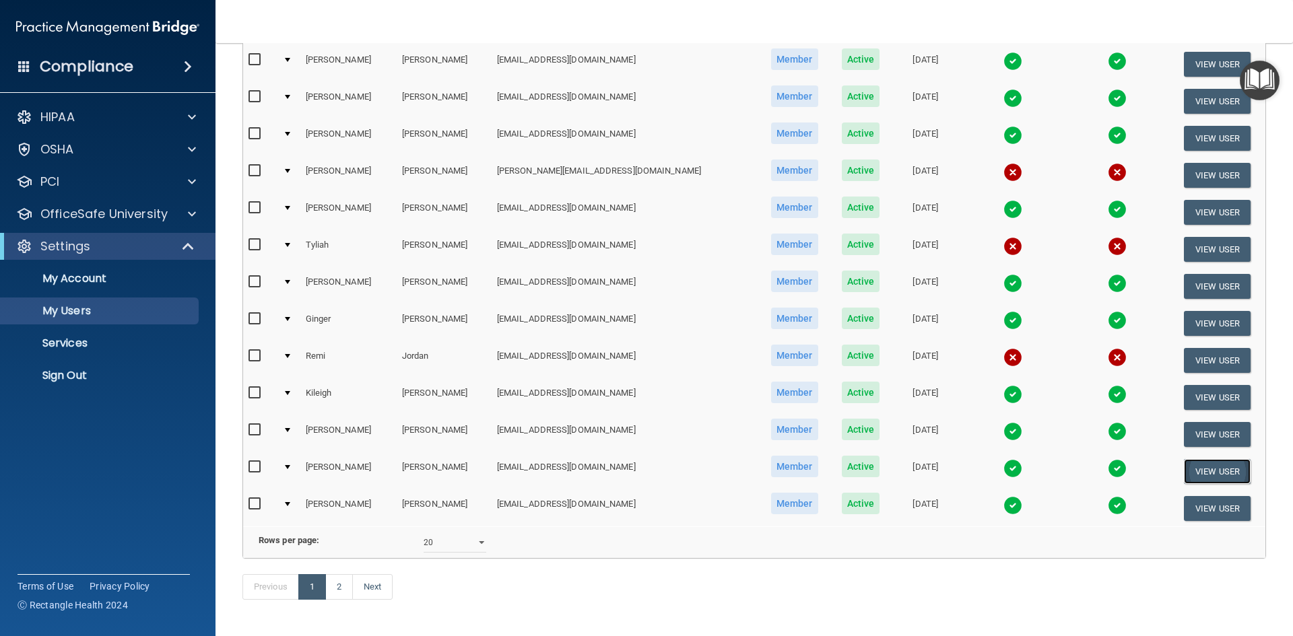
click at [1185, 477] on button "View User" at bounding box center [1217, 471] width 67 height 25
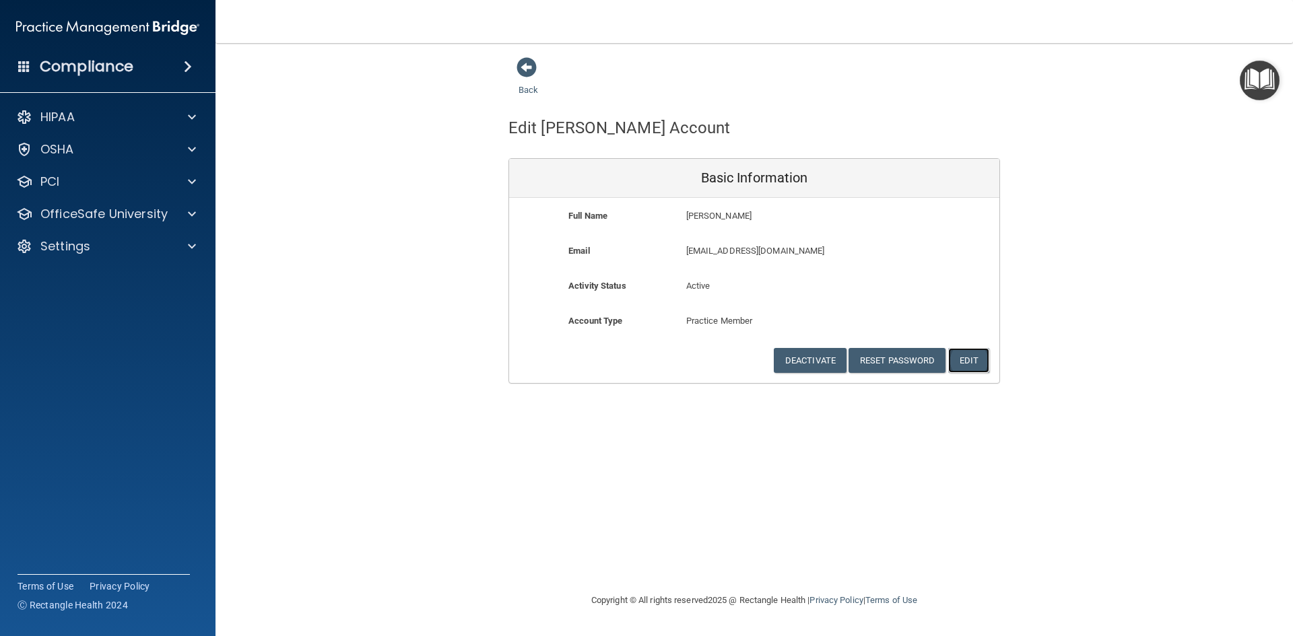
click at [966, 358] on button "Edit" at bounding box center [968, 360] width 41 height 25
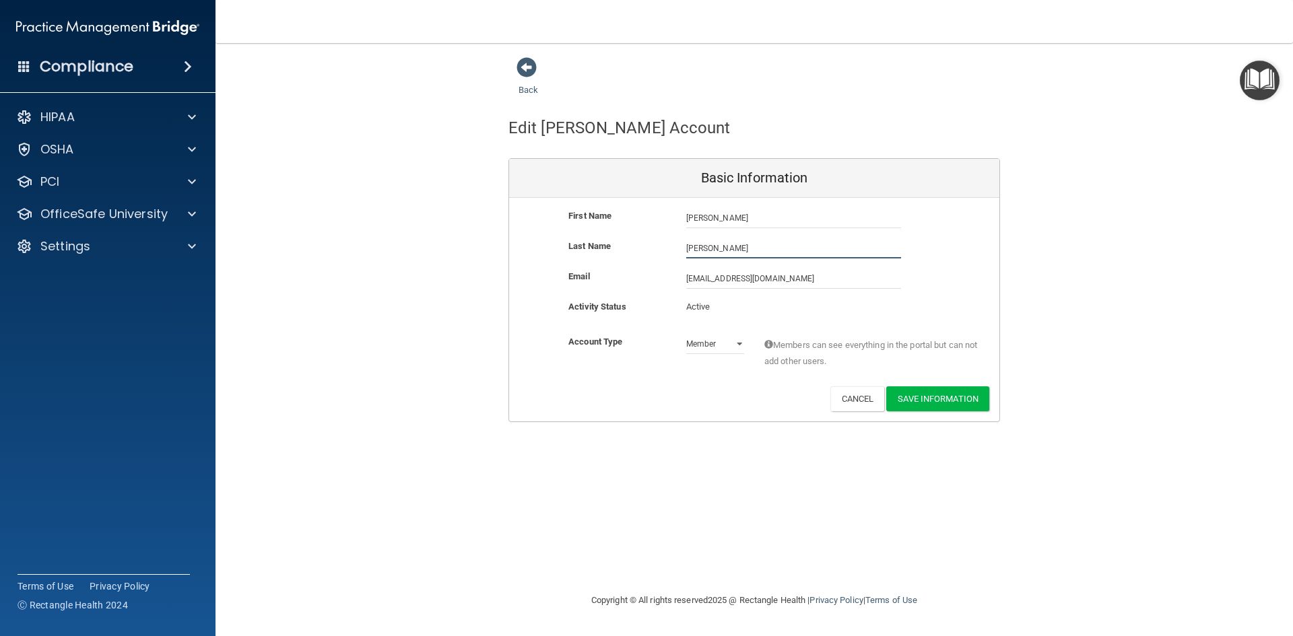
click at [718, 250] on input "[PERSON_NAME]" at bounding box center [793, 248] width 215 height 20
type input "McCall"
click at [938, 400] on button "Save Information" at bounding box center [937, 398] width 103 height 25
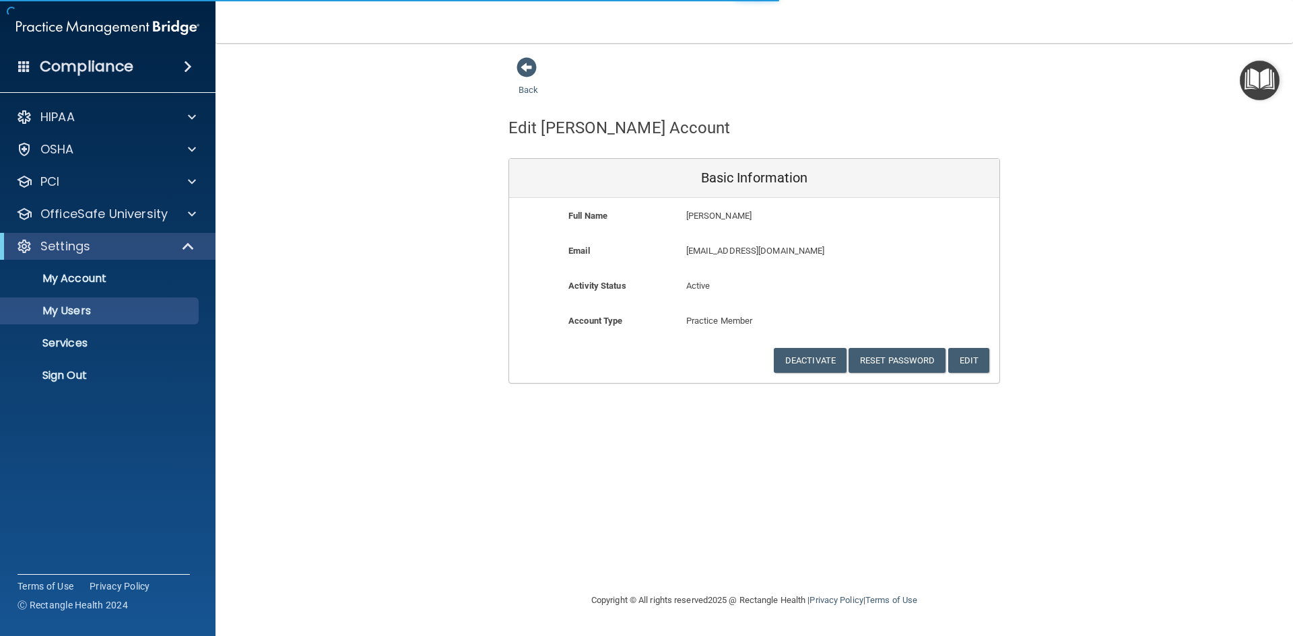
select select "20"
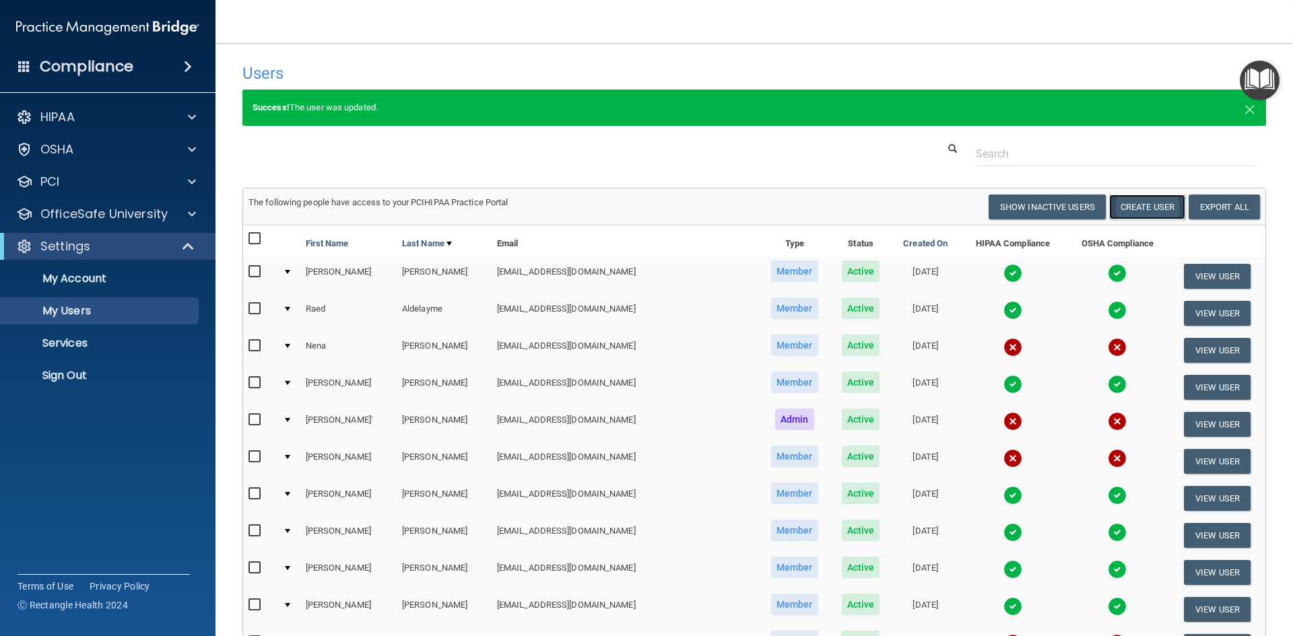
click at [1132, 207] on button "Create User" at bounding box center [1147, 207] width 76 height 25
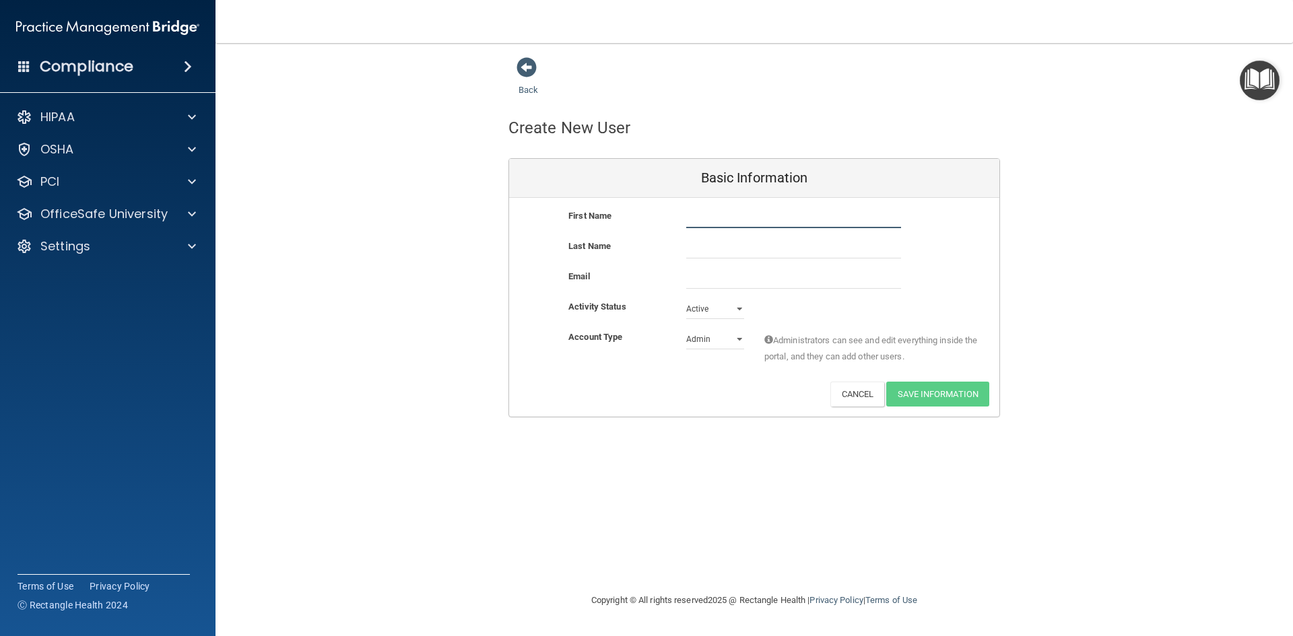
click at [735, 223] on input "text" at bounding box center [793, 218] width 215 height 20
type input "Haley"
type input "McGinley"
click at [697, 280] on input "email" at bounding box center [793, 279] width 215 height 20
paste input "hmcginley@gldpdental.com"
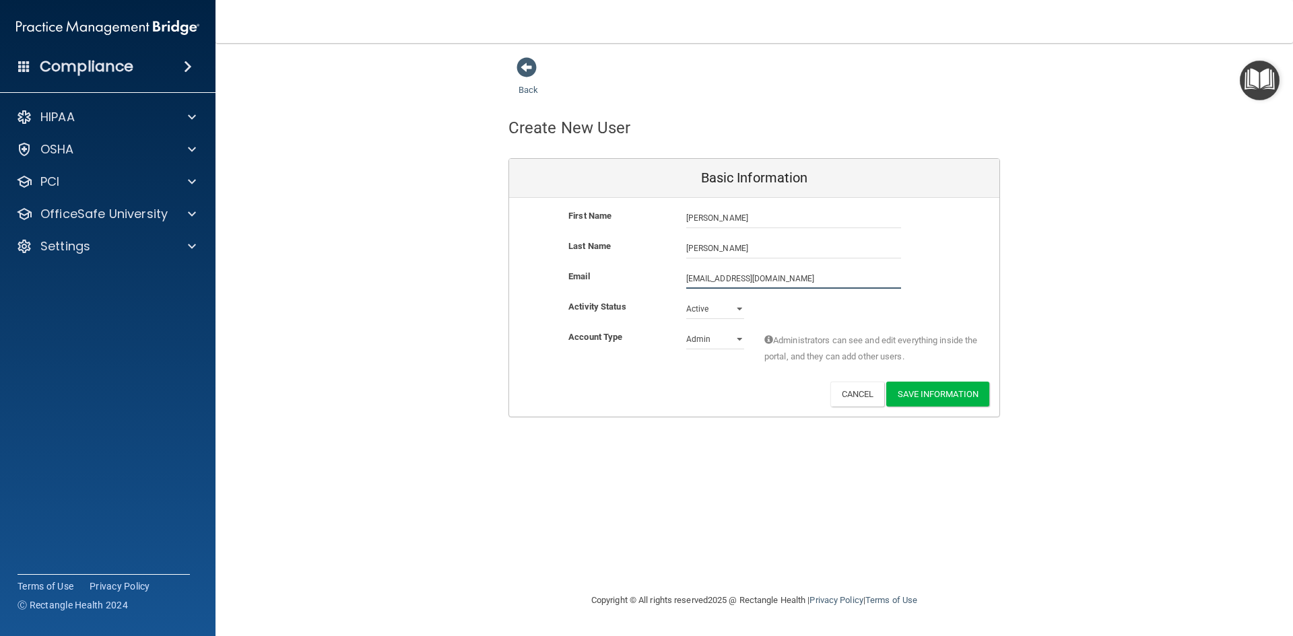
type input "hmcginley@gldpdental.com"
click at [736, 310] on select "Active Inactive" at bounding box center [715, 309] width 58 height 20
click at [686, 299] on select "Active Inactive" at bounding box center [715, 309] width 58 height 20
click at [742, 339] on select "Admin Member" at bounding box center [715, 339] width 58 height 20
select select "practice_member"
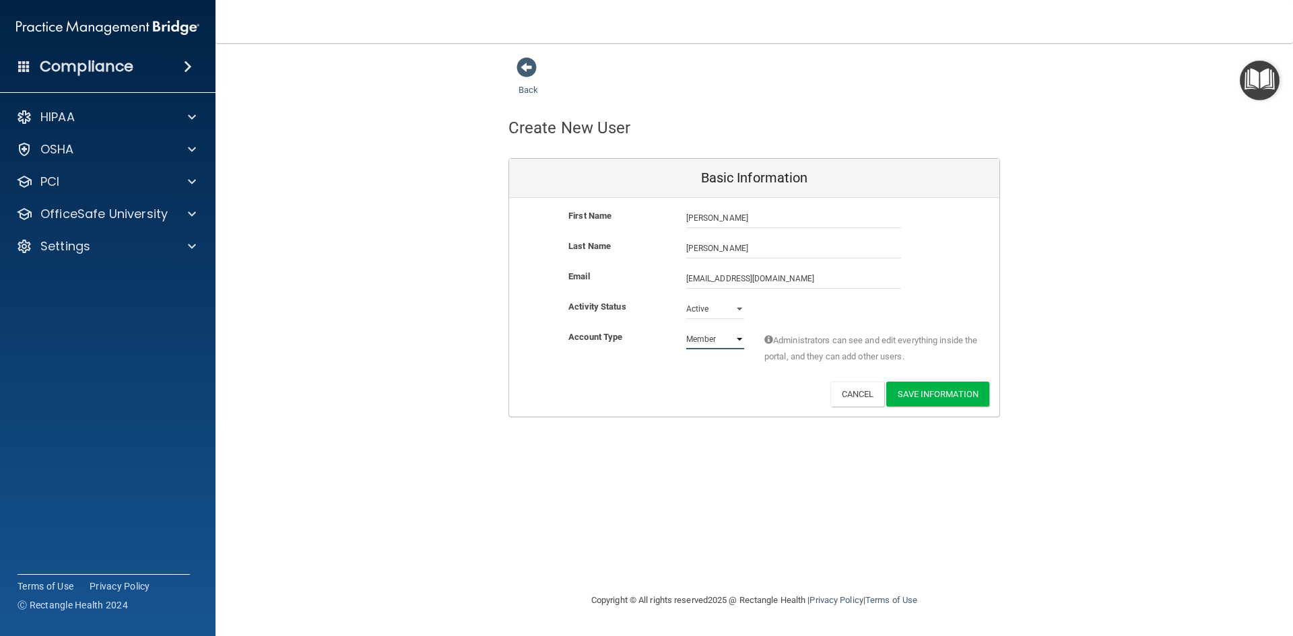
click at [686, 329] on select "Admin Member" at bounding box center [715, 339] width 58 height 20
click at [936, 393] on button "Save Information" at bounding box center [937, 394] width 103 height 25
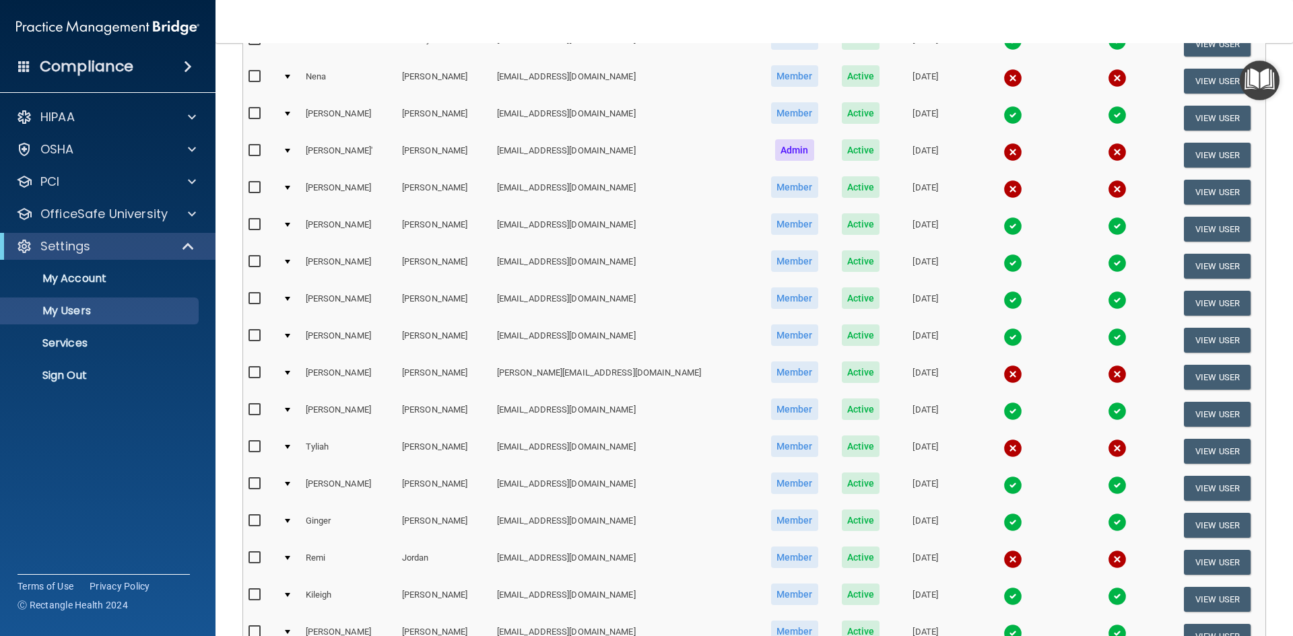
scroll to position [530, 0]
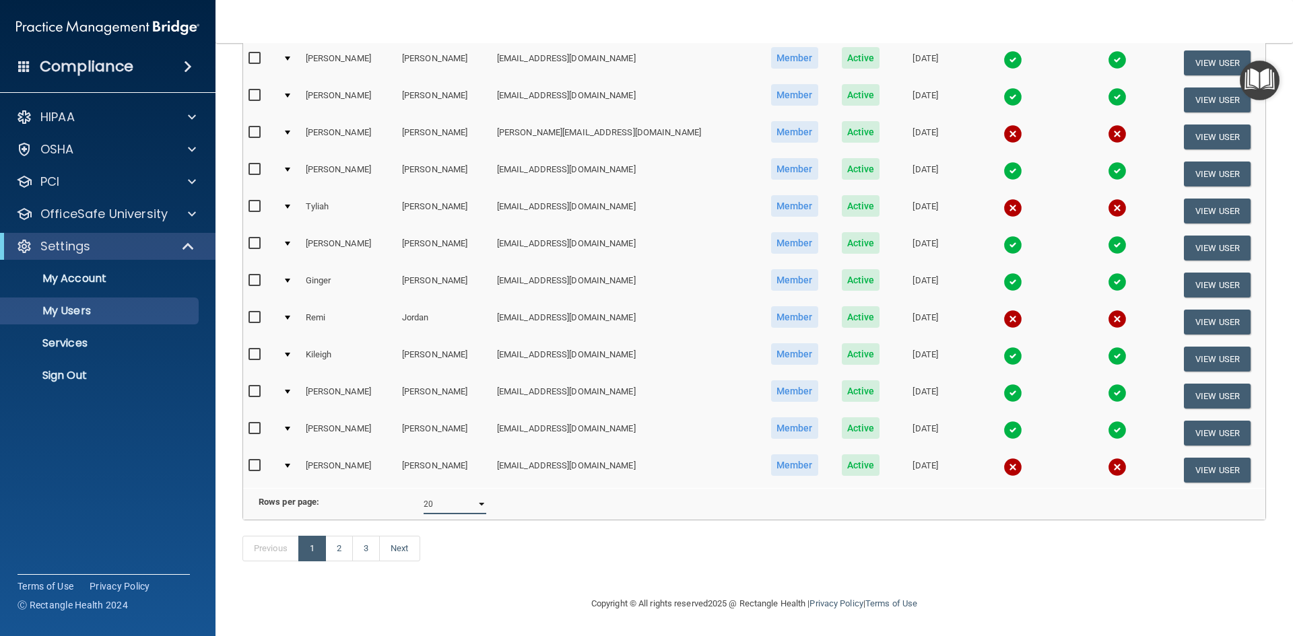
click at [482, 494] on select "10 20 30 40 all" at bounding box center [454, 504] width 63 height 20
select select "41"
click at [423, 494] on select "10 20 30 40 all" at bounding box center [454, 504] width 63 height 20
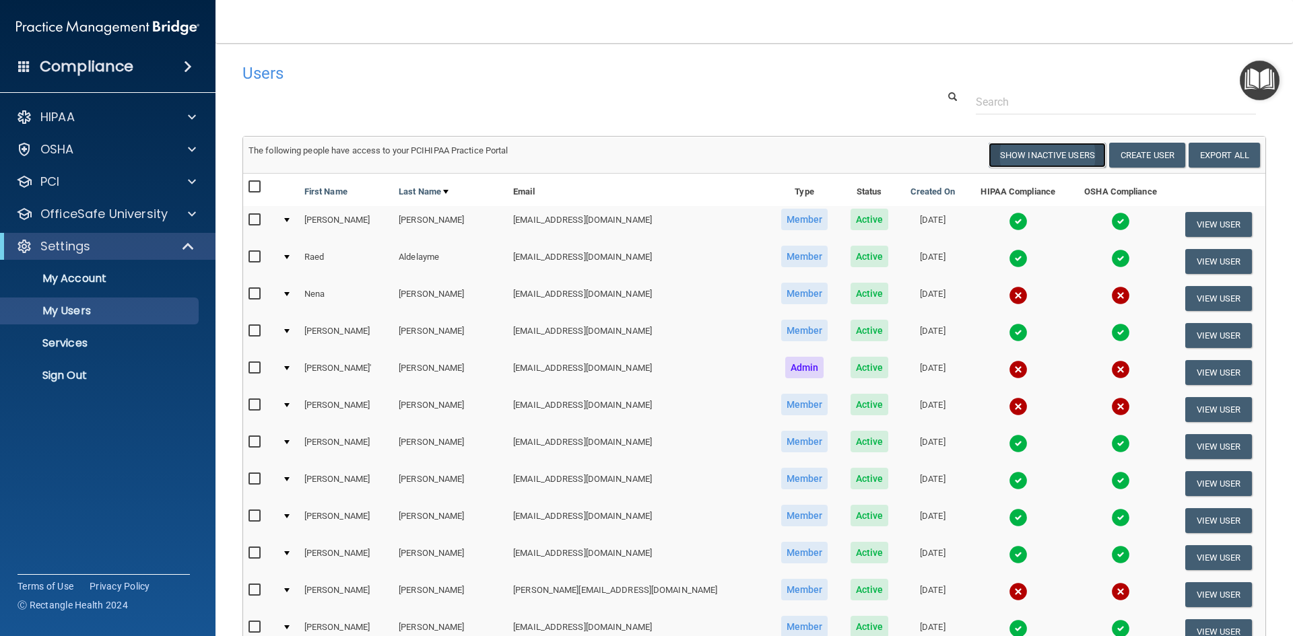
click at [1034, 158] on button "Show Inactive Users" at bounding box center [1046, 155] width 117 height 25
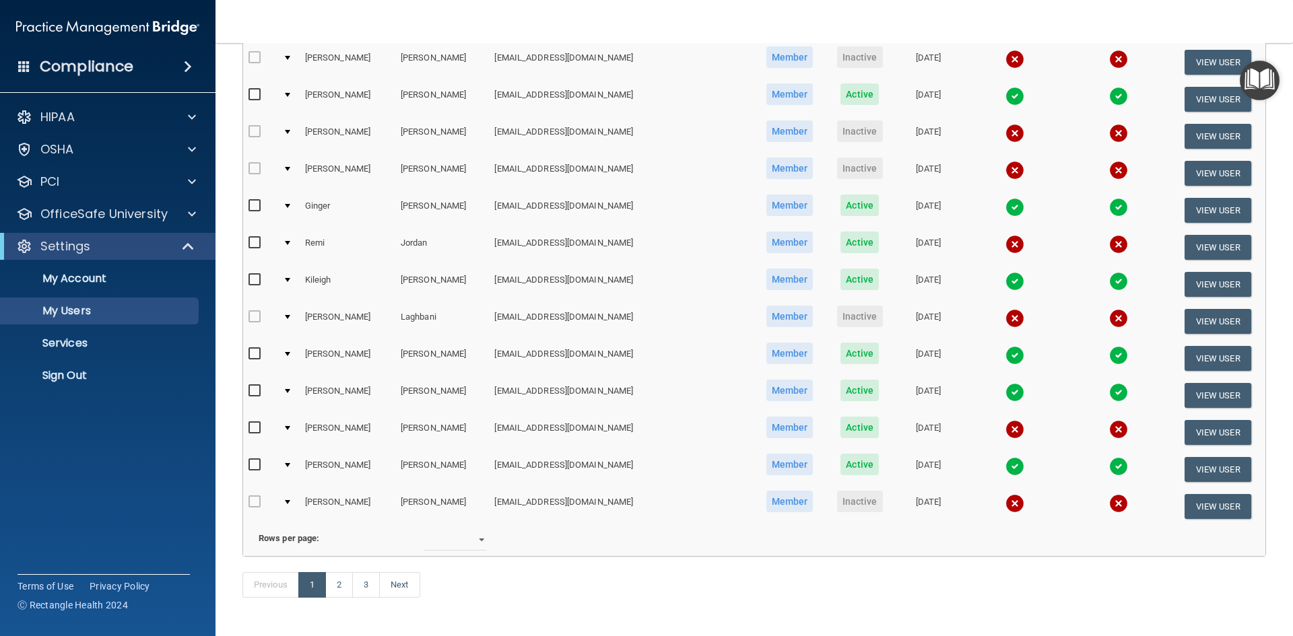
scroll to position [1256, 0]
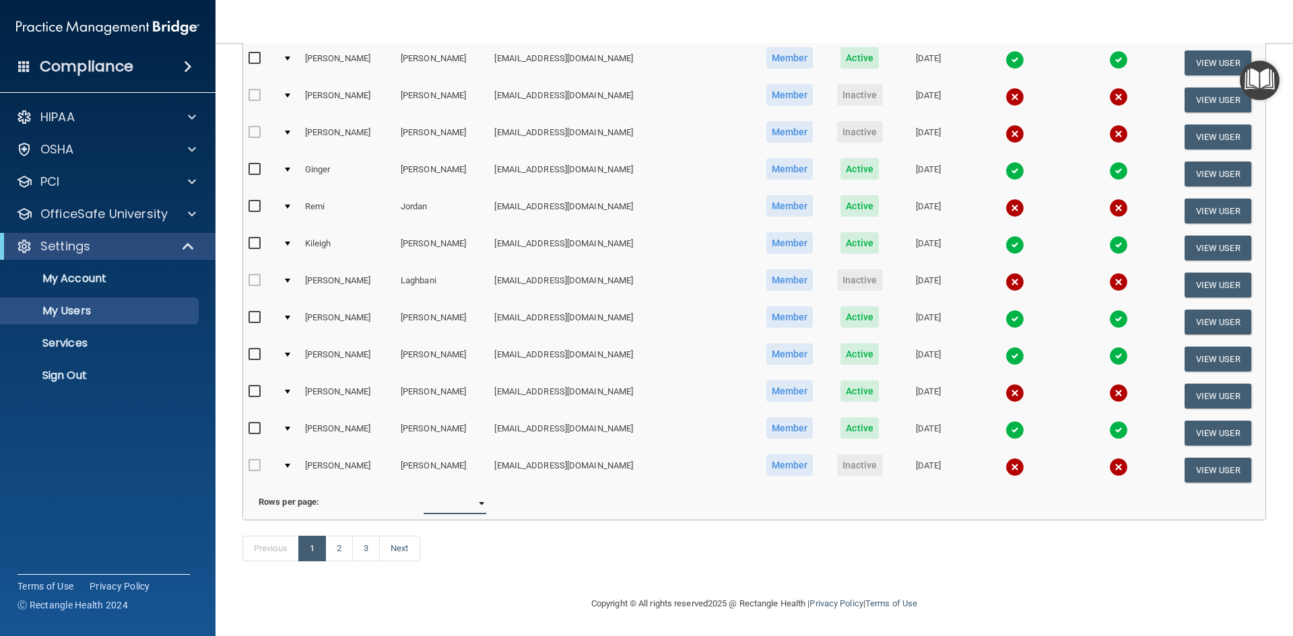
click at [483, 494] on select "10 20 30 40 all" at bounding box center [454, 504] width 63 height 20
select select "83"
click at [423, 494] on select "10 20 30 40 all" at bounding box center [454, 504] width 63 height 20
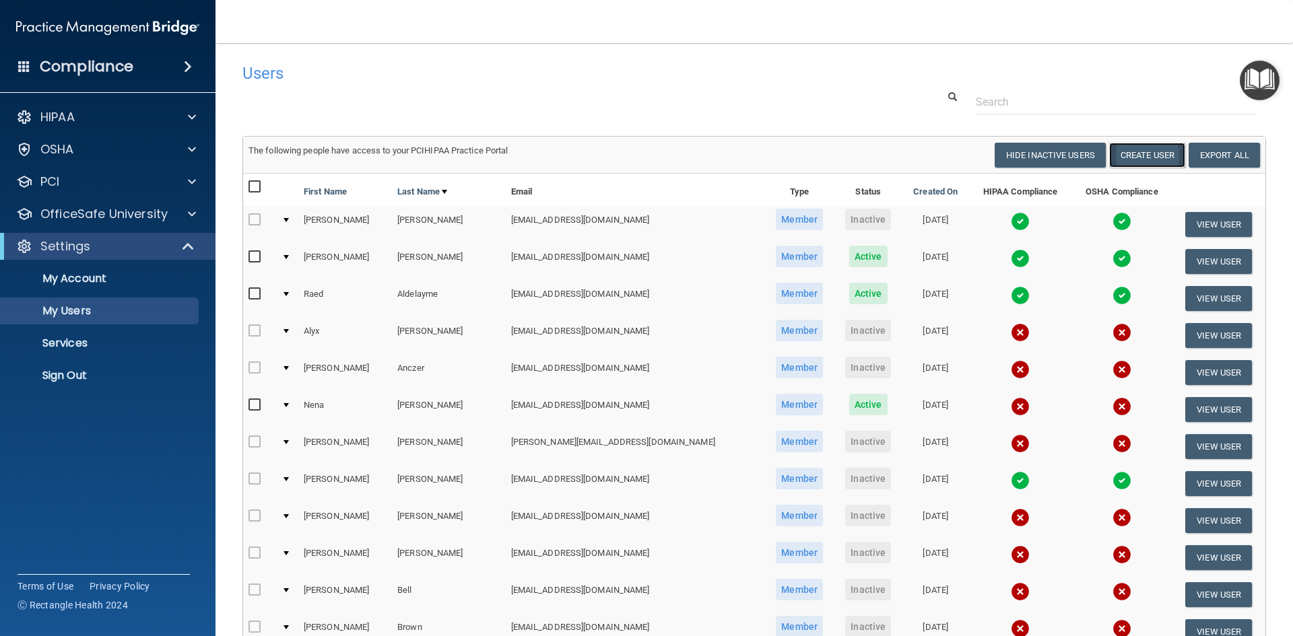
click at [1124, 154] on button "Create User" at bounding box center [1147, 155] width 76 height 25
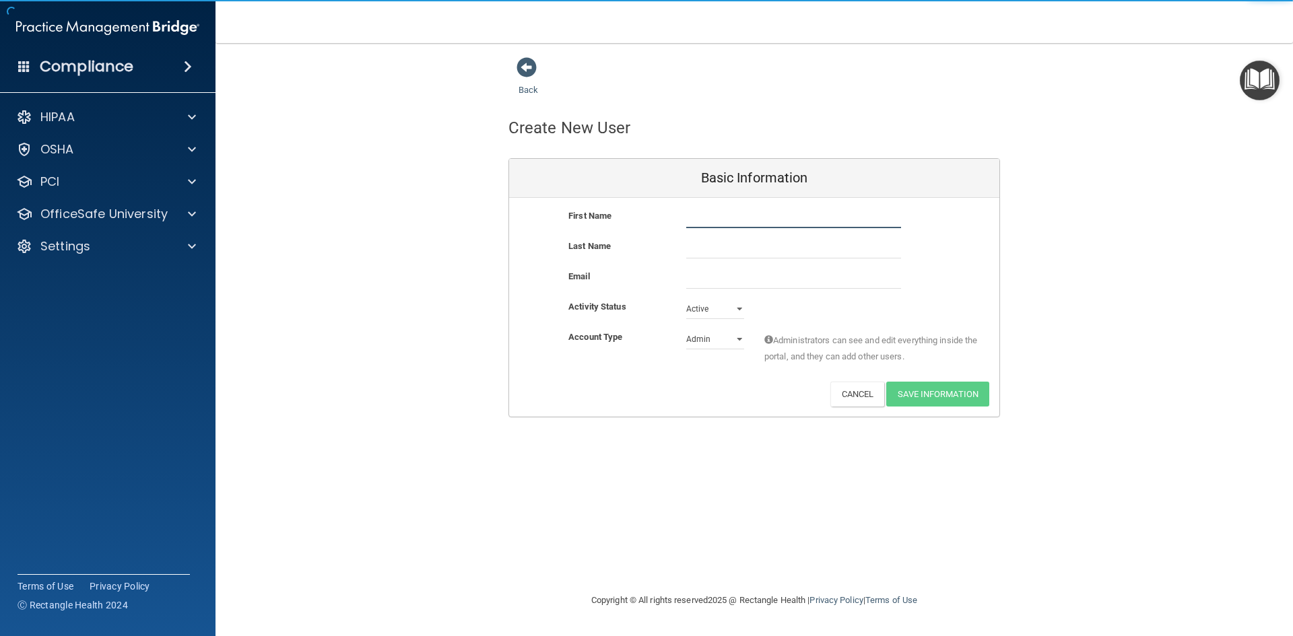
click at [700, 220] on input "text" at bounding box center [793, 218] width 215 height 20
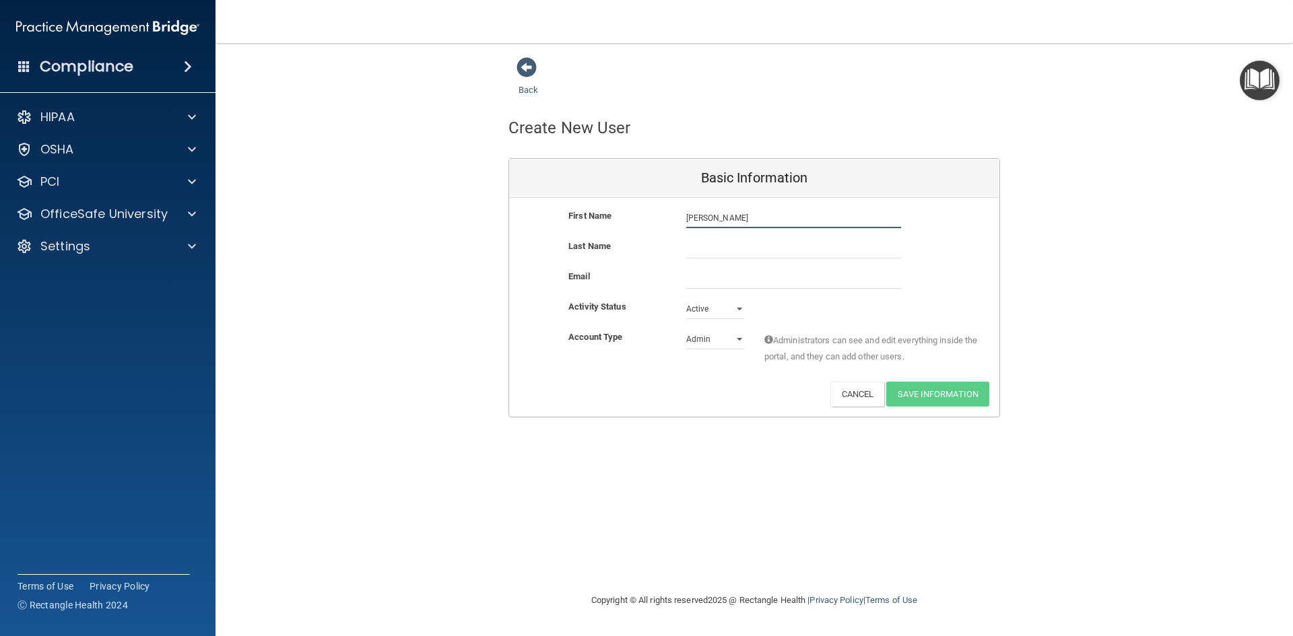
type input "Salimah"
type input "Rasheed"
click at [717, 287] on input "email" at bounding box center [793, 279] width 215 height 20
paste input "srasheed@gldpdental.com"
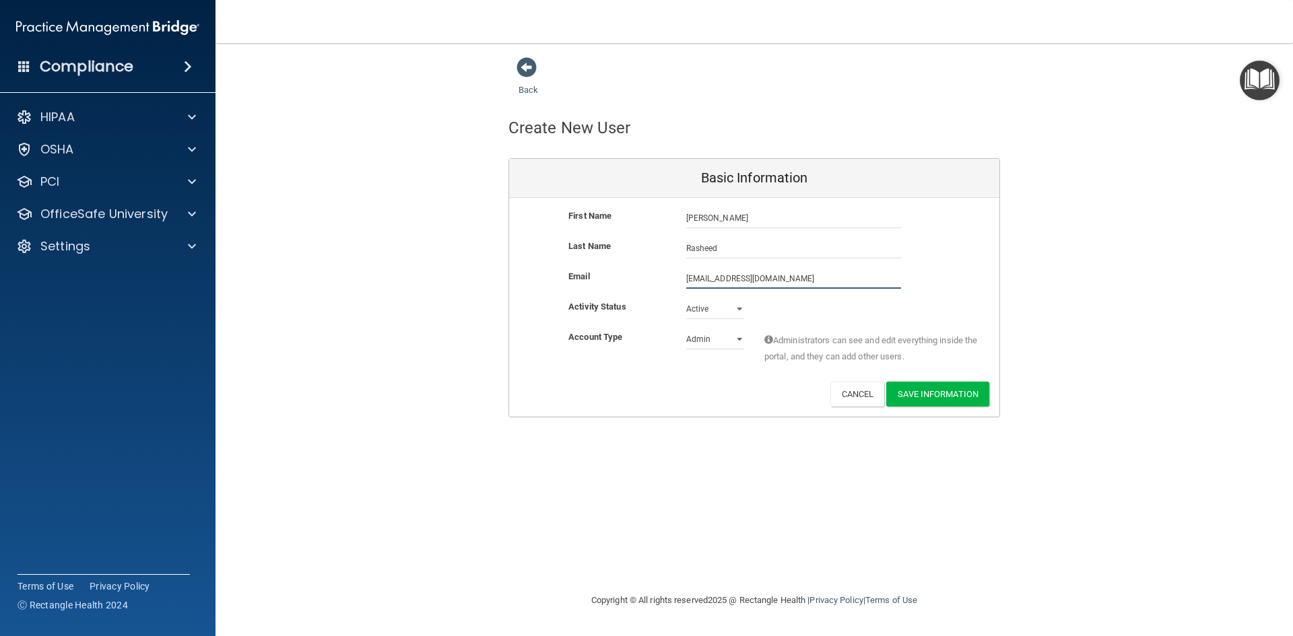
type input "srasheed@gldpdental.com"
click at [737, 342] on select "Admin Member" at bounding box center [715, 342] width 58 height 20
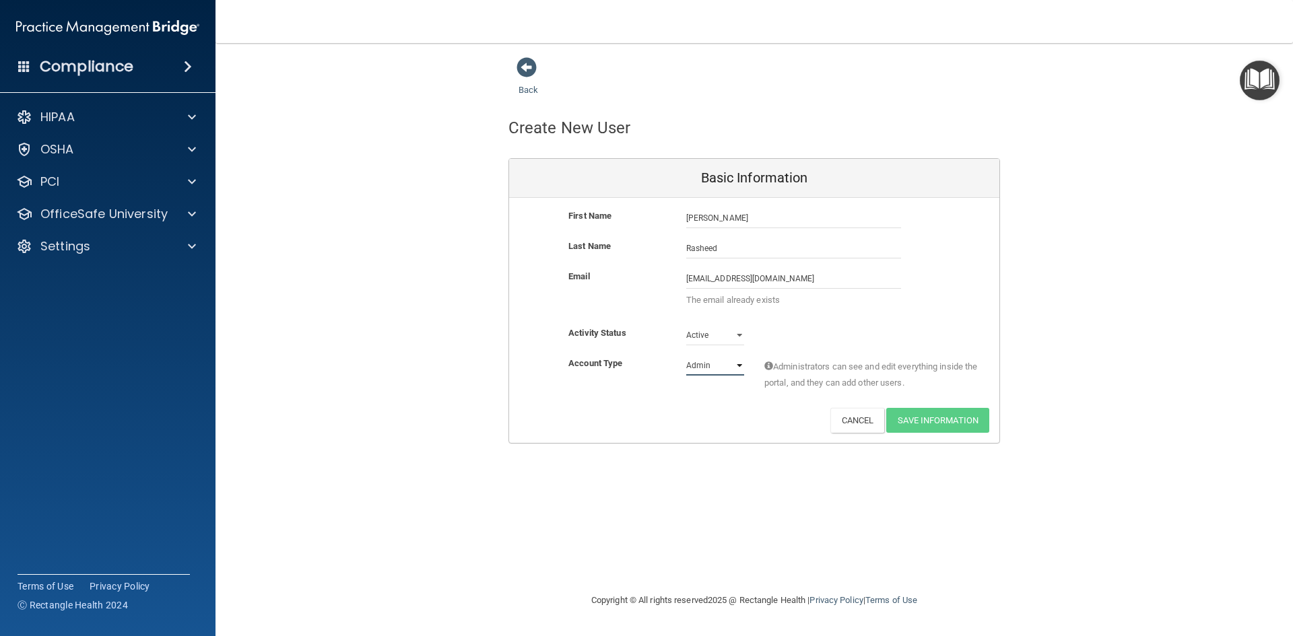
select select "practice_member"
click at [686, 355] on select "Admin Member" at bounding box center [715, 365] width 58 height 20
click at [852, 426] on button "Cancel" at bounding box center [857, 420] width 55 height 25
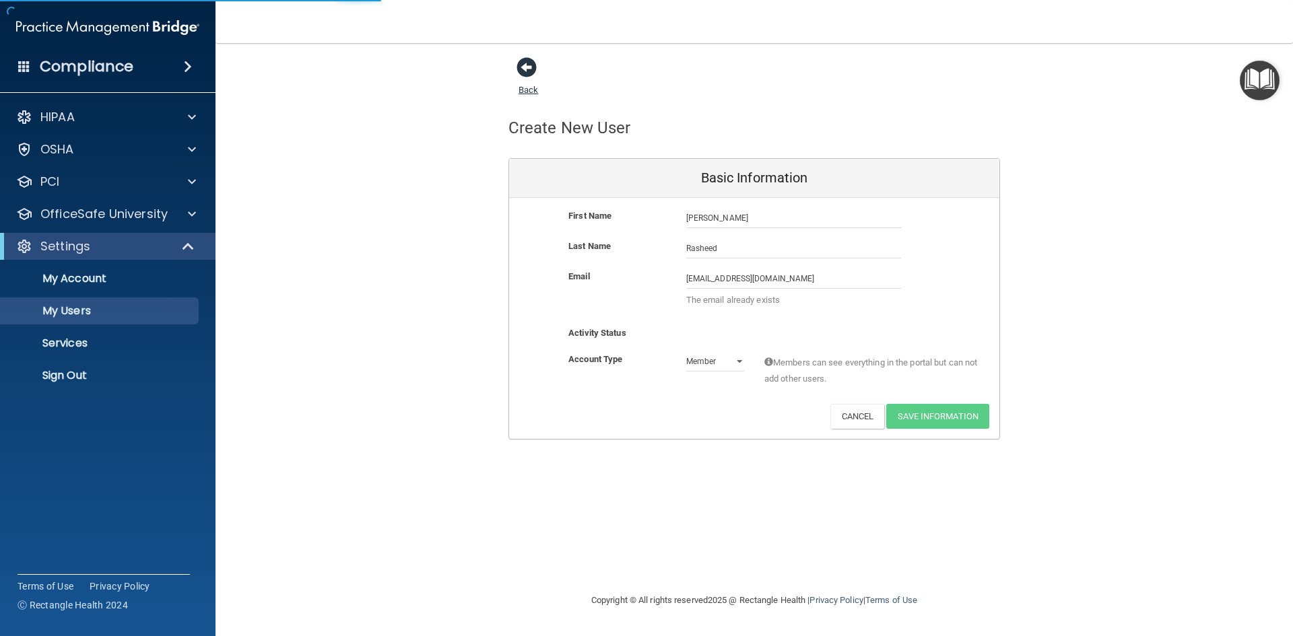
click at [527, 64] on span at bounding box center [526, 67] width 20 height 20
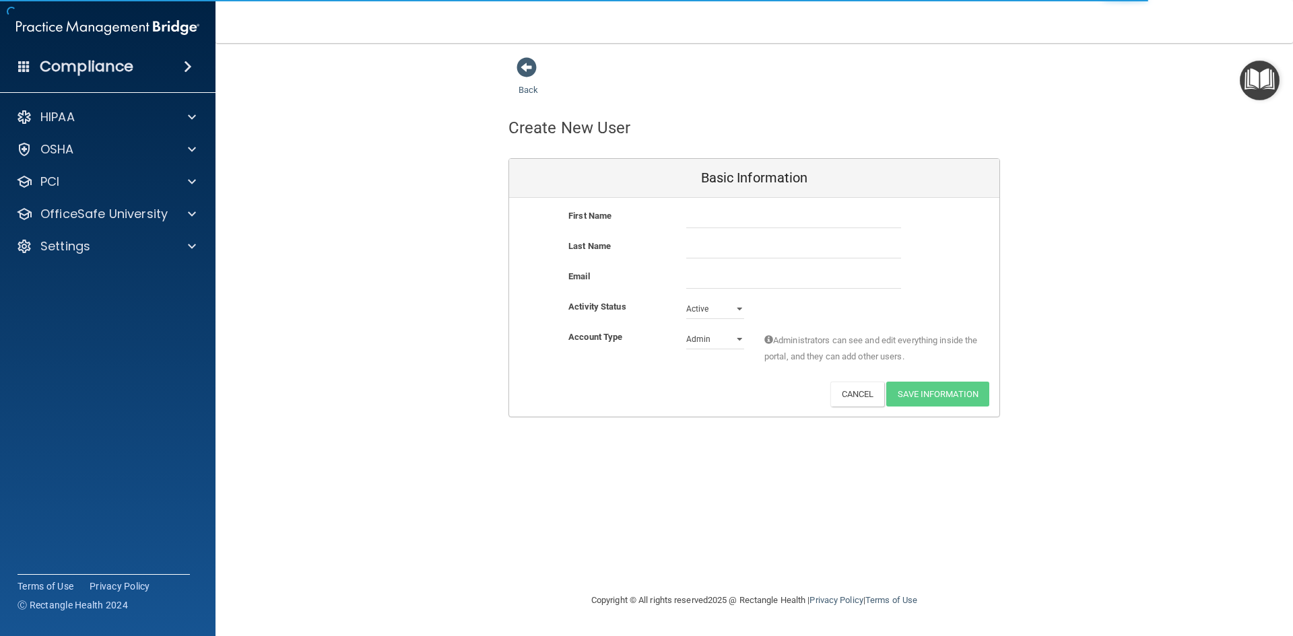
click at [527, 64] on span at bounding box center [526, 67] width 20 height 20
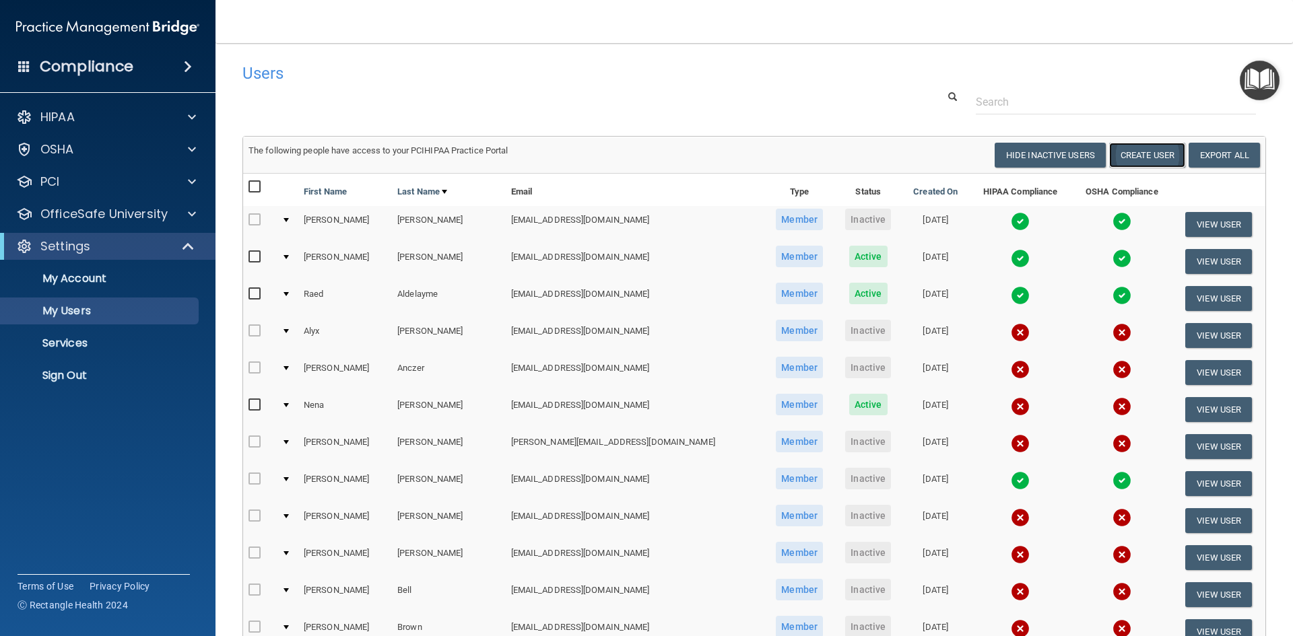
click at [1141, 153] on button "Create User" at bounding box center [1147, 155] width 76 height 25
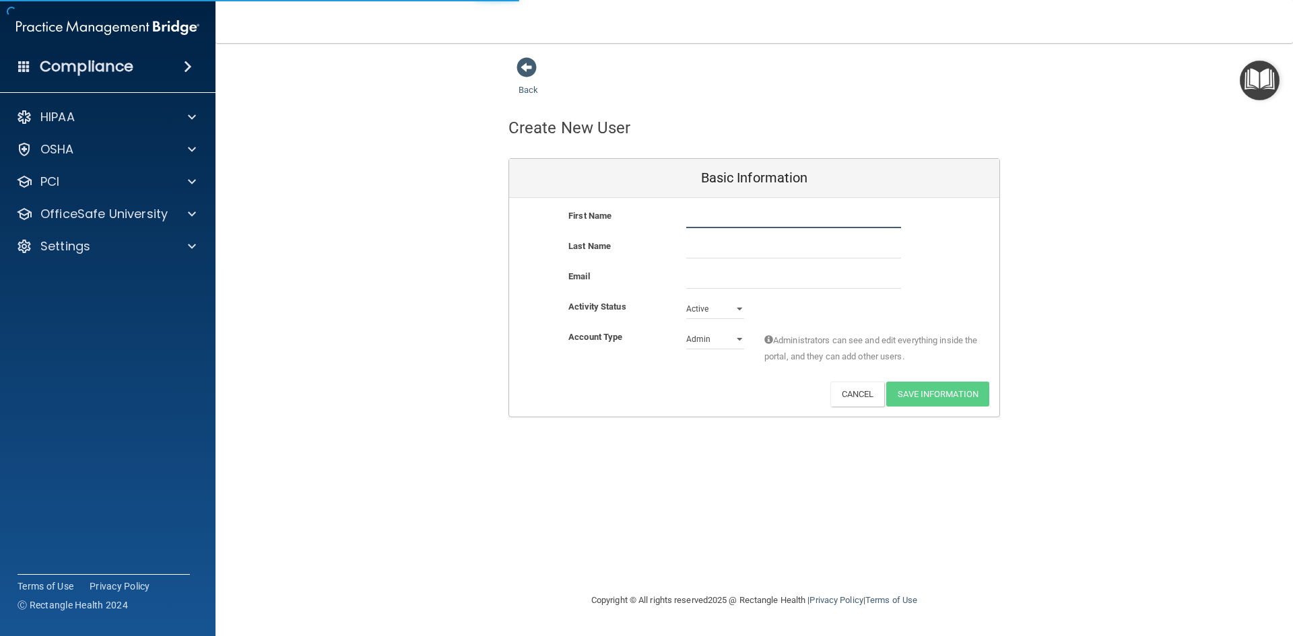
click at [734, 223] on input "text" at bounding box center [793, 218] width 215 height 20
type input "Alyx"
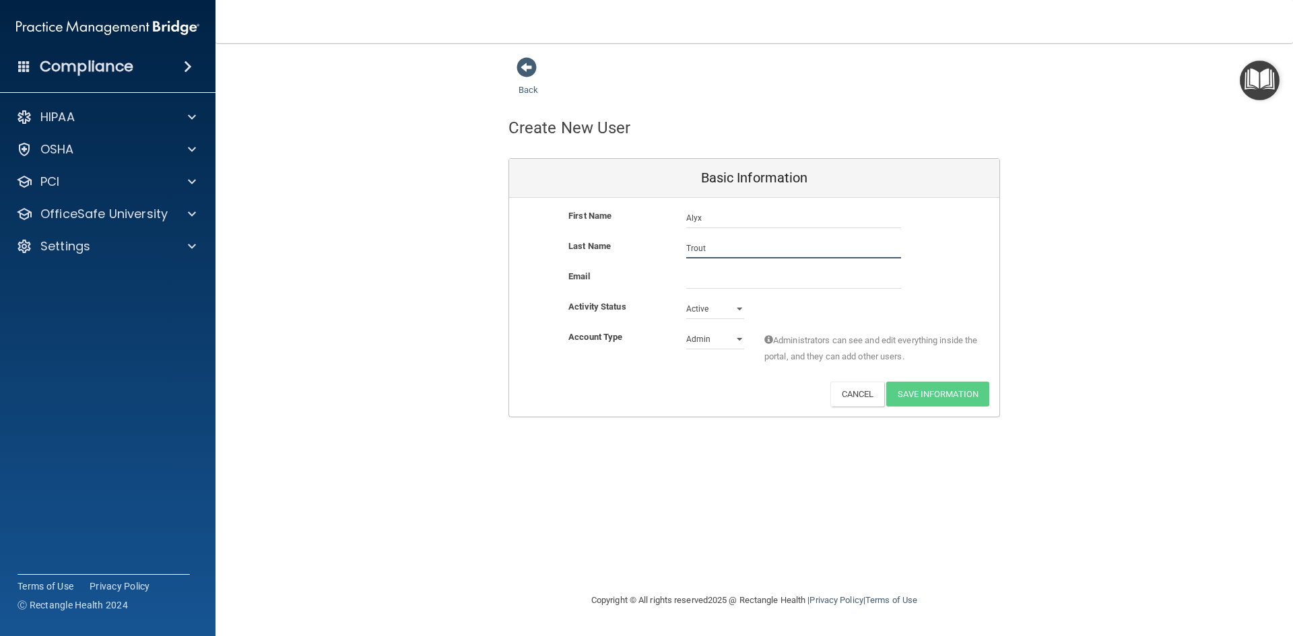
type input "Trout"
paste input "[EMAIL_ADDRESS][DOMAIN_NAME]"
type input "[EMAIL_ADDRESS][DOMAIN_NAME]"
click at [737, 338] on select "Admin Member" at bounding box center [715, 339] width 58 height 20
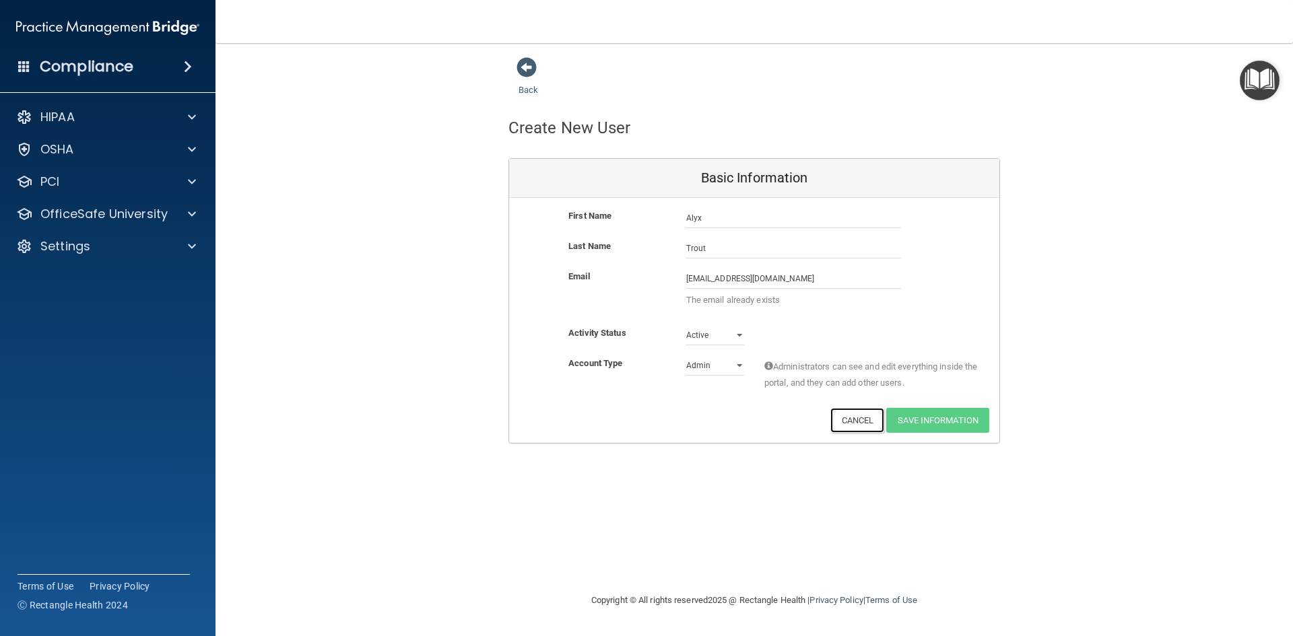
click at [867, 423] on button "Cancel" at bounding box center [857, 420] width 55 height 25
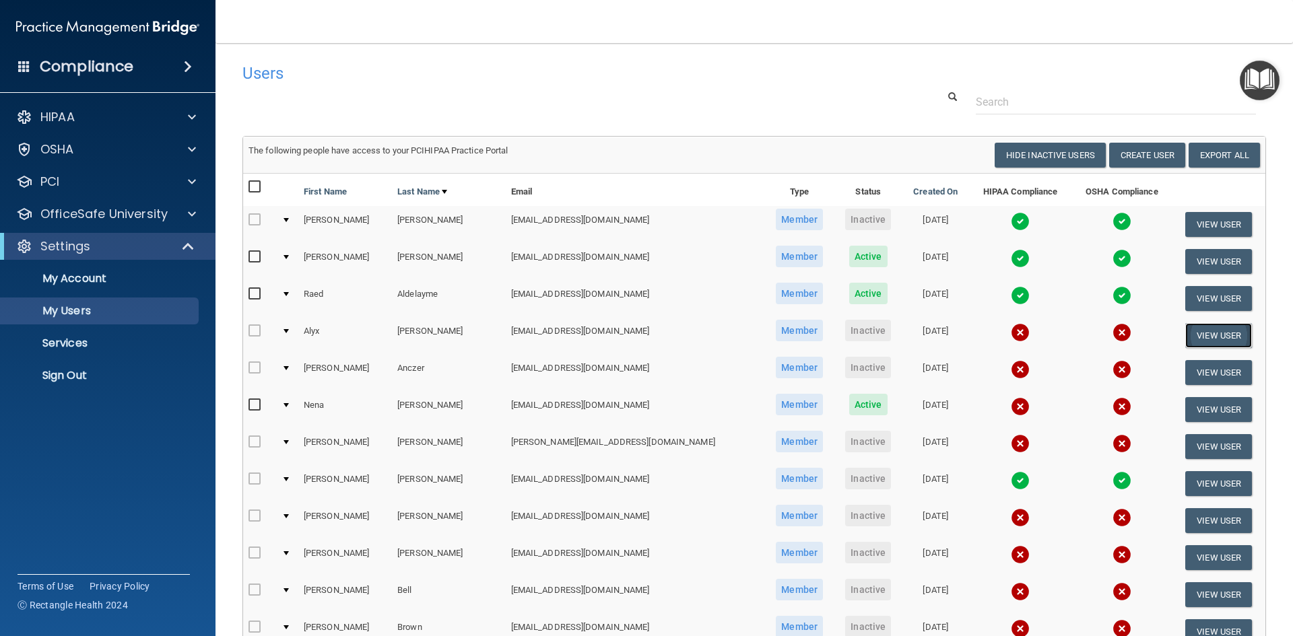
click at [1207, 331] on button "View User" at bounding box center [1218, 335] width 67 height 25
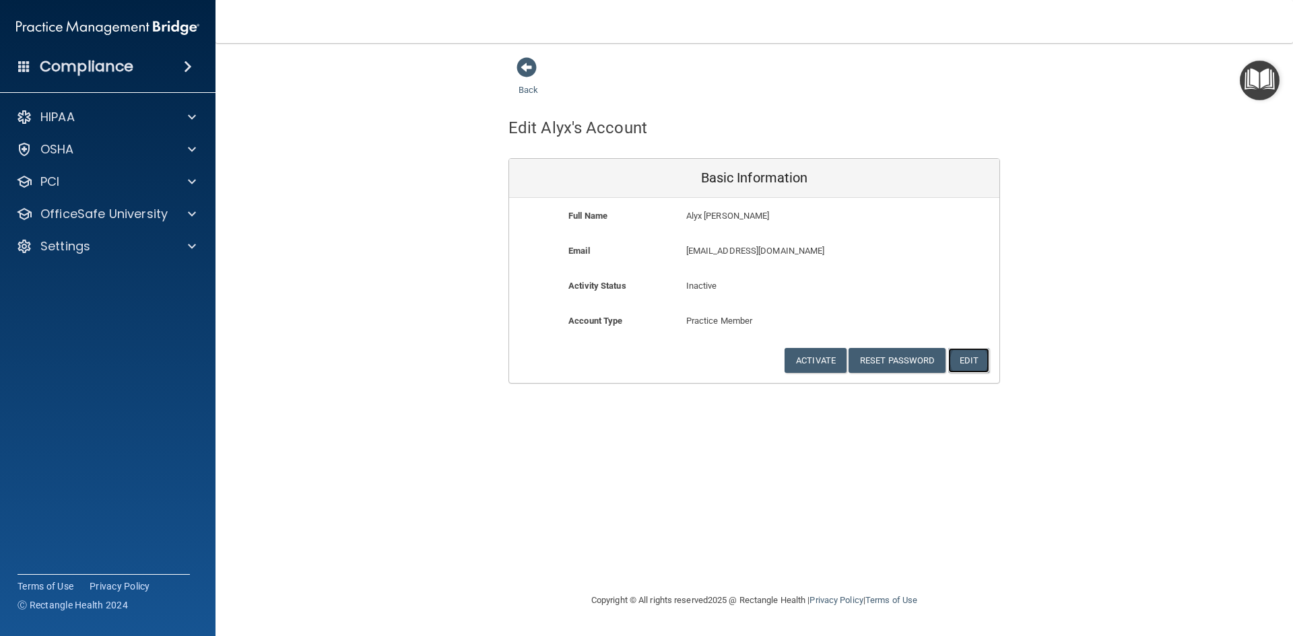
click at [978, 351] on button "Edit" at bounding box center [968, 360] width 41 height 25
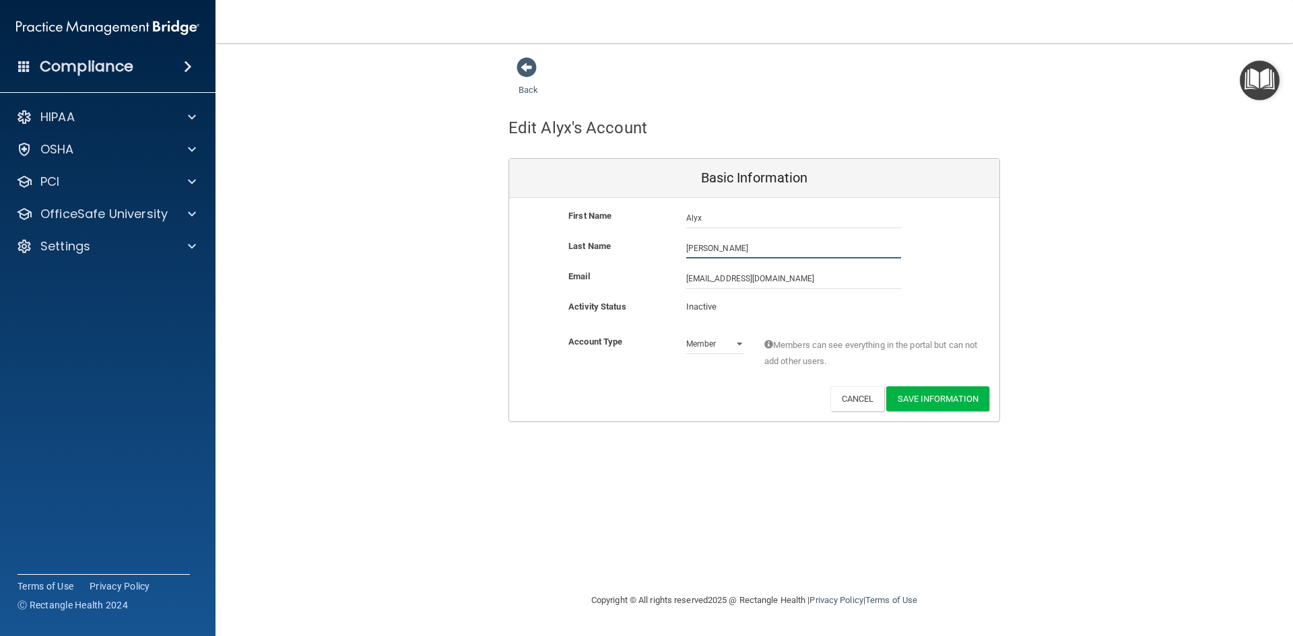
click at [704, 250] on input "[PERSON_NAME]" at bounding box center [793, 248] width 215 height 20
type input "Trout"
click at [949, 397] on button "Save Information" at bounding box center [937, 398] width 103 height 25
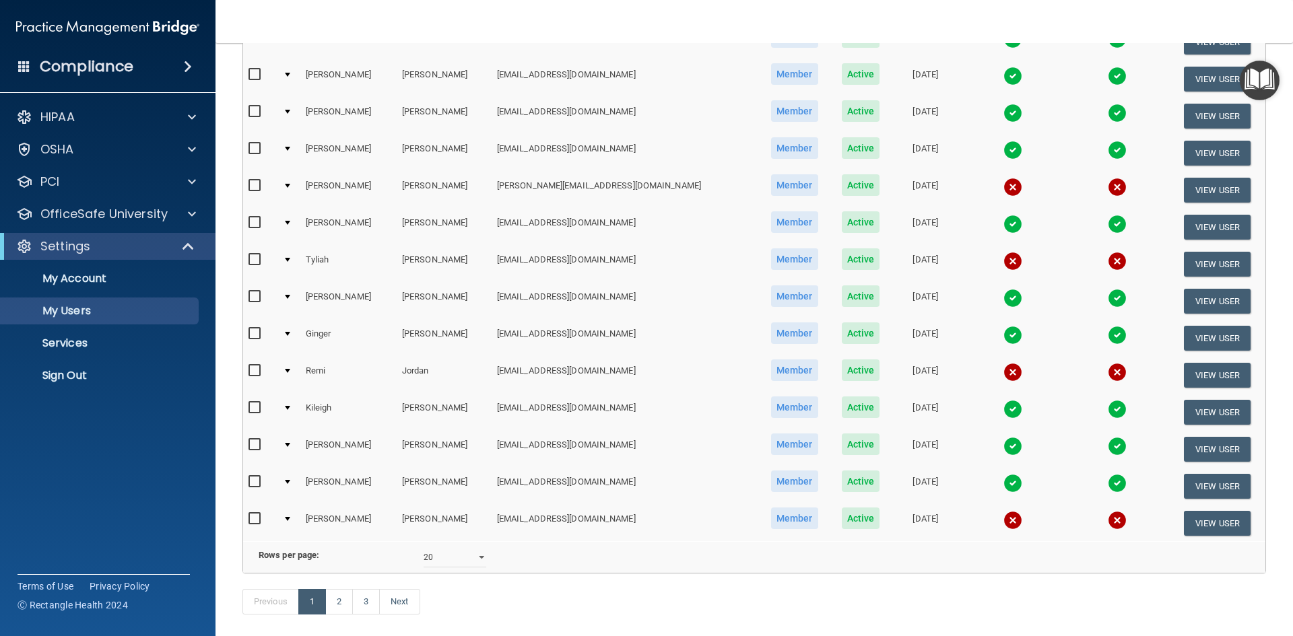
scroll to position [530, 0]
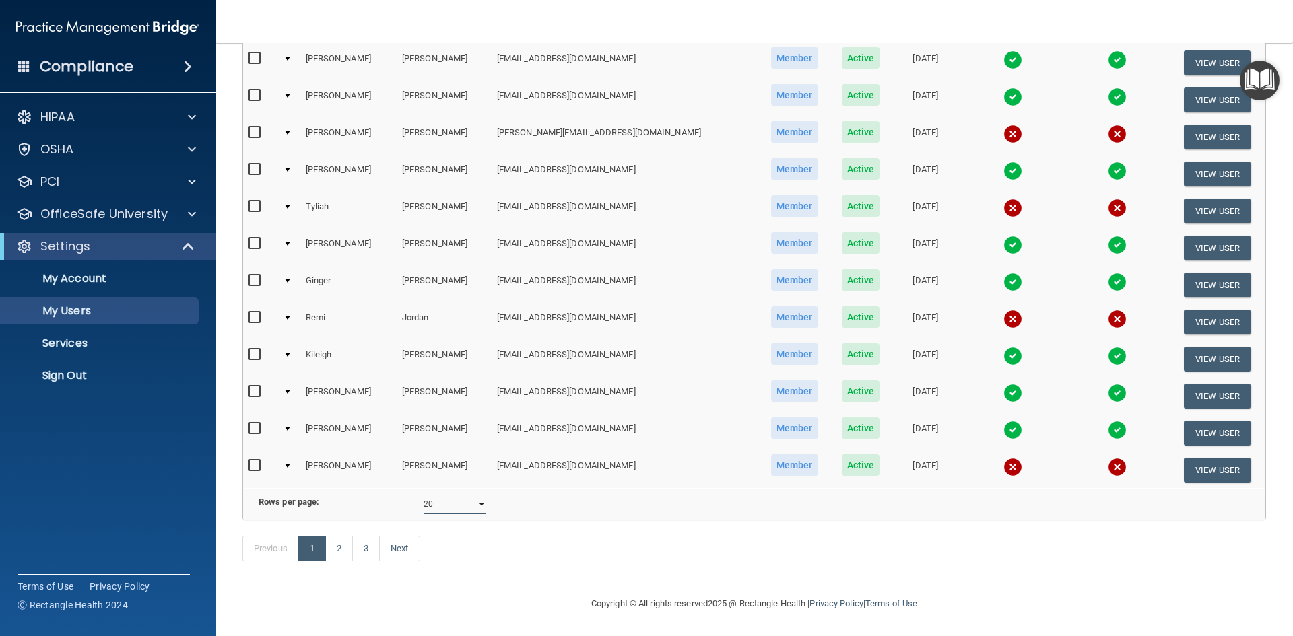
click at [481, 494] on select "10 20 30 40 all" at bounding box center [454, 504] width 63 height 20
select select "41"
click at [423, 494] on select "10 20 30 40 all" at bounding box center [454, 504] width 63 height 20
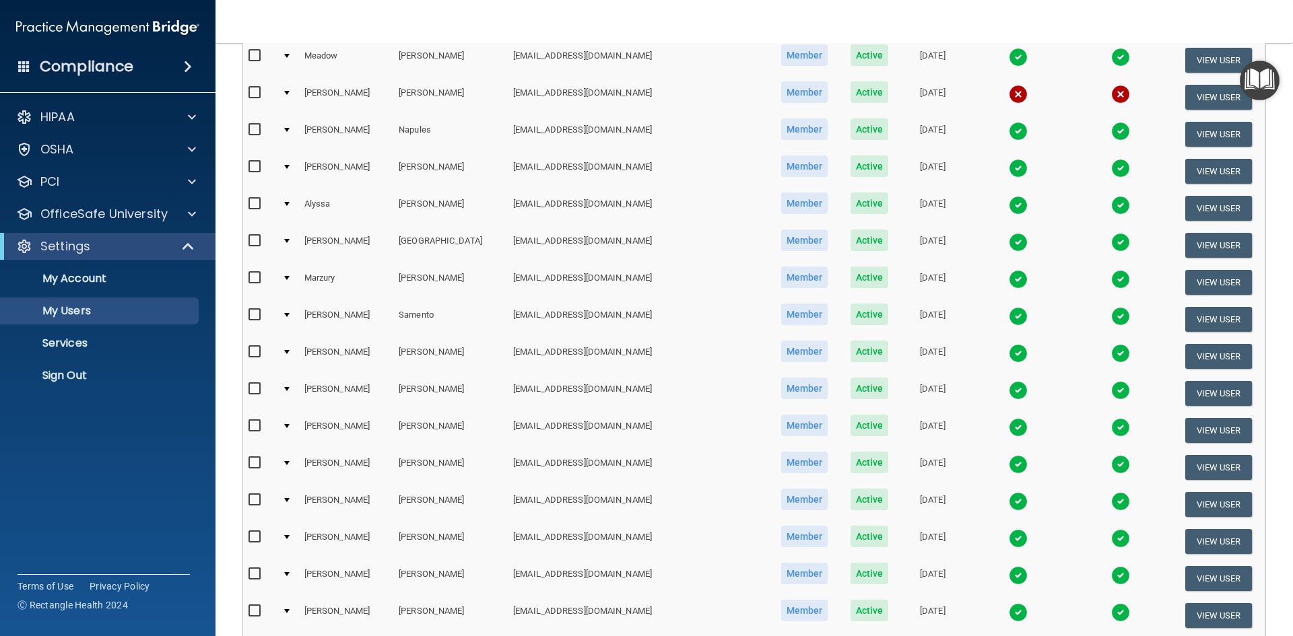
scroll to position [943, 0]
click at [290, 498] on div at bounding box center [286, 500] width 5 height 4
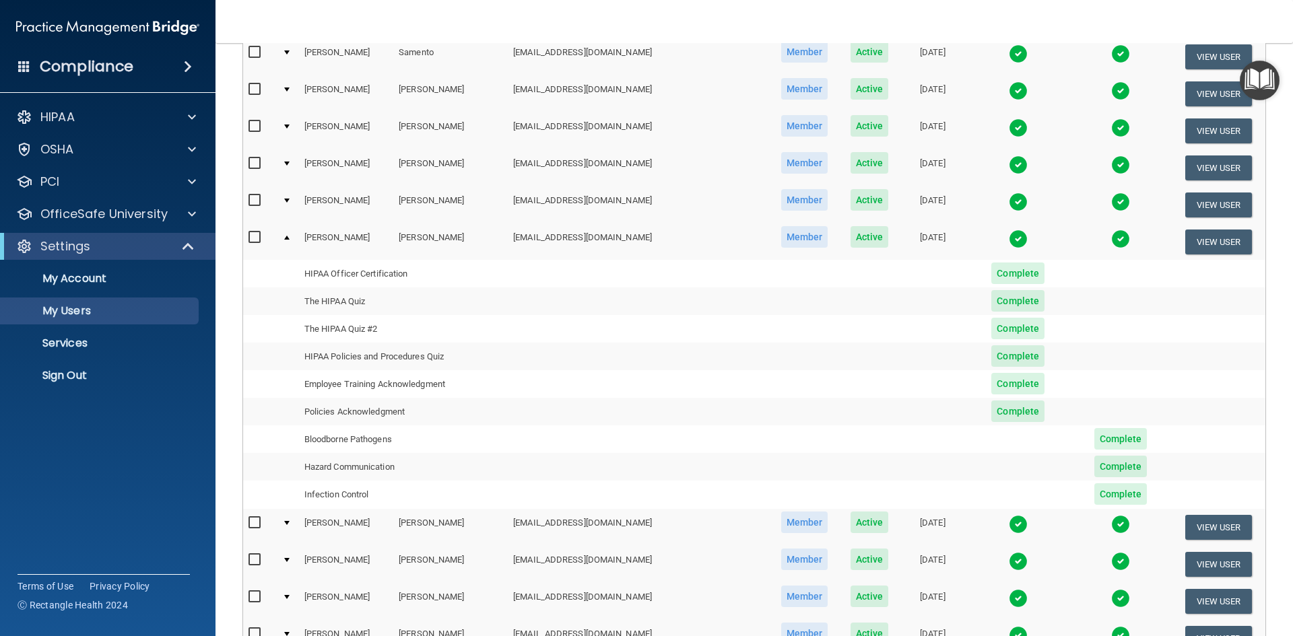
scroll to position [1279, 0]
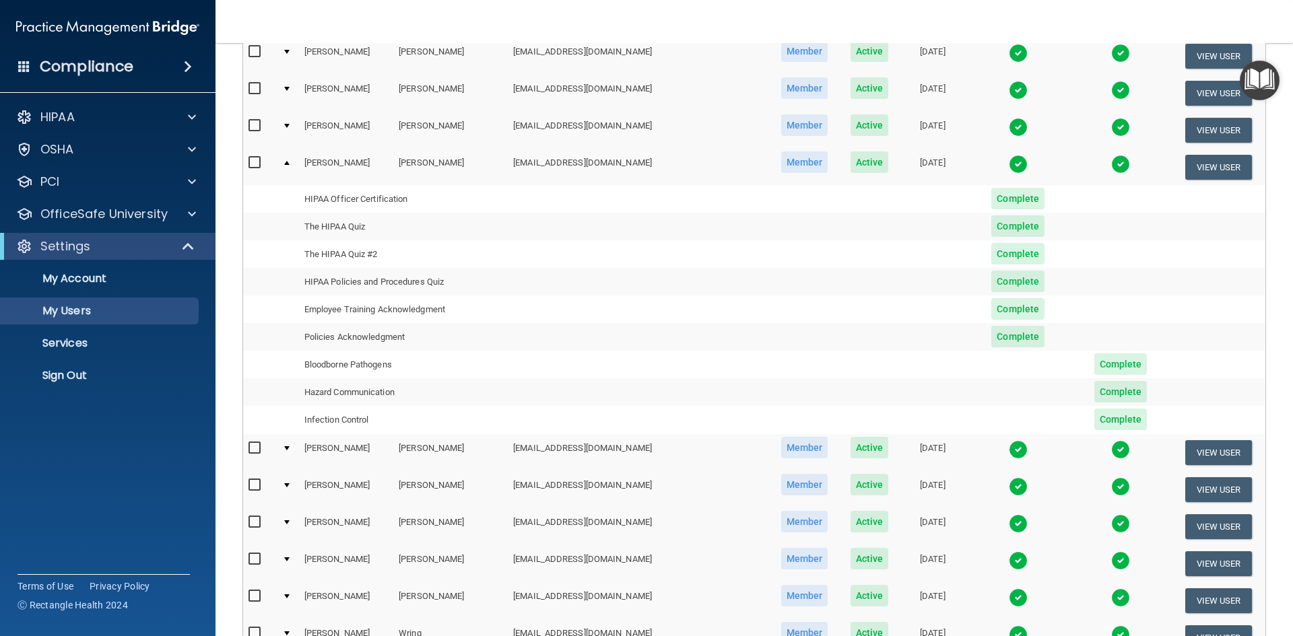
click at [290, 164] on div at bounding box center [286, 163] width 5 height 4
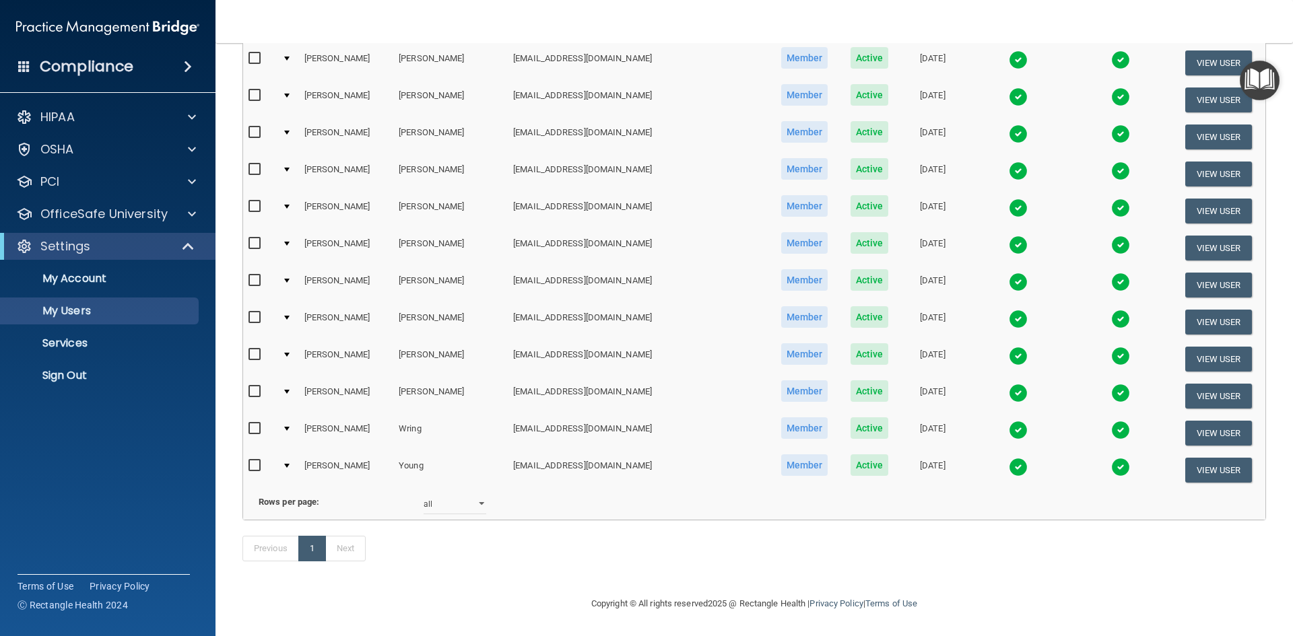
scroll to position [1256, 0]
click at [478, 494] on select "10 20 30 40 all" at bounding box center [454, 504] width 63 height 20
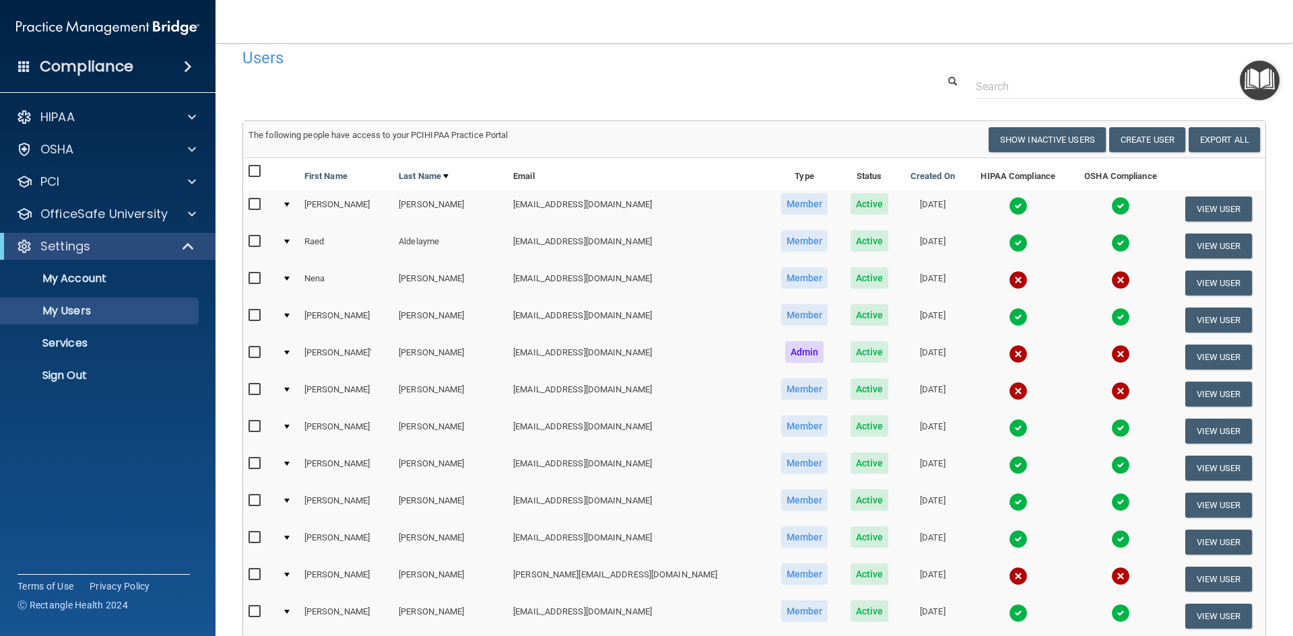
scroll to position [0, 0]
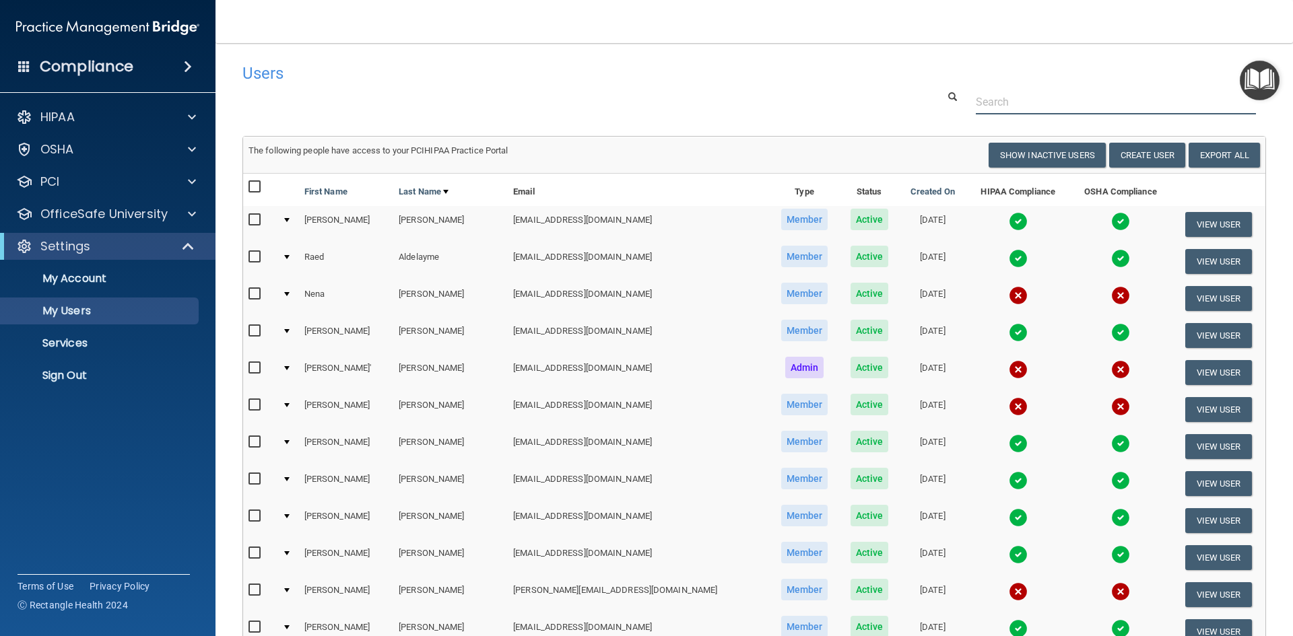
click at [1000, 104] on input "text" at bounding box center [1116, 102] width 280 height 25
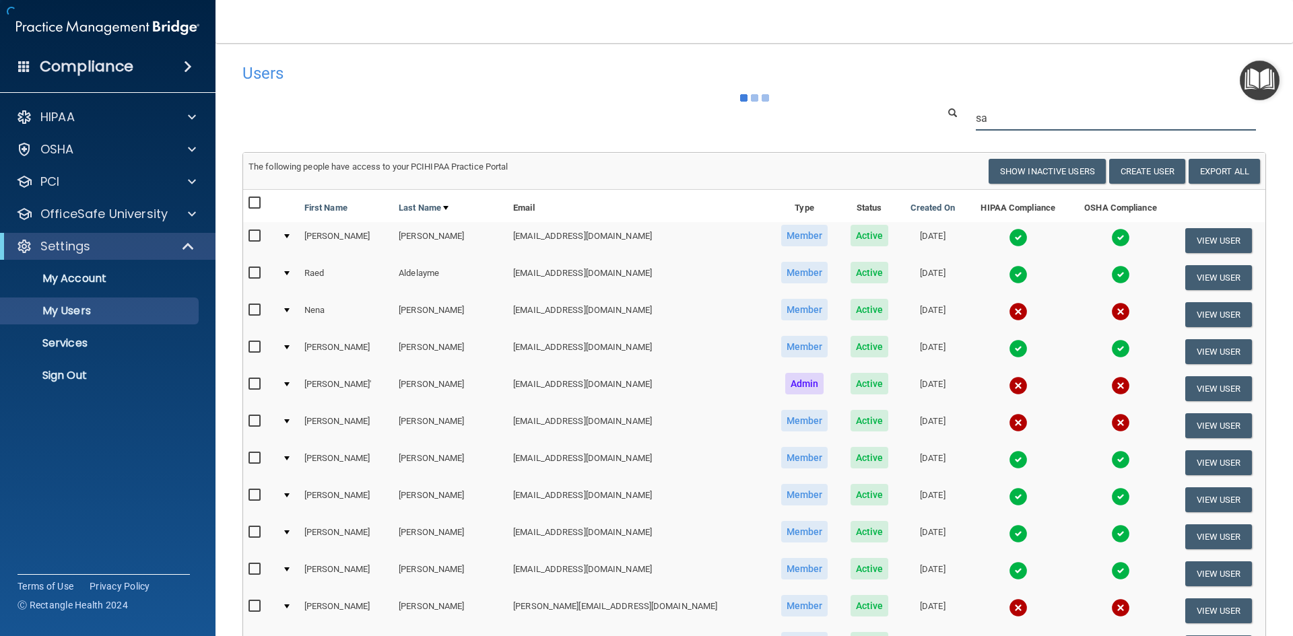
type input "sal"
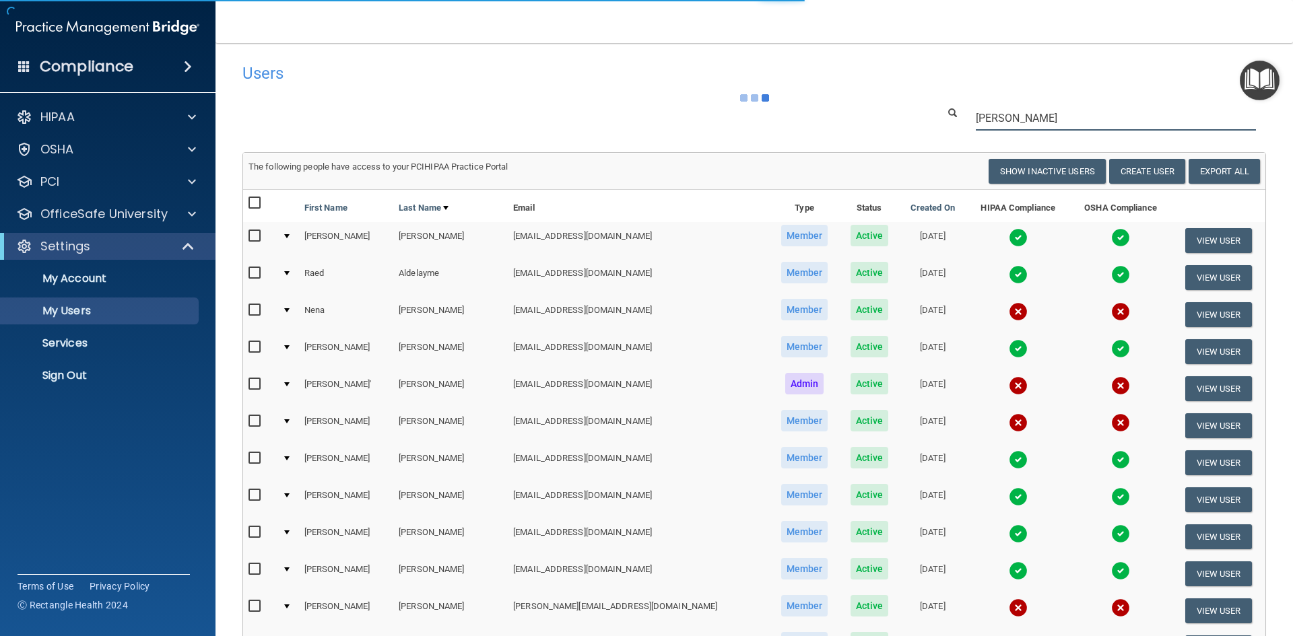
select select "20"
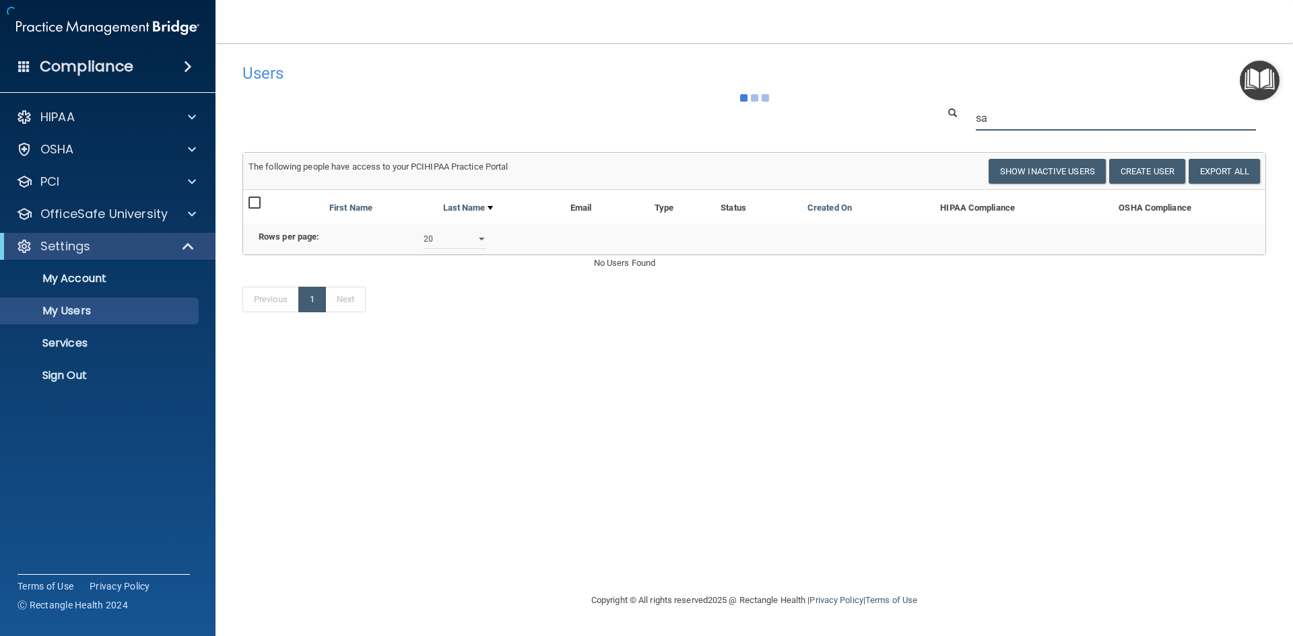
type input "s"
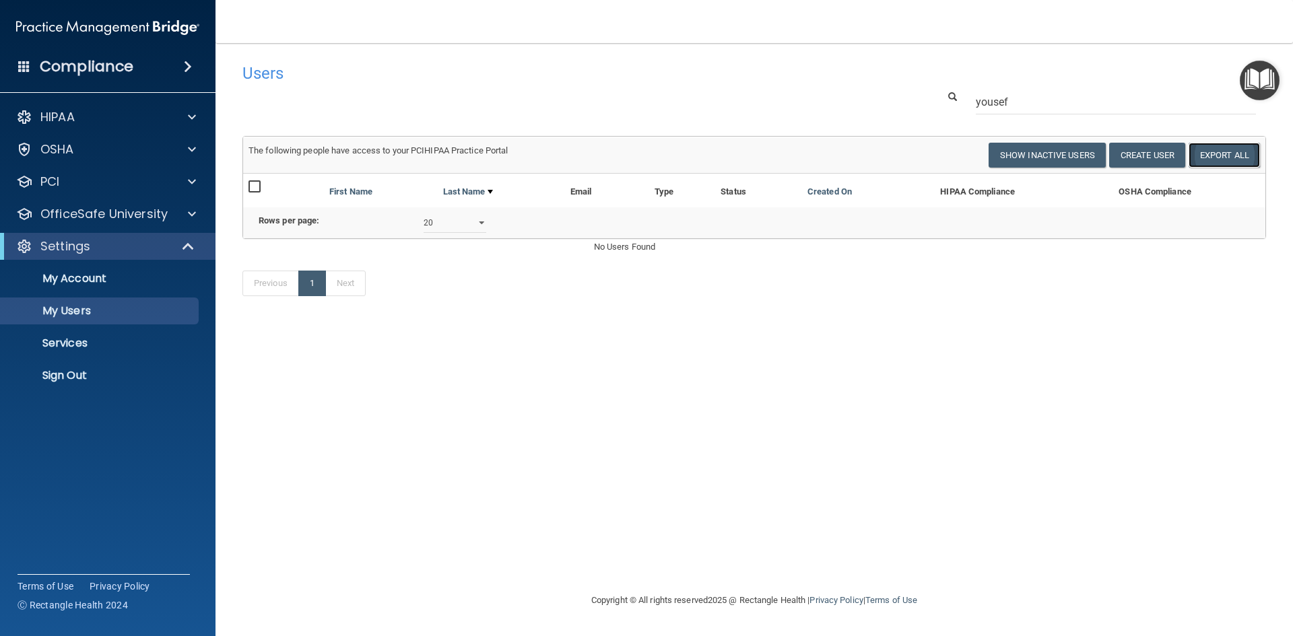
click at [1223, 150] on link "Export All" at bounding box center [1223, 155] width 71 height 25
click at [1028, 100] on input "yousef" at bounding box center [1116, 102] width 280 height 25
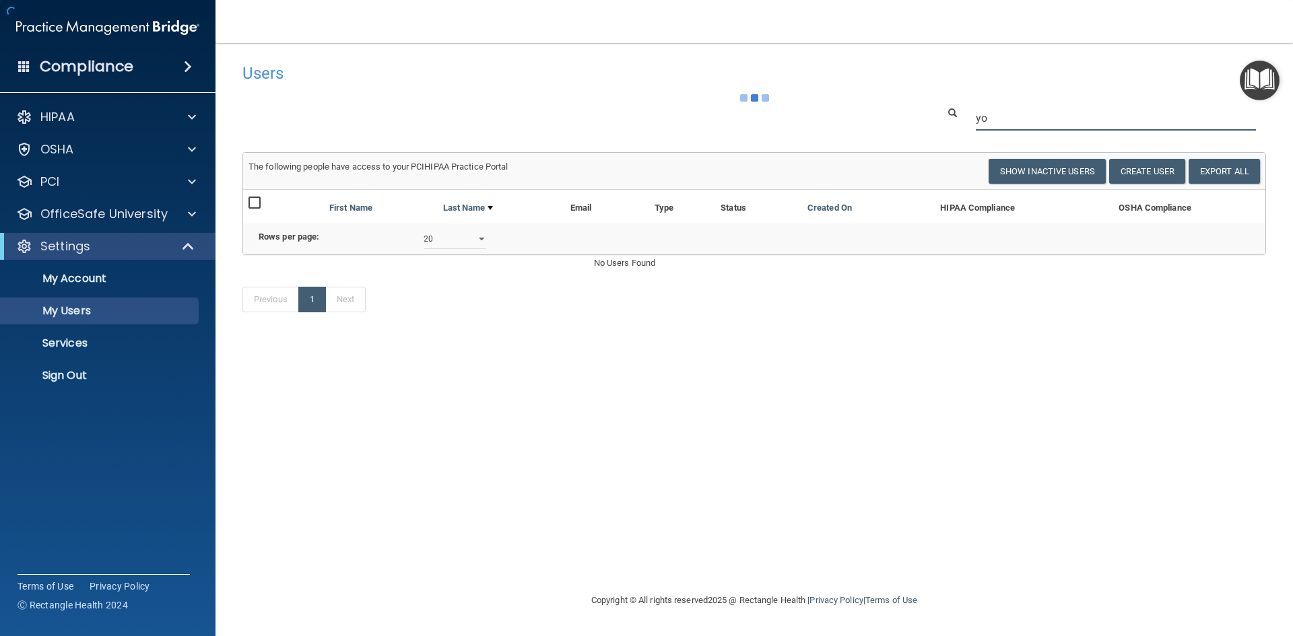
type input "y"
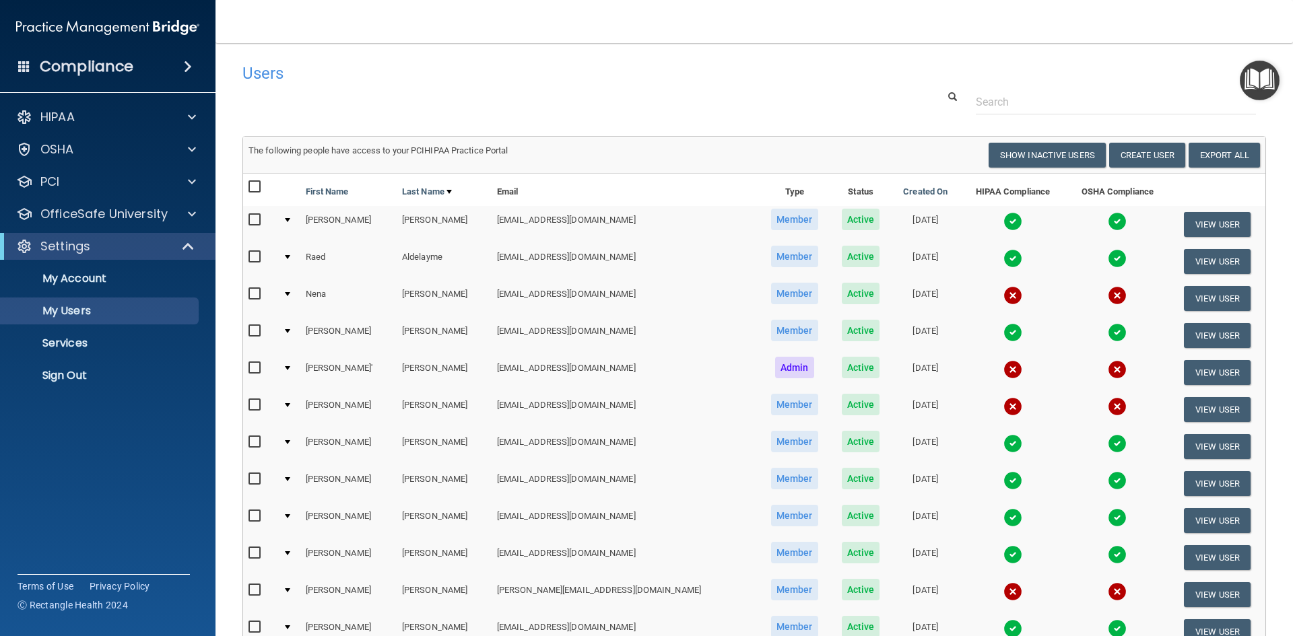
click at [959, 193] on th "HIPAA Compliance" at bounding box center [1012, 190] width 106 height 32
click at [981, 194] on th "HIPAA Compliance" at bounding box center [1012, 190] width 106 height 32
click at [1093, 193] on th "OSHA Compliance" at bounding box center [1118, 190] width 104 height 32
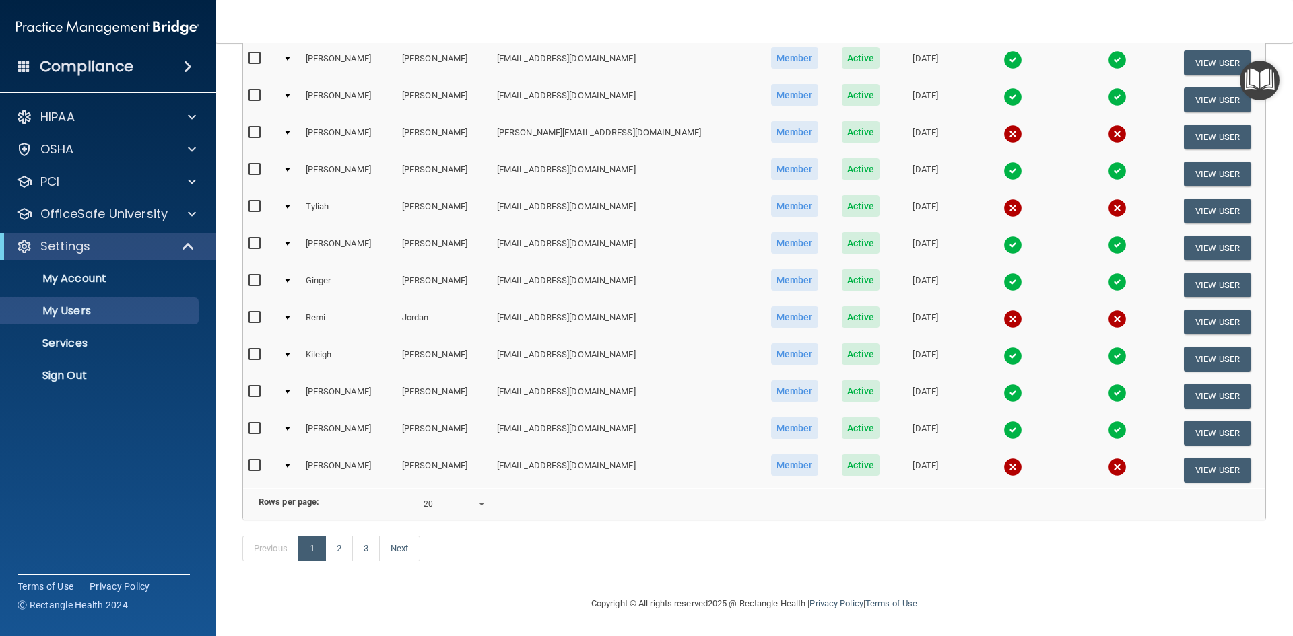
scroll to position [478, 0]
click at [477, 496] on select "10 20 30 40 all" at bounding box center [454, 504] width 63 height 20
select select "41"
click at [423, 494] on select "10 20 30 40 all" at bounding box center [454, 504] width 63 height 20
